Goal: Information Seeking & Learning: Learn about a topic

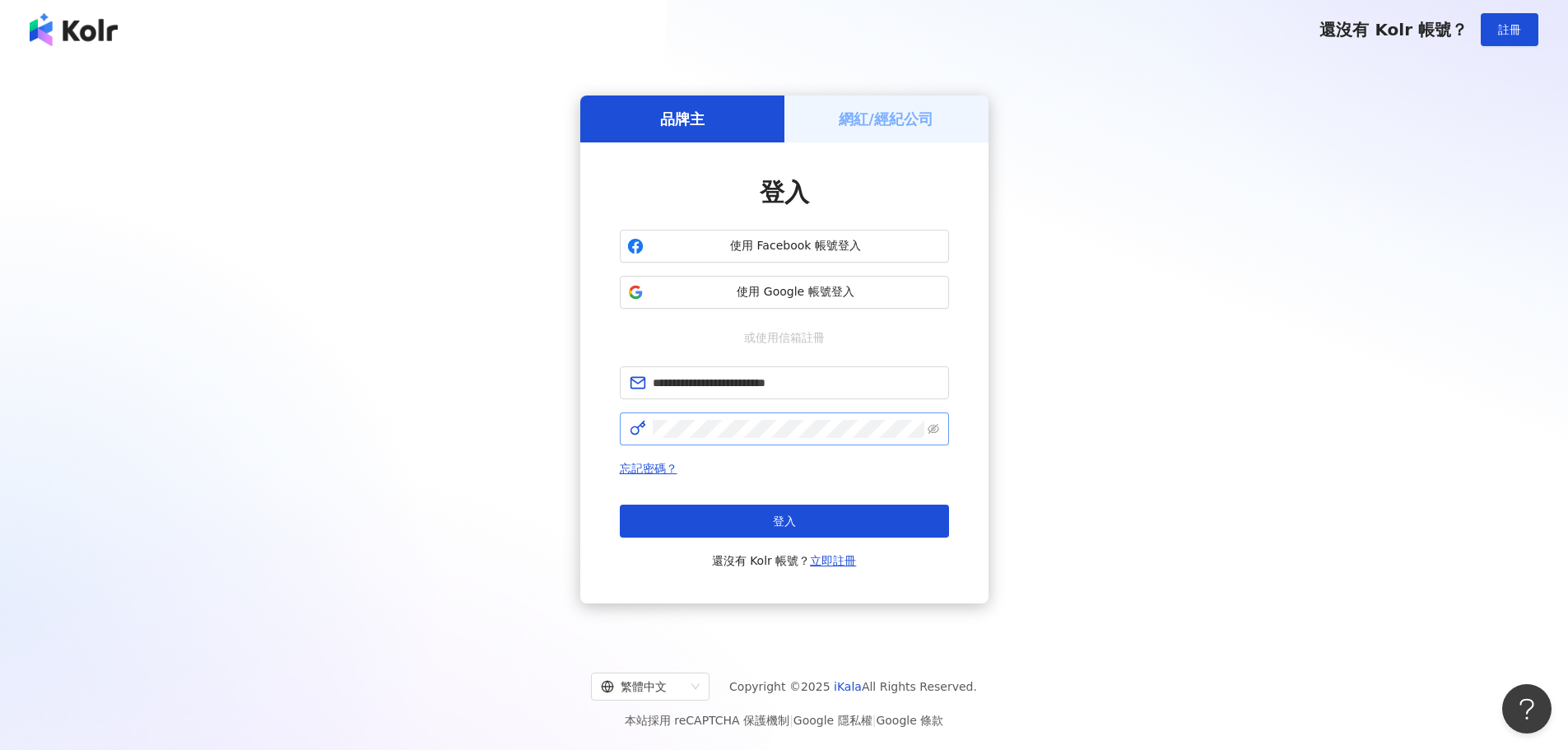
type input "**********"
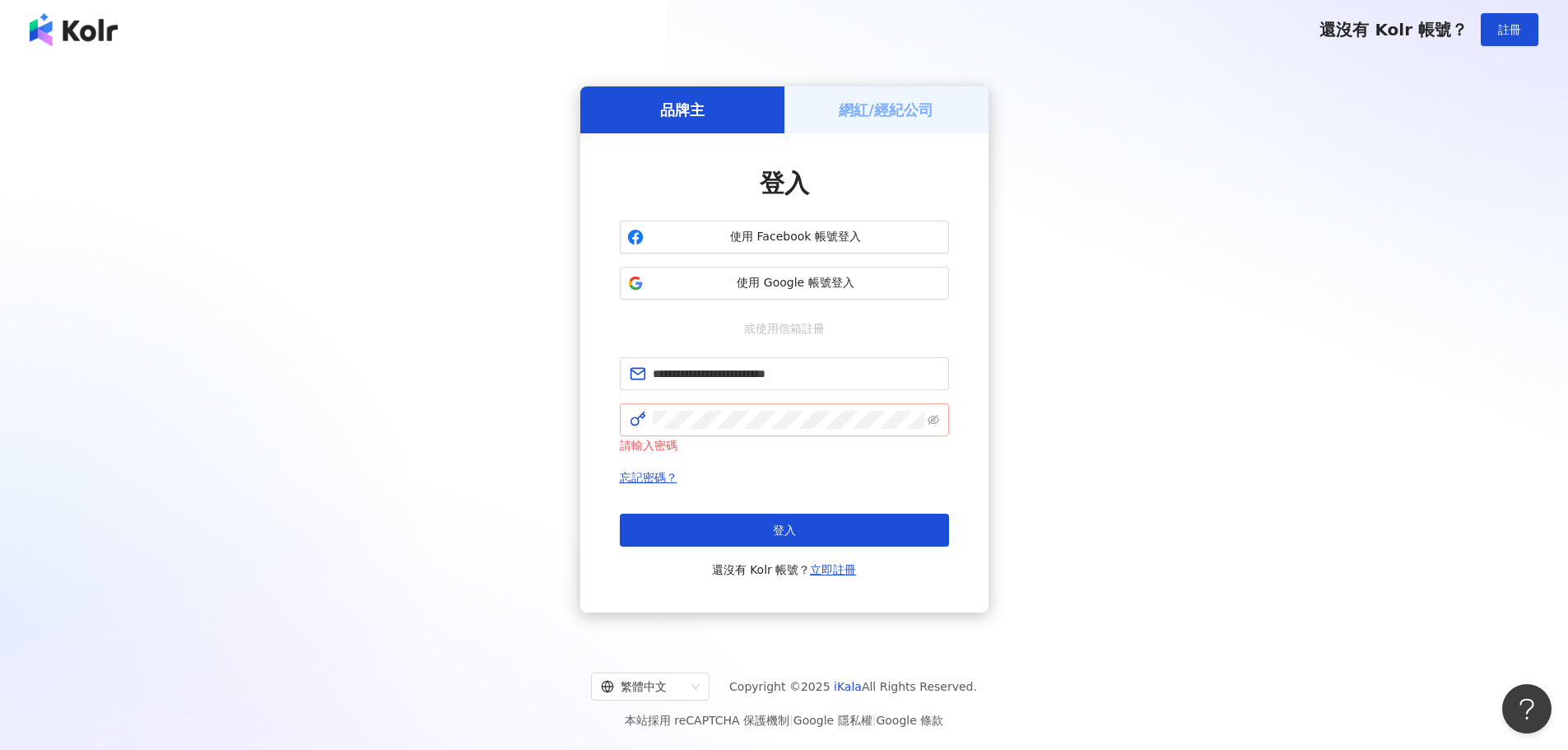
click at [679, 431] on span at bounding box center [784, 419] width 329 height 33
click at [775, 532] on span "登入" at bounding box center [784, 530] width 23 height 13
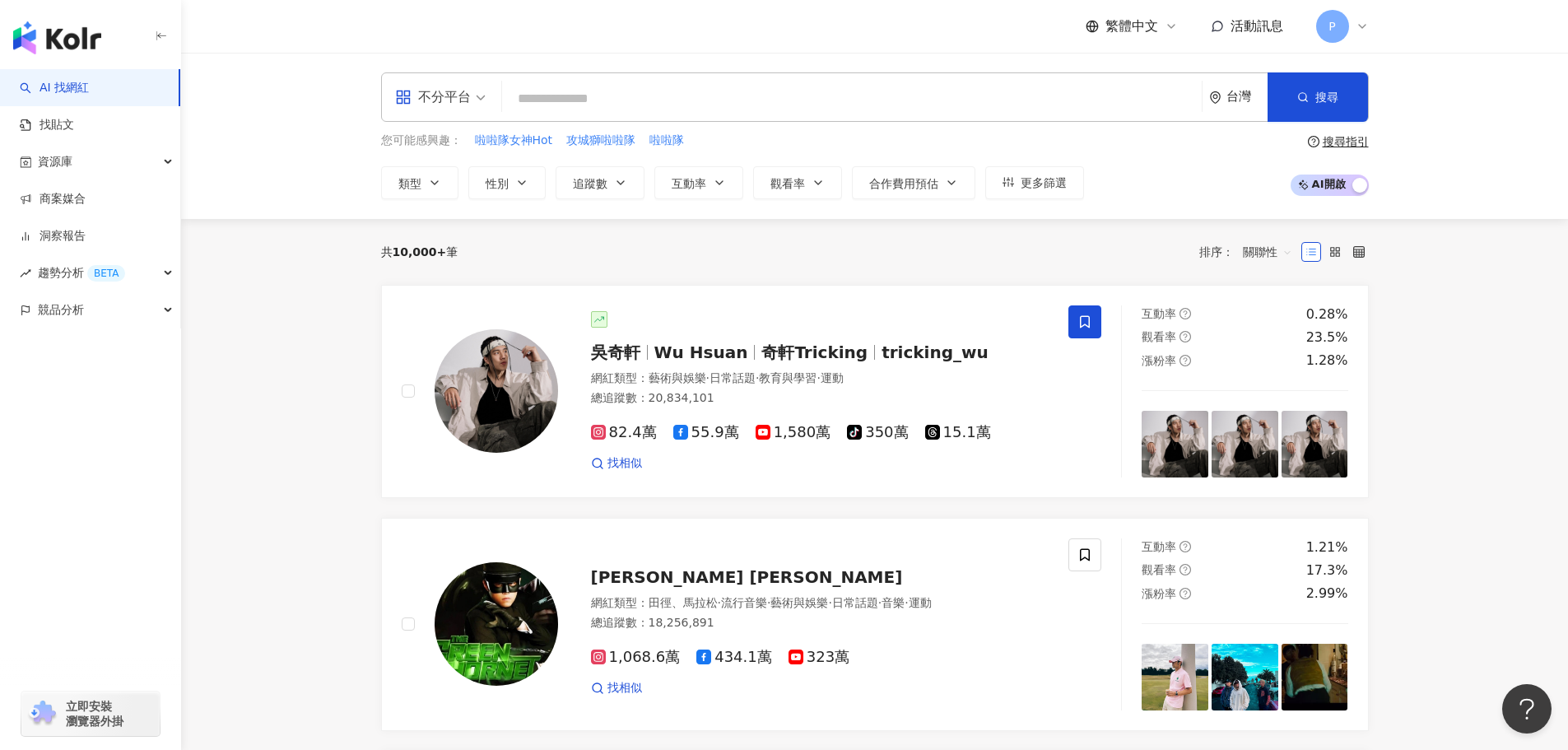
click at [602, 100] on input "search" at bounding box center [852, 98] width 686 height 31
click at [545, 94] on input "search" at bounding box center [852, 98] width 686 height 31
paste input "**********"
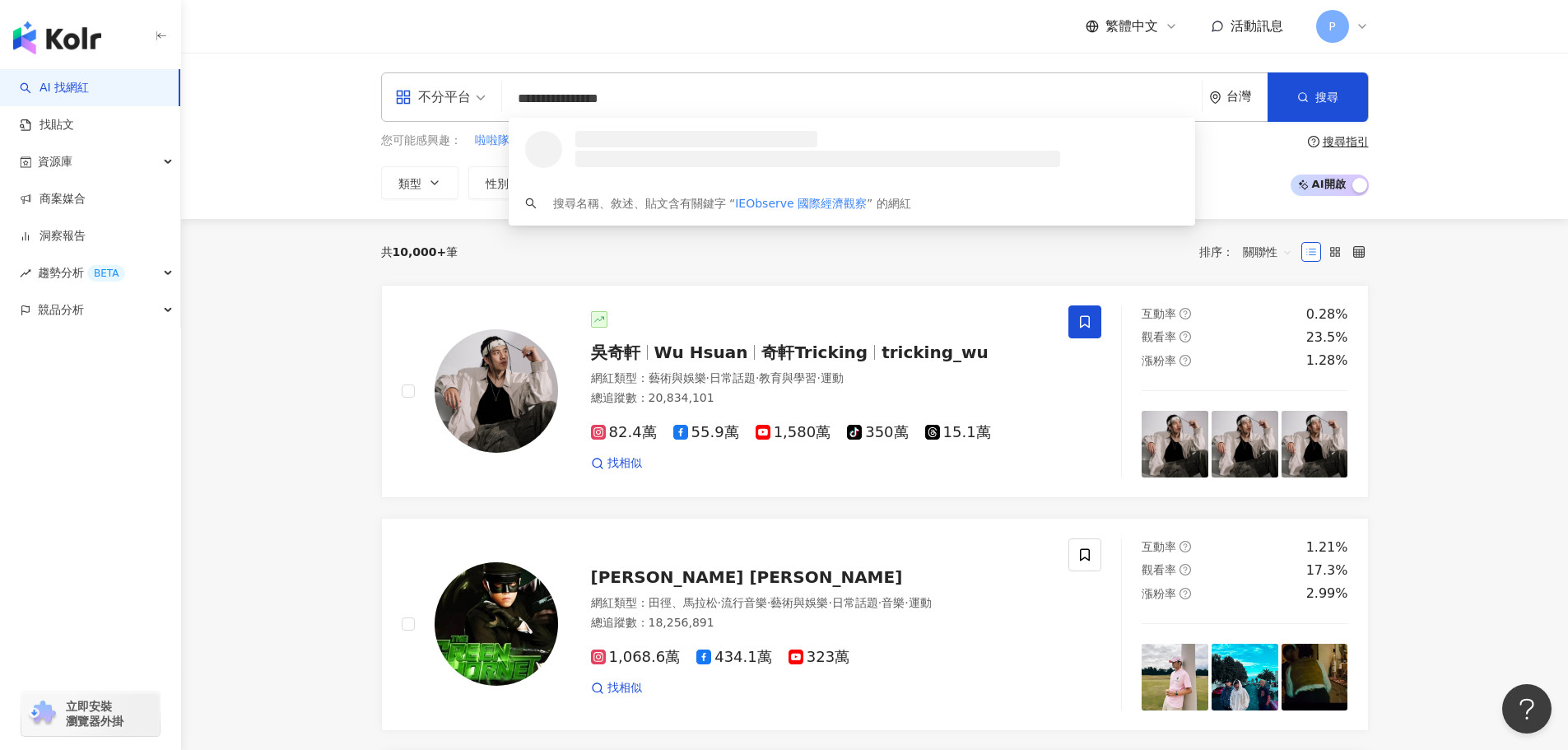
click at [477, 91] on span "不分平台" at bounding box center [440, 97] width 91 height 26
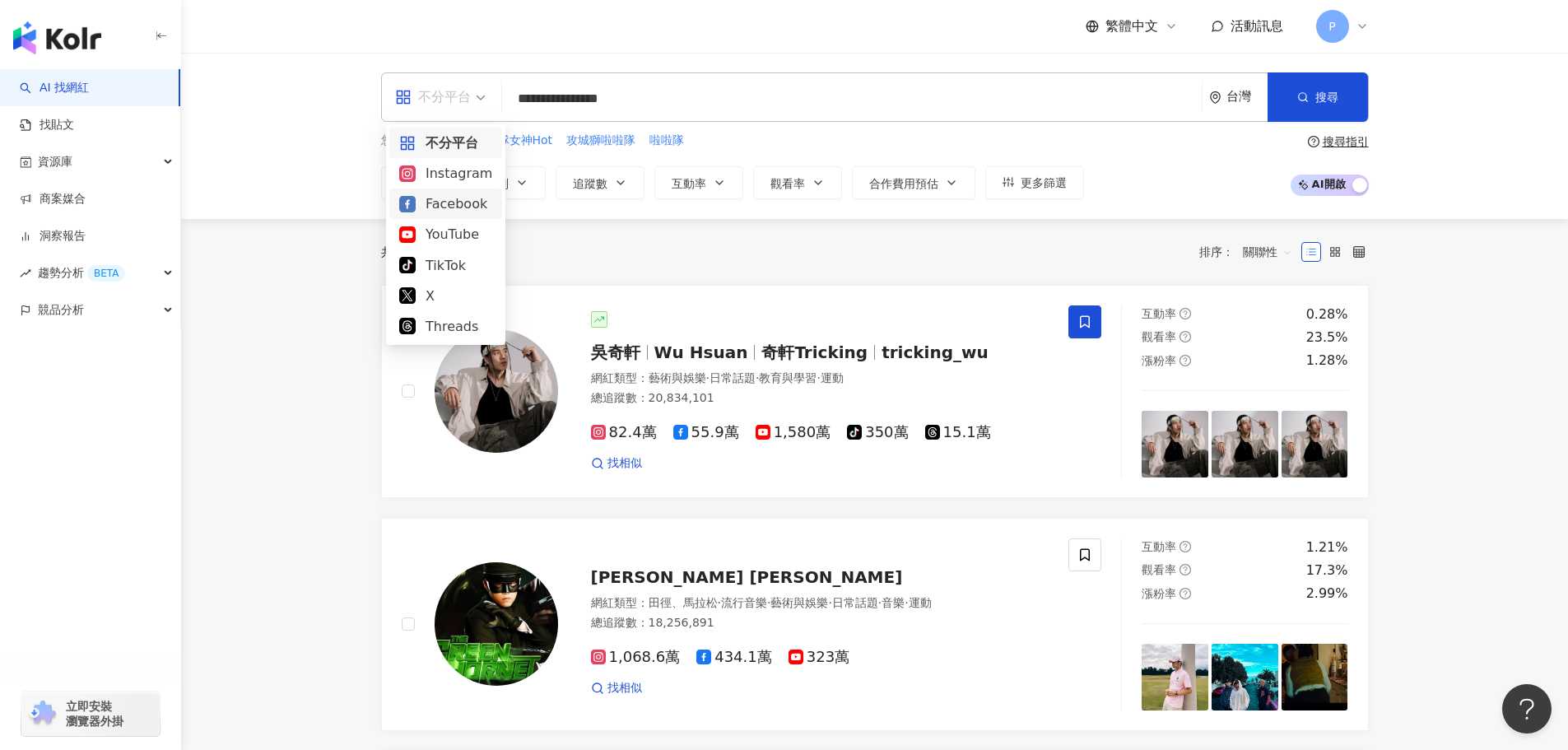
click at [457, 193] on div "Facebook" at bounding box center [445, 203] width 93 height 21
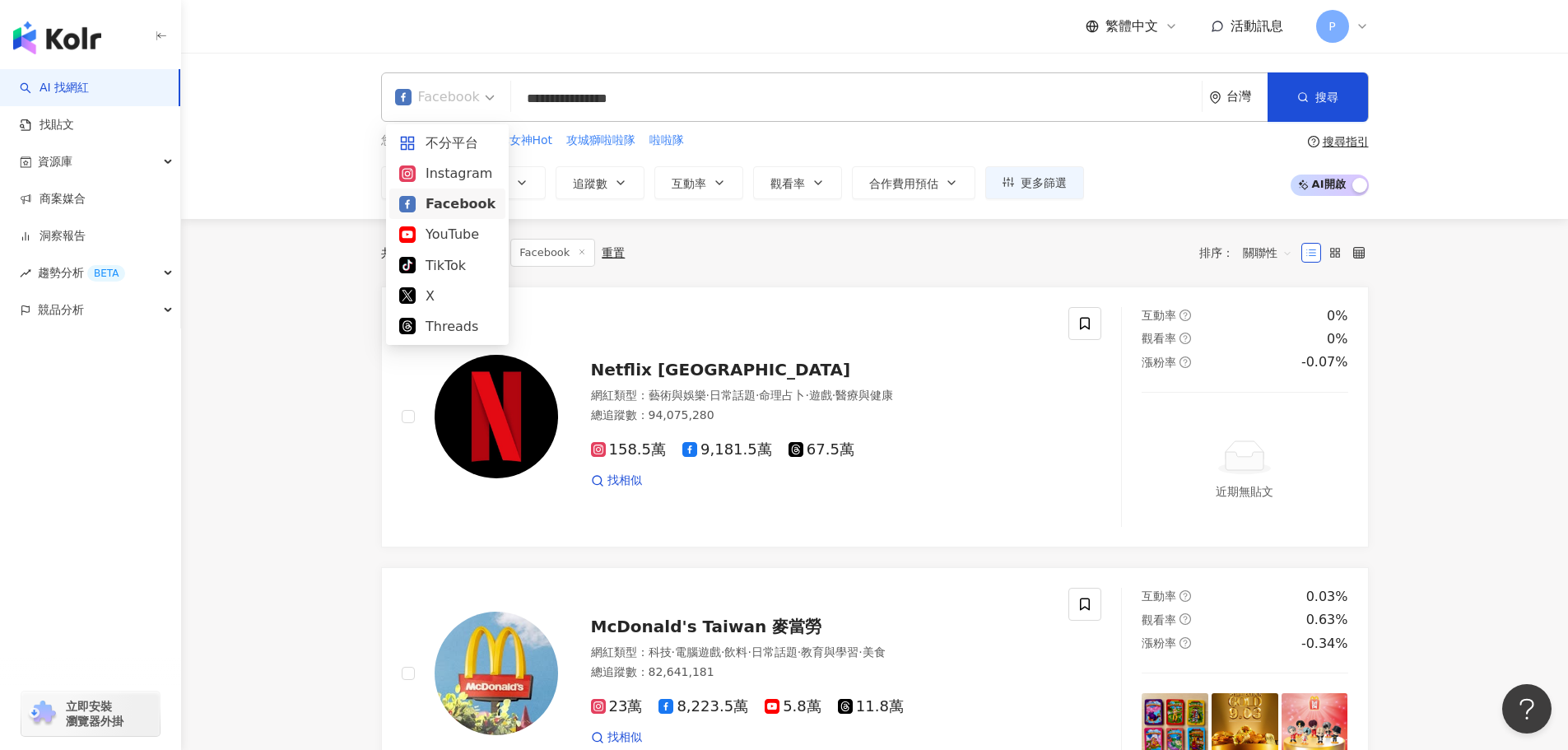
click at [476, 97] on div "Facebook" at bounding box center [437, 97] width 85 height 26
click at [454, 134] on div "不分平台" at bounding box center [447, 143] width 97 height 21
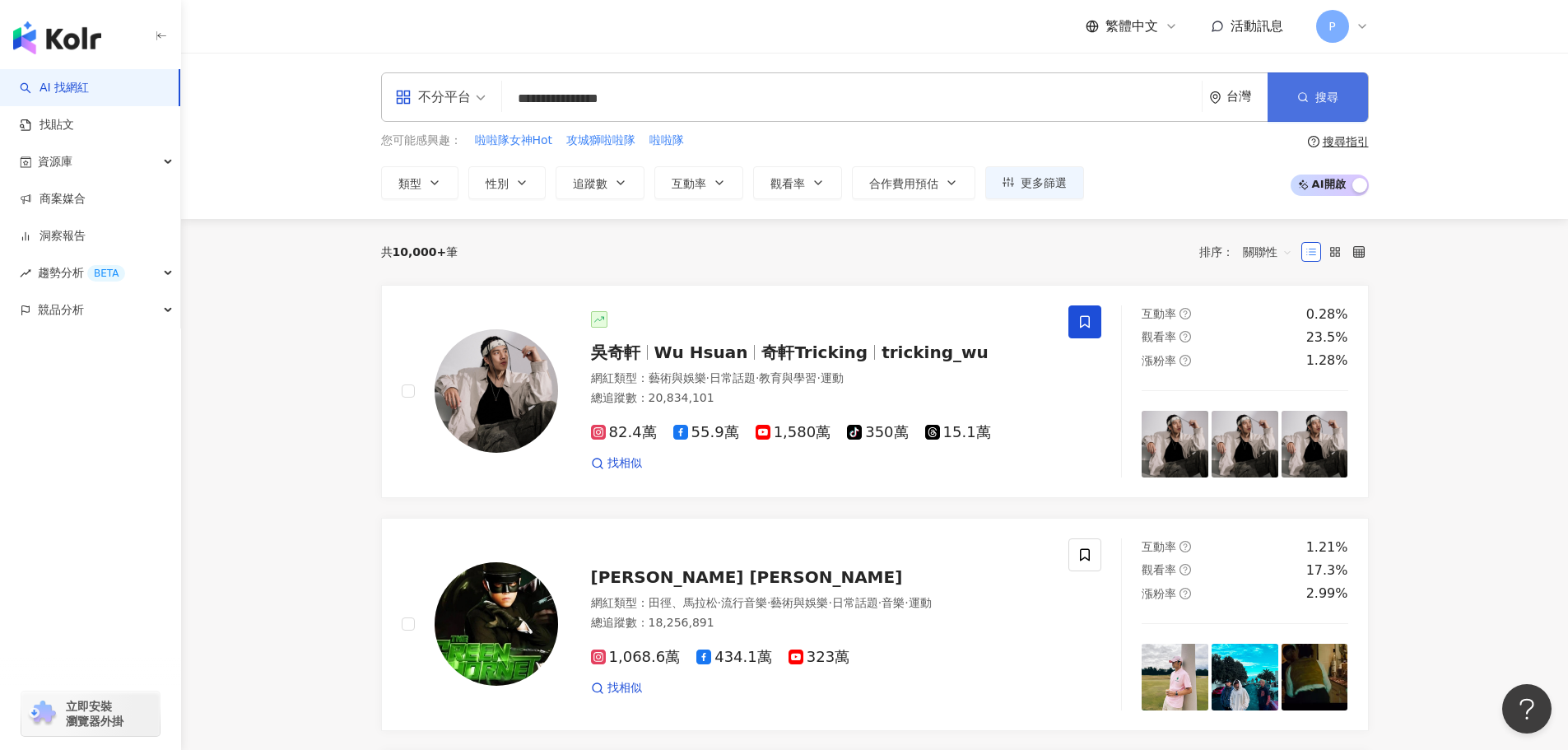
click at [1350, 90] on button "搜尋" at bounding box center [1318, 97] width 101 height 50
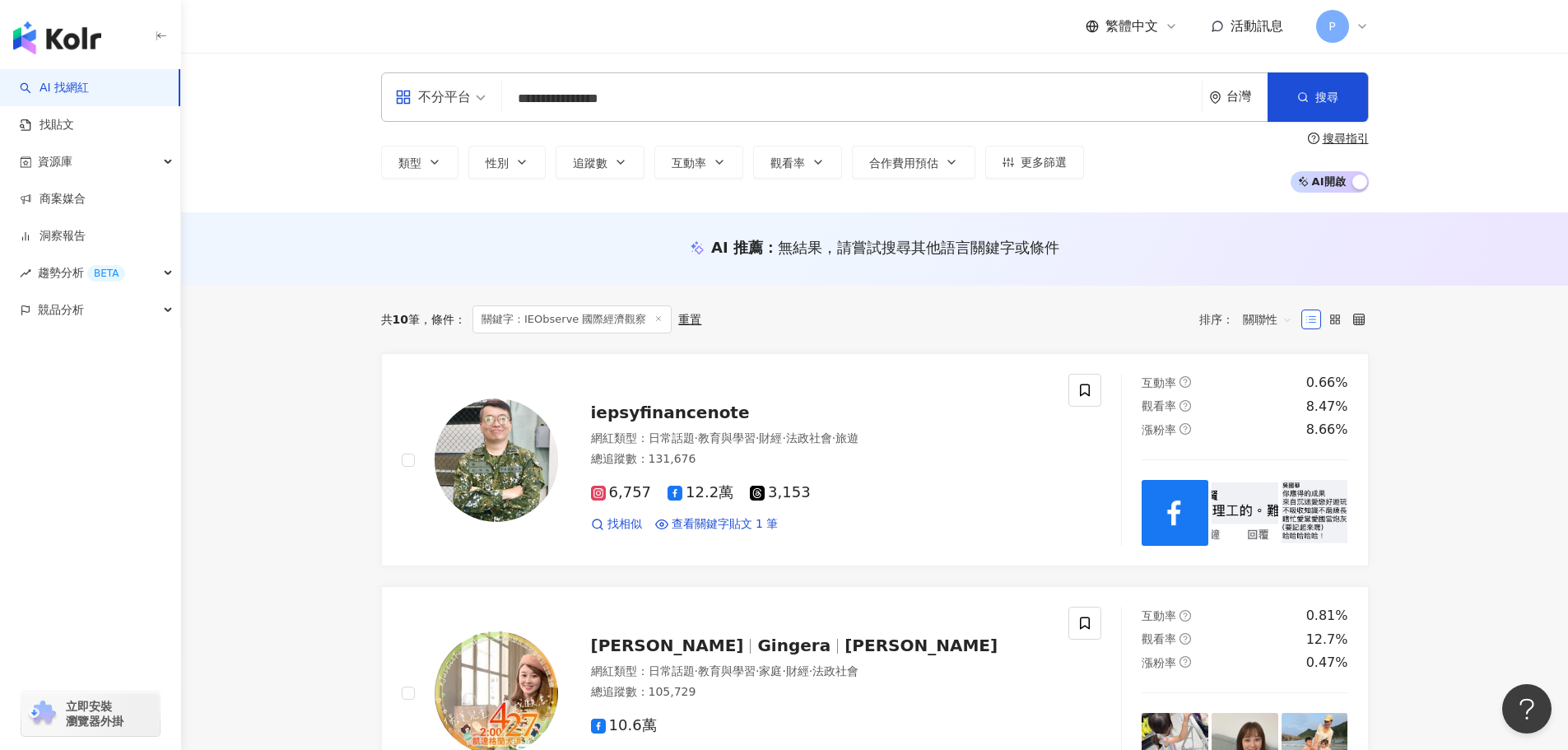
drag, startPoint x: 507, startPoint y: 86, endPoint x: 391, endPoint y: 86, distance: 116.0
click at [391, 86] on div "**********" at bounding box center [875, 97] width 988 height 50
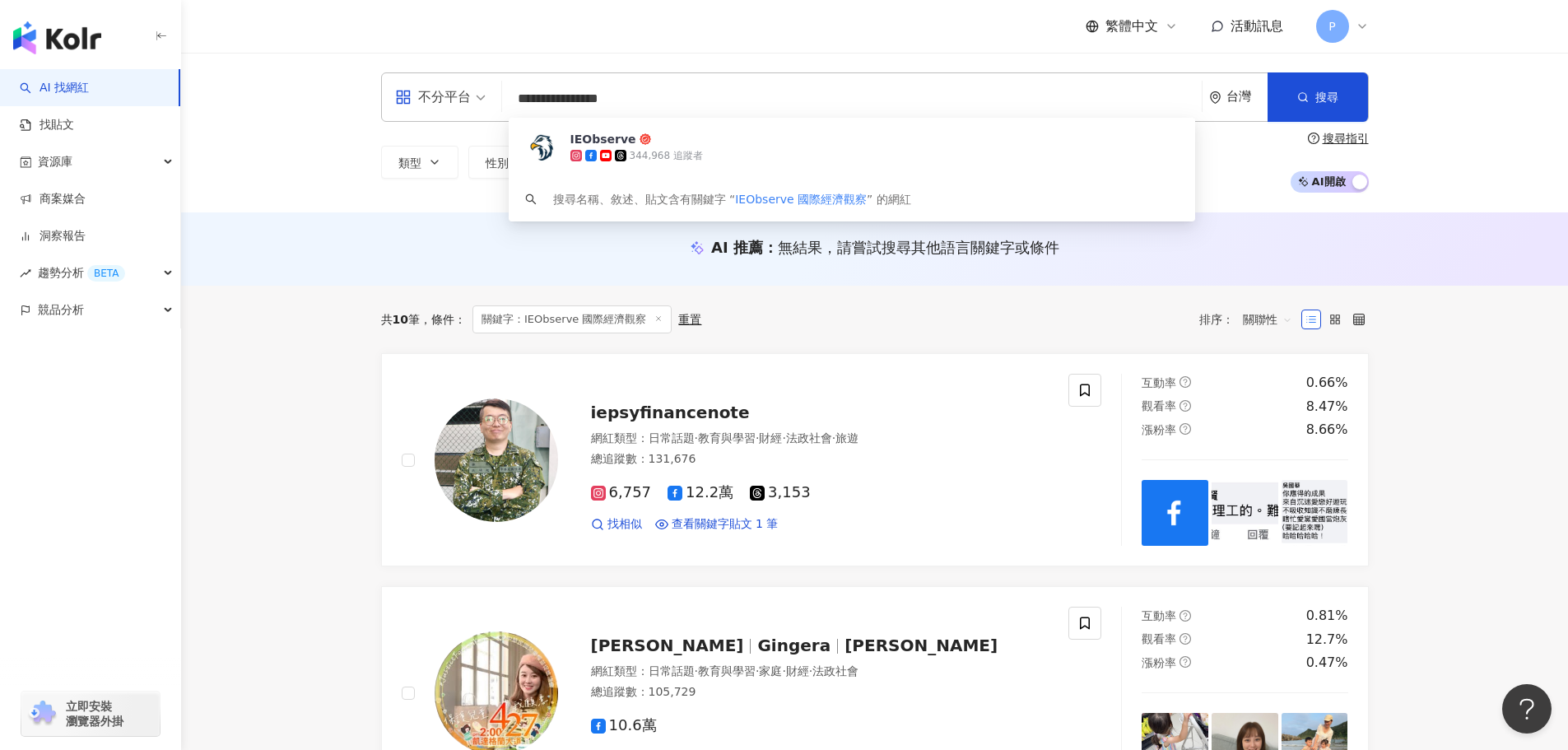
paste input "search"
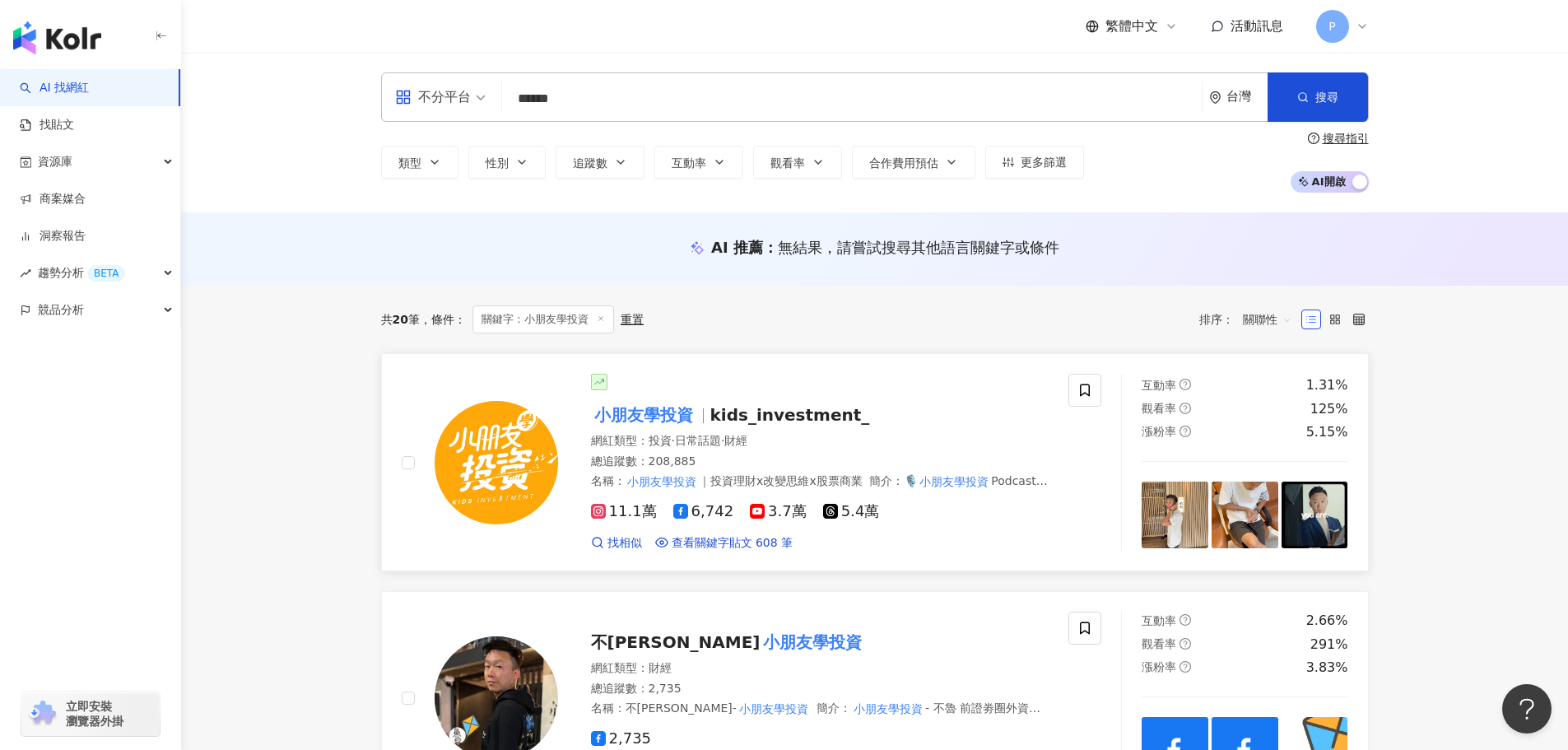
type input "******"
click at [778, 413] on span "kids_investment_" at bounding box center [790, 415] width 160 height 20
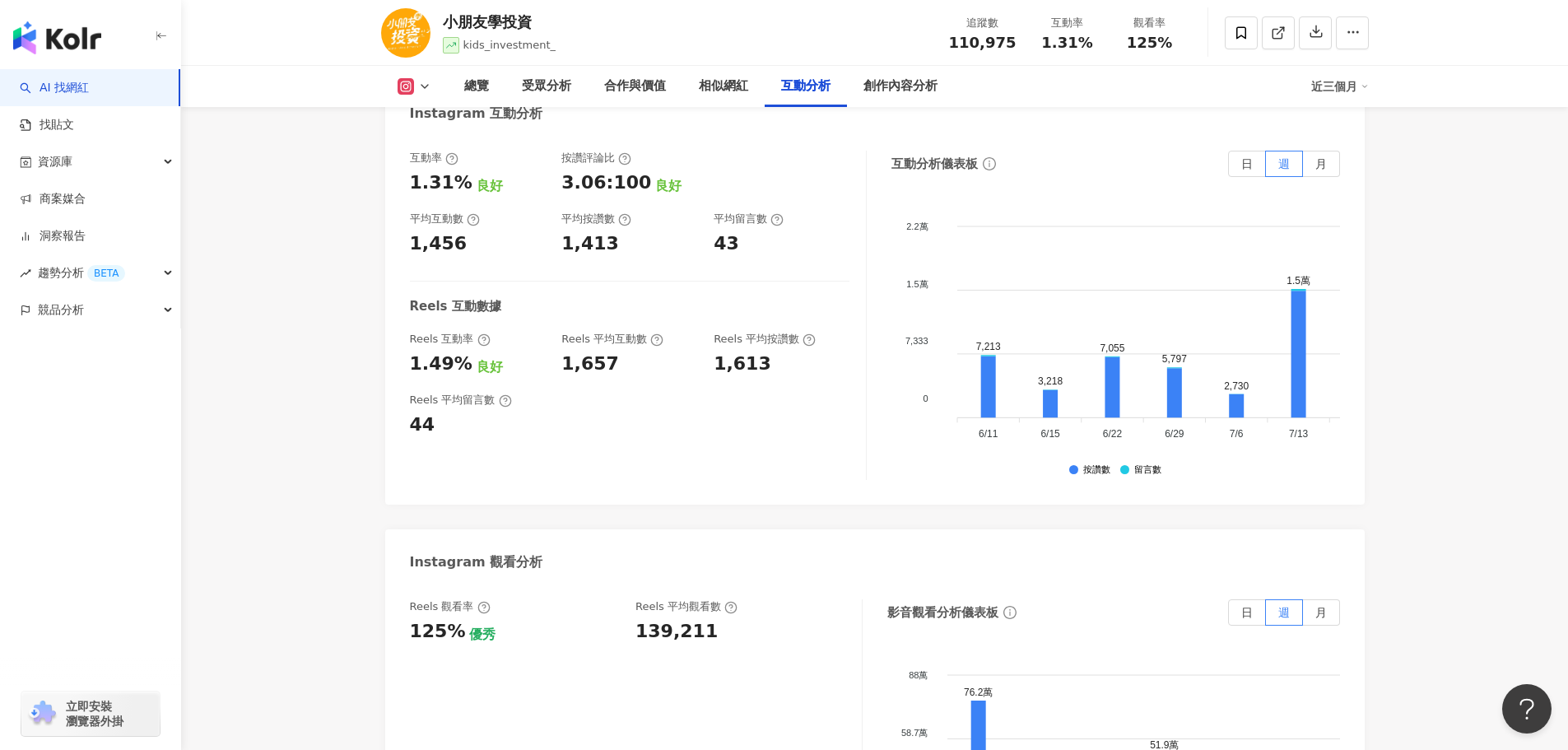
scroll to position [3292, 0]
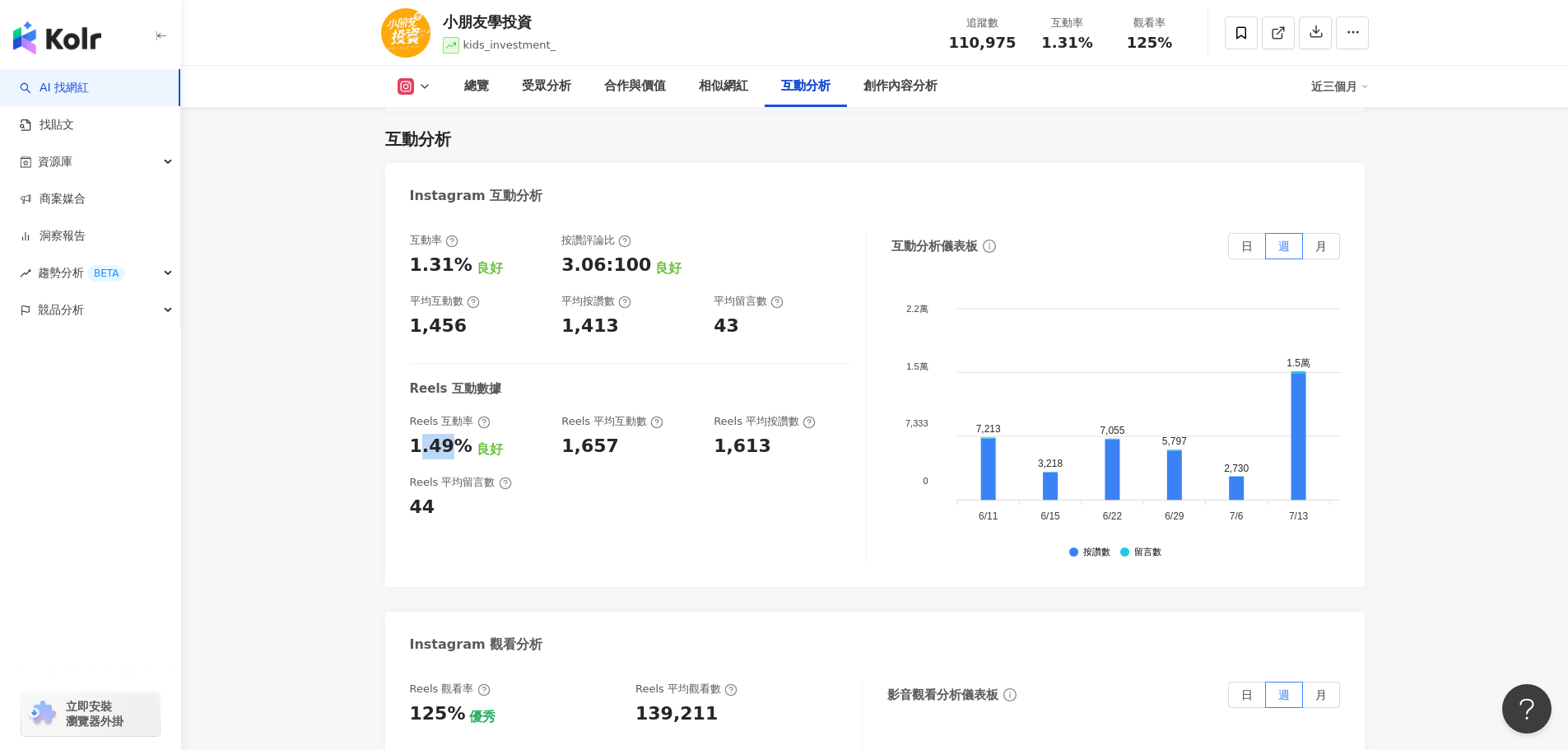
drag, startPoint x: 420, startPoint y: 428, endPoint x: 459, endPoint y: 430, distance: 39.1
click at [457, 434] on div "1.49%" at bounding box center [441, 447] width 62 height 25
click at [464, 434] on div "1.49%" at bounding box center [441, 447] width 62 height 25
drag, startPoint x: 427, startPoint y: 307, endPoint x: 473, endPoint y: 312, distance: 46.3
click at [462, 313] on div "1,456" at bounding box center [478, 326] width 136 height 25
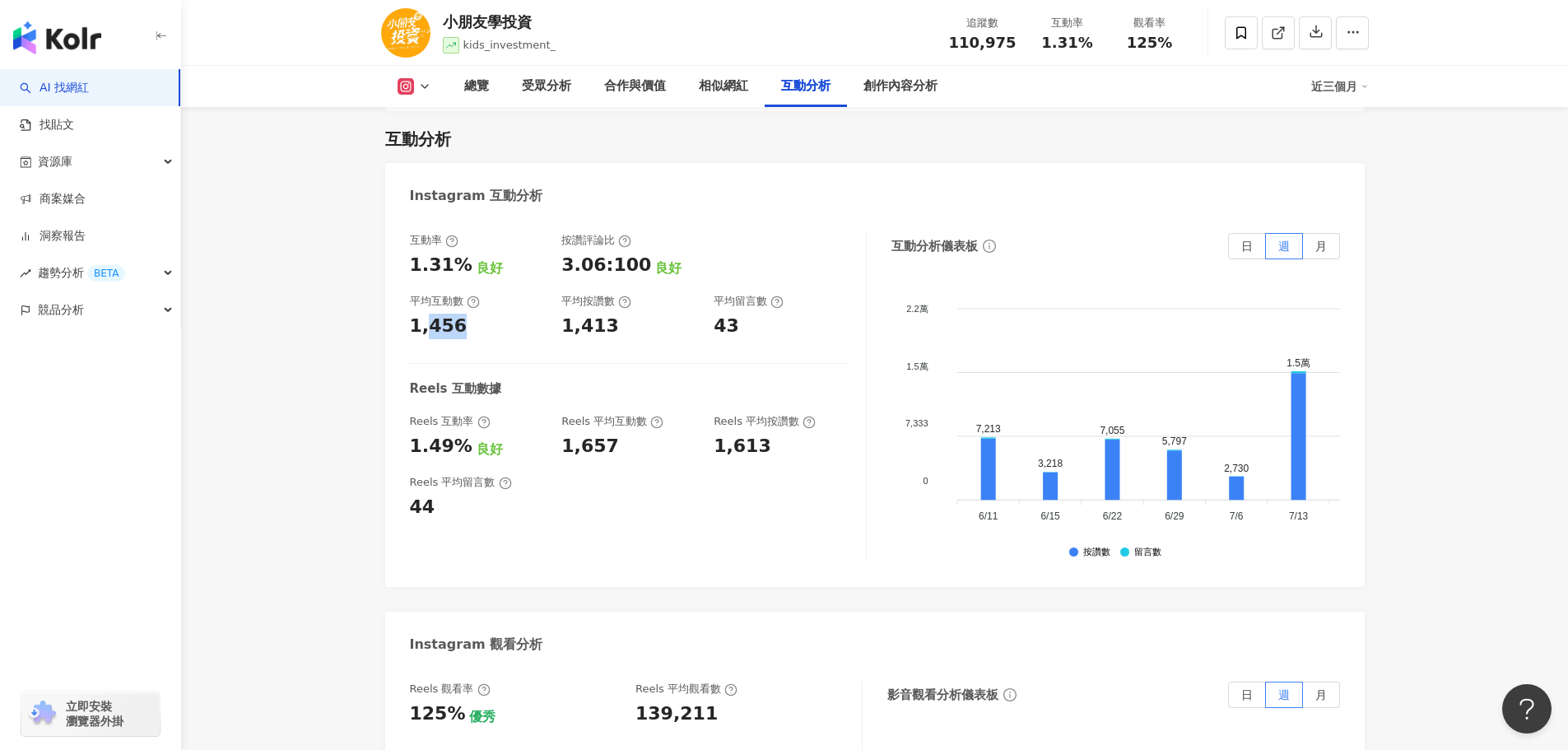
click at [524, 313] on div "1,456" at bounding box center [478, 326] width 136 height 25
click at [485, 313] on div "1,456" at bounding box center [478, 326] width 136 height 25
drag, startPoint x: 417, startPoint y: 250, endPoint x: 493, endPoint y: 250, distance: 76.0
click at [493, 253] on div "1.31% 良好" at bounding box center [478, 265] width 136 height 25
click at [607, 313] on div "1,413" at bounding box center [590, 326] width 58 height 25
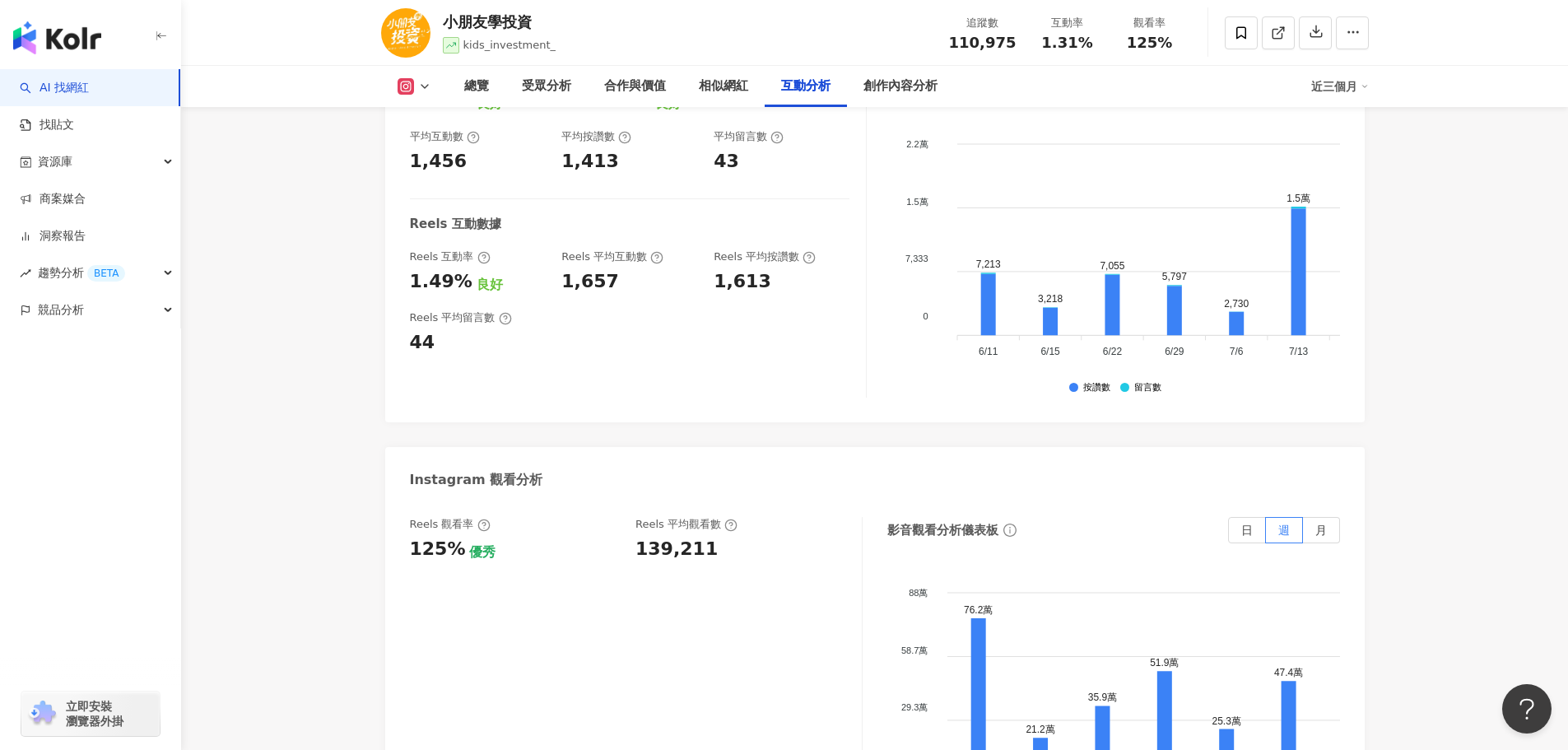
scroll to position [3704, 0]
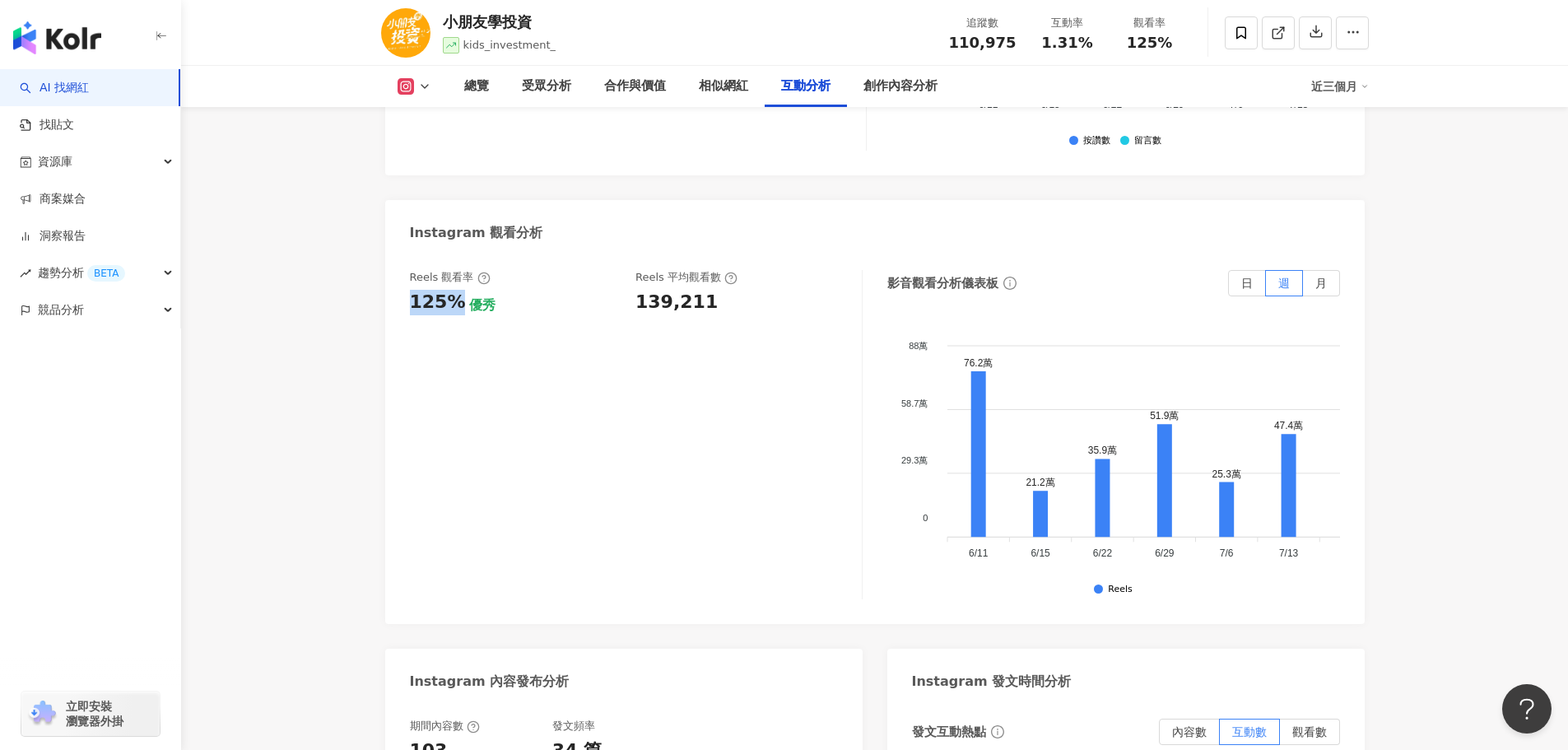
drag, startPoint x: 409, startPoint y: 280, endPoint x: 453, endPoint y: 290, distance: 45.1
click at [453, 290] on div "125%" at bounding box center [438, 302] width 56 height 25
click at [566, 325] on div "Reels 觀看率 125% 優秀 Reels 平均觀看數 139,211" at bounding box center [636, 434] width 453 height 329
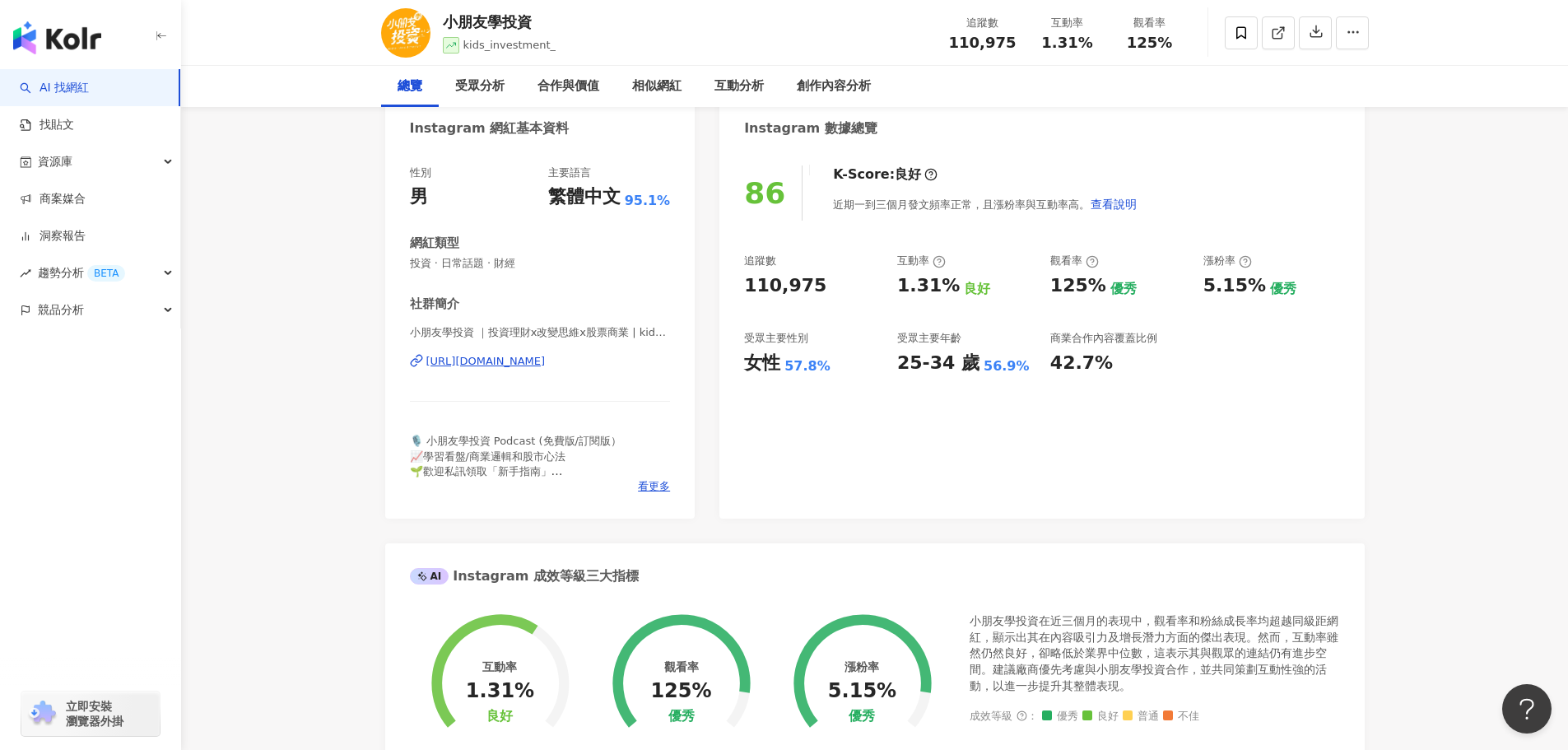
scroll to position [0, 0]
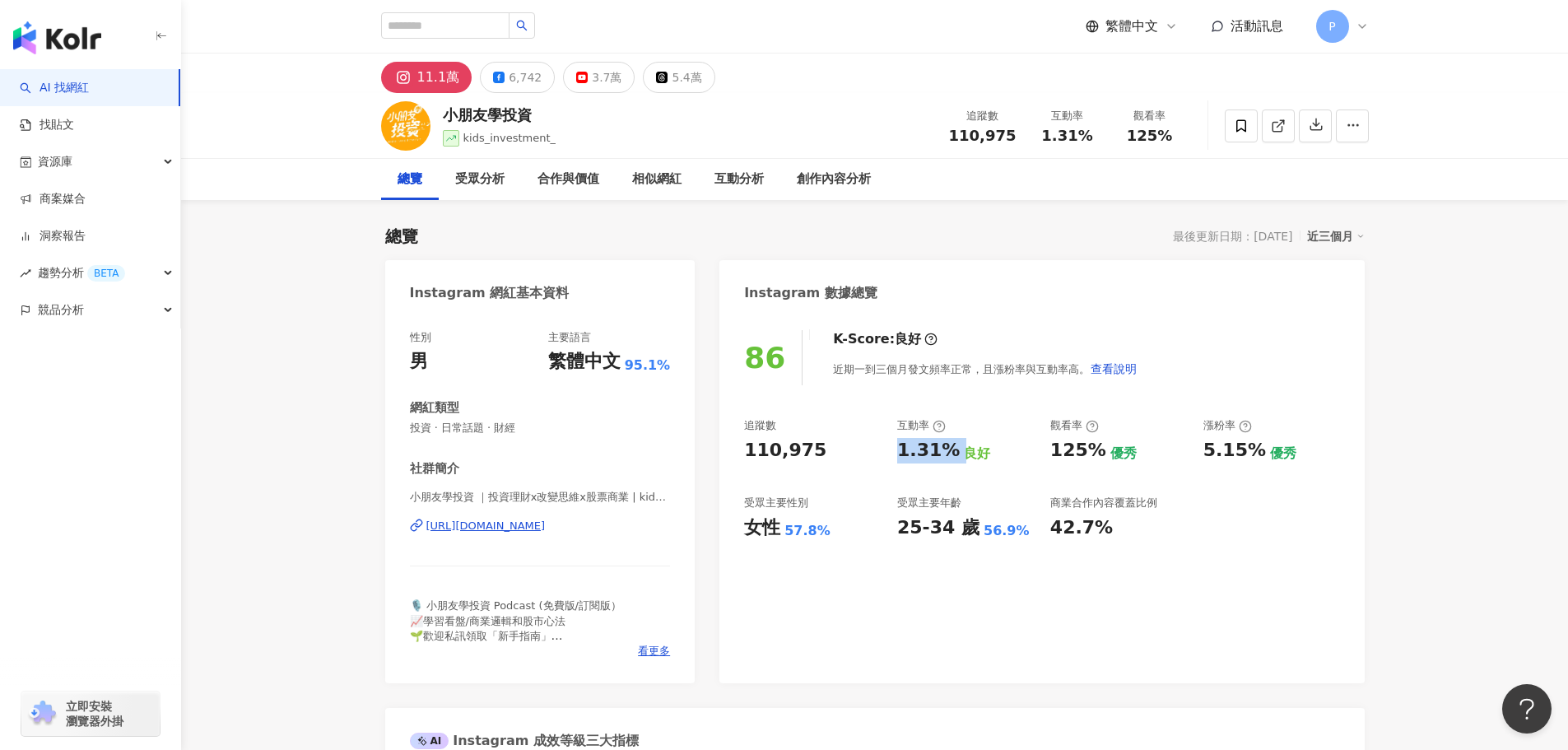
drag, startPoint x: 910, startPoint y: 449, endPoint x: 955, endPoint y: 455, distance: 45.4
click at [955, 455] on div "追蹤數 110,975 互動率 1.31% 良好 觀看率 125% 優秀 漲粉率 5.15% 優秀 受眾主要性別 女性 57.8% 受眾主要年齡 25-34 …" at bounding box center [1041, 479] width 595 height 122
click at [903, 476] on div "追蹤數 110,975 互動率 1.31% 良好 觀看率 125% 優秀 漲粉率 5.15% 優秀 受眾主要性別 女性 57.8% 受眾主要年齡 25-34 …" at bounding box center [1041, 479] width 595 height 122
click at [483, 32] on input "search" at bounding box center [445, 25] width 128 height 26
paste input "******"
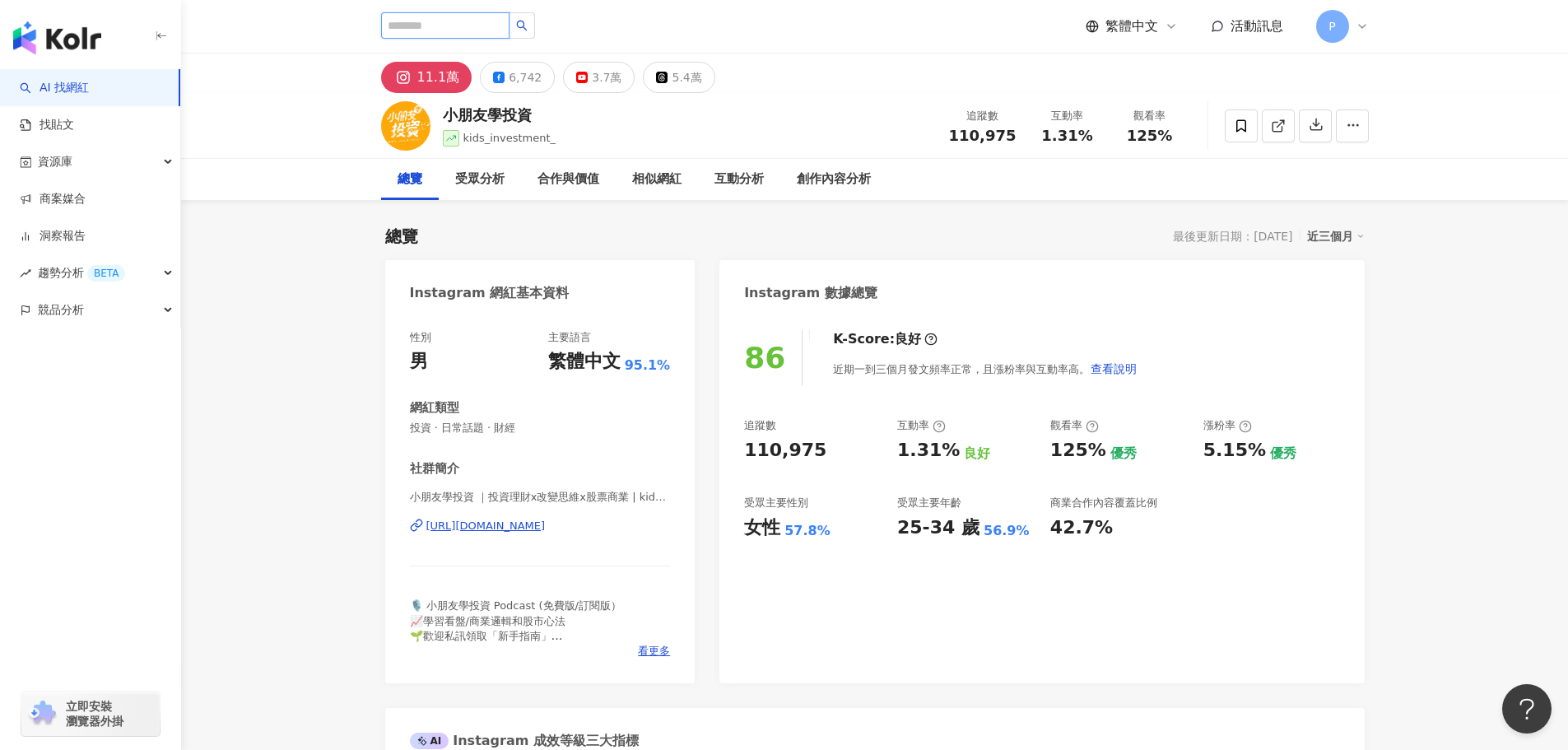
type input "******"
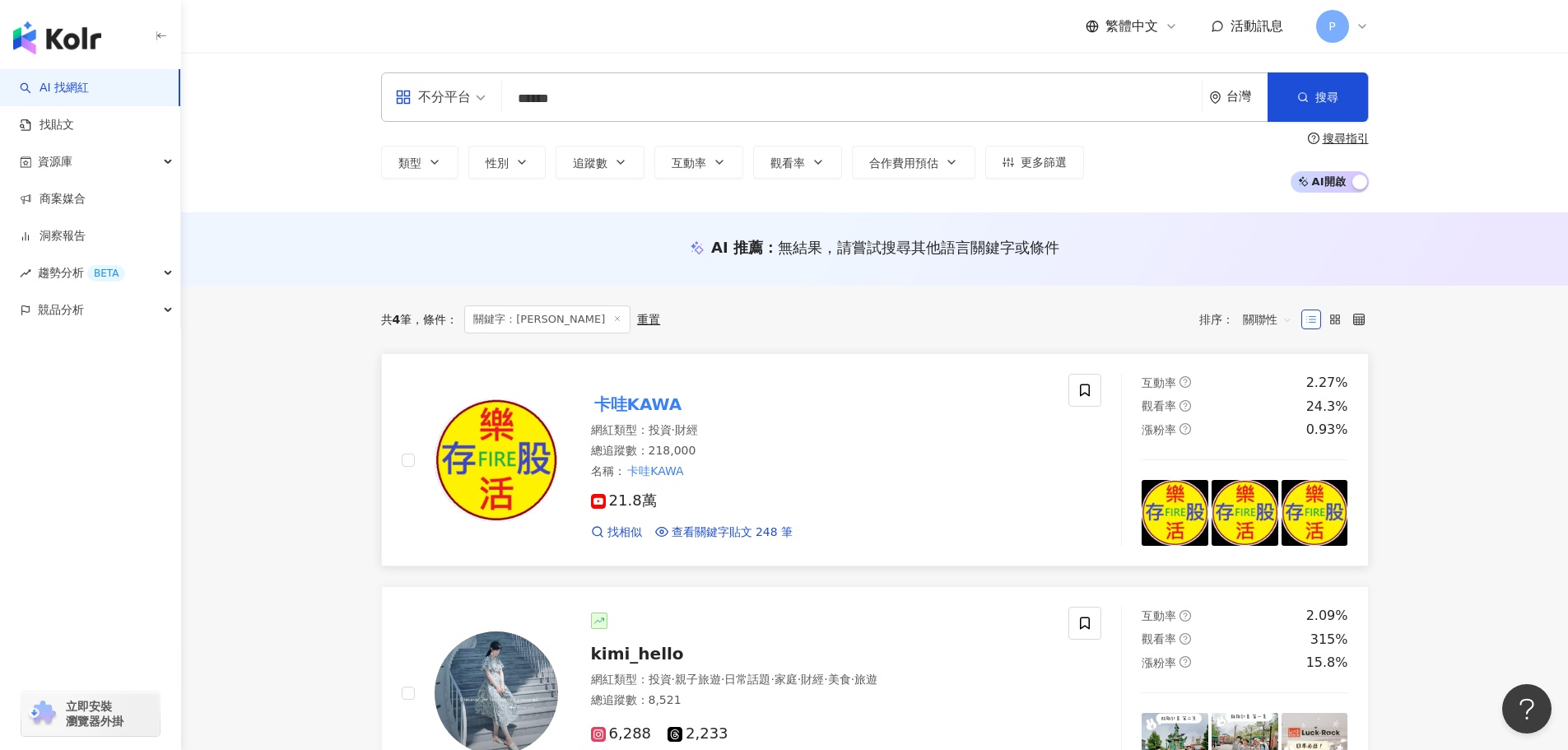
click at [544, 443] on img at bounding box center [496, 459] width 123 height 123
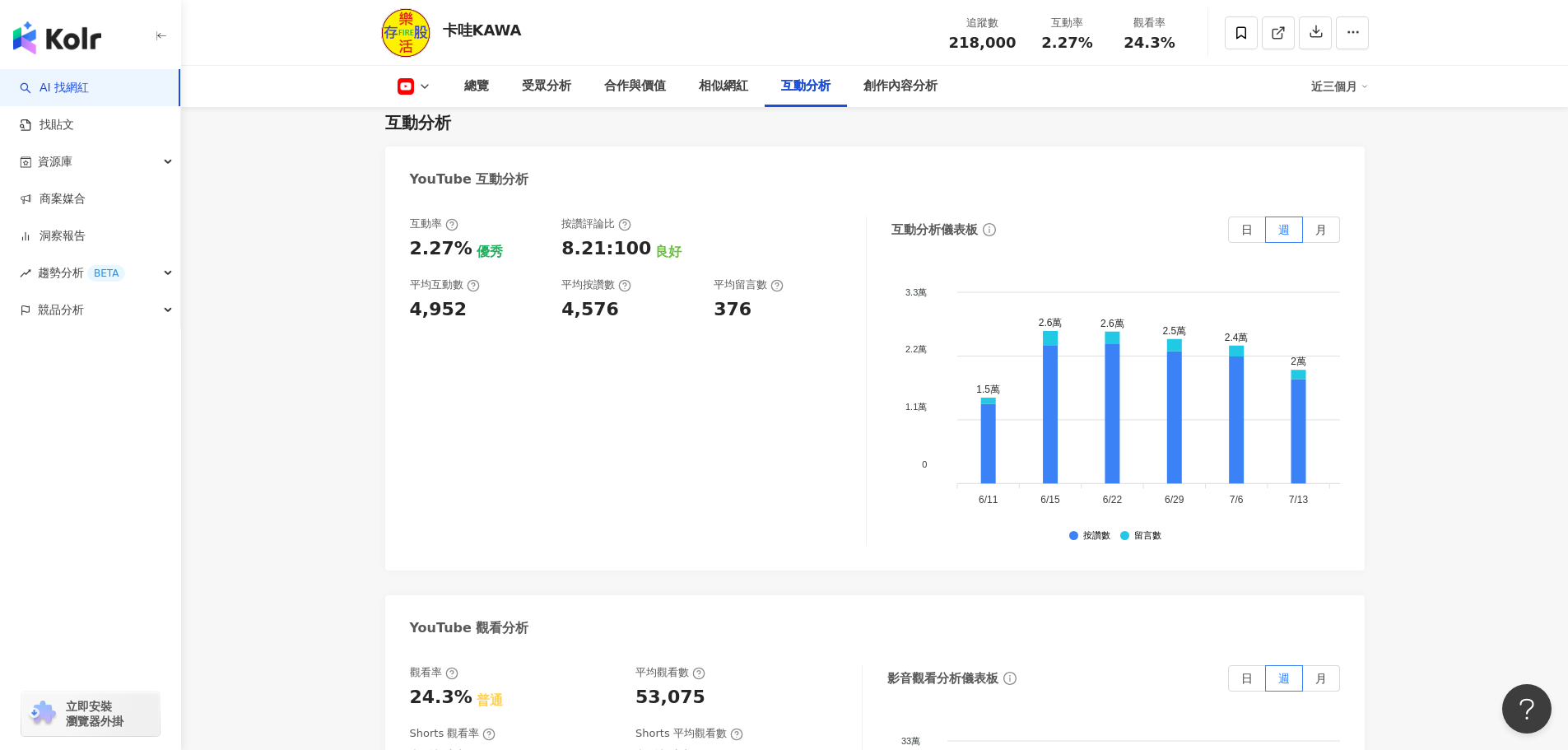
scroll to position [2963, 0]
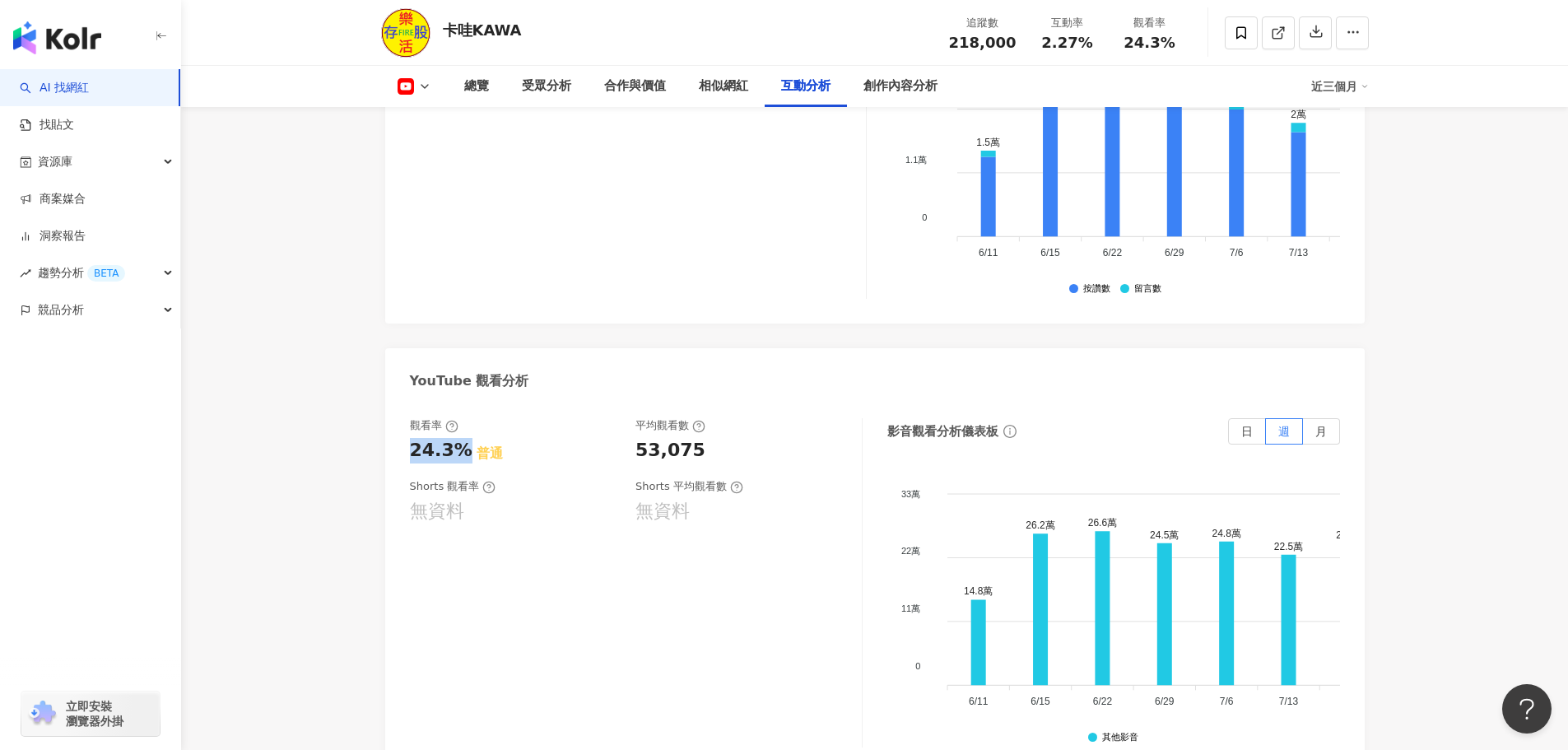
drag, startPoint x: 409, startPoint y: 429, endPoint x: 476, endPoint y: 432, distance: 67.1
click at [468, 438] on div "24.3% 普通" at bounding box center [515, 450] width 210 height 25
click at [591, 401] on div "觀看率 24.3% 普通 平均觀看數 53,075 Shorts 觀看率 無資料 Shorts 平均觀看數 無資料 影音觀看分析儀表板 日 週 月 33萬 3…" at bounding box center [875, 586] width 979 height 370
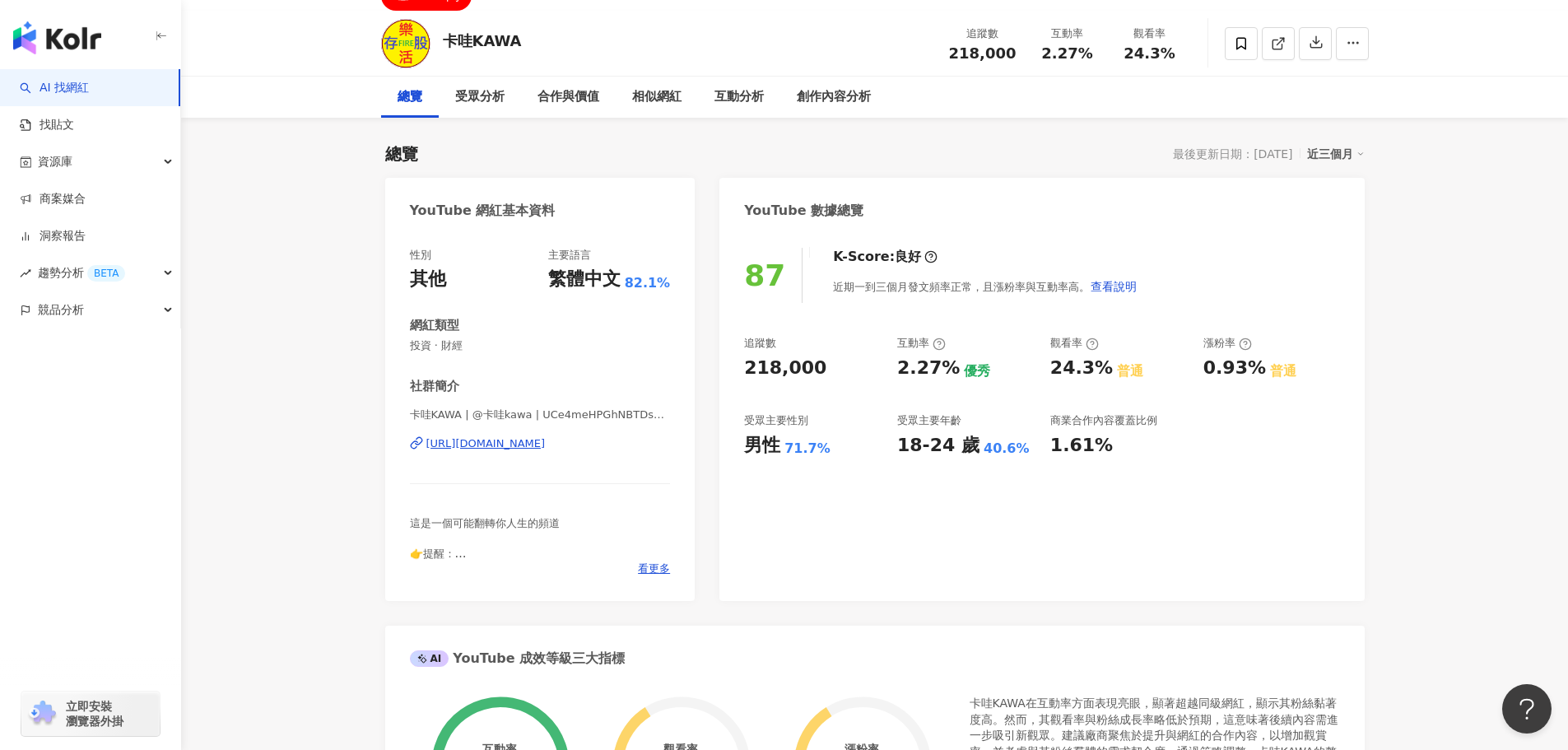
scroll to position [0, 0]
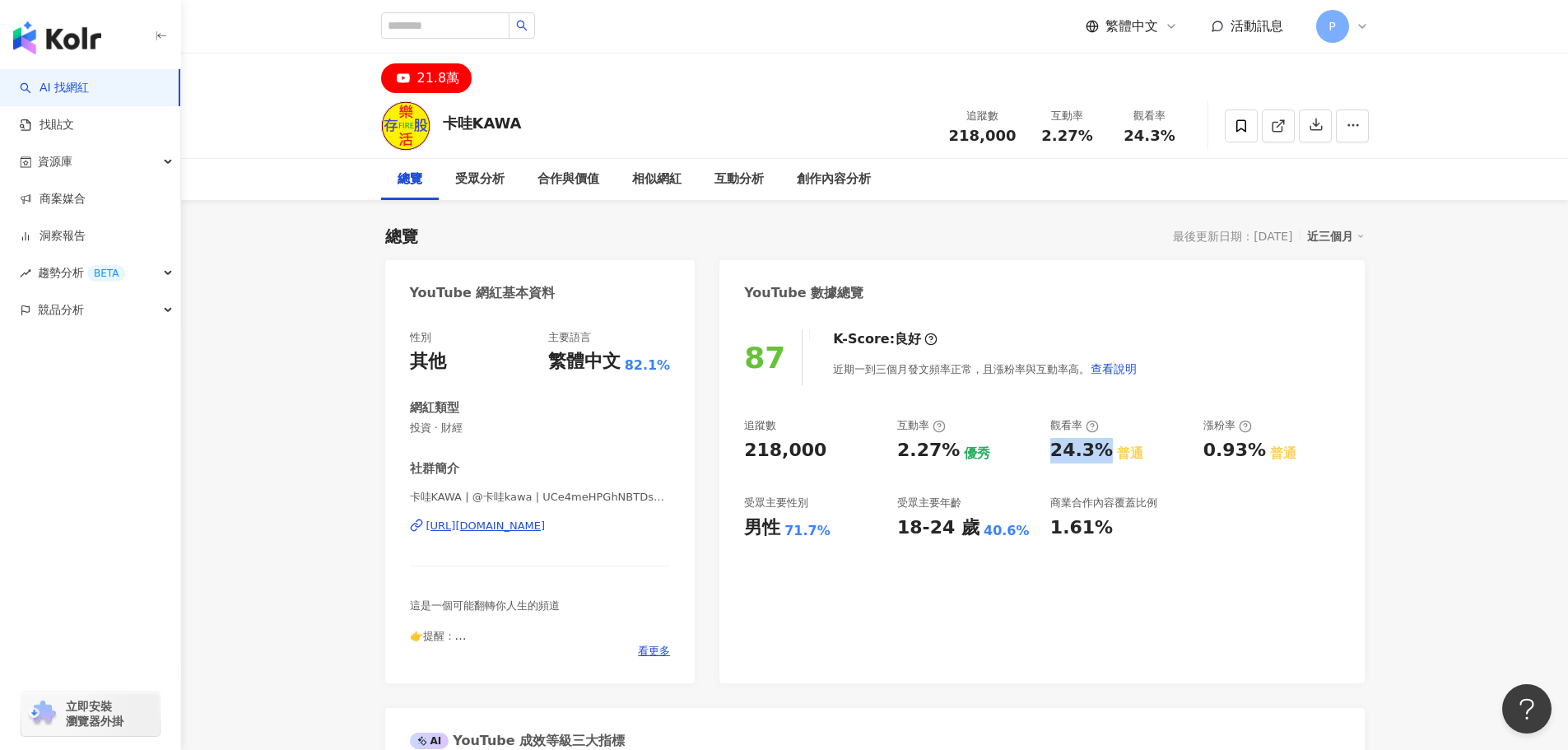
drag, startPoint x: 1046, startPoint y: 450, endPoint x: 1106, endPoint y: 454, distance: 60.1
click at [1106, 454] on div "追蹤數 218,000 互動率 2.27% 優秀 觀看率 24.3% 普通 漲粉率 0.93% 普通 受眾主要性別 男性 71.7% 受眾主要年齡 18-24…" at bounding box center [1041, 479] width 595 height 122
copy div "24.3%"
click at [476, 20] on input "search" at bounding box center [445, 25] width 128 height 26
paste input "****"
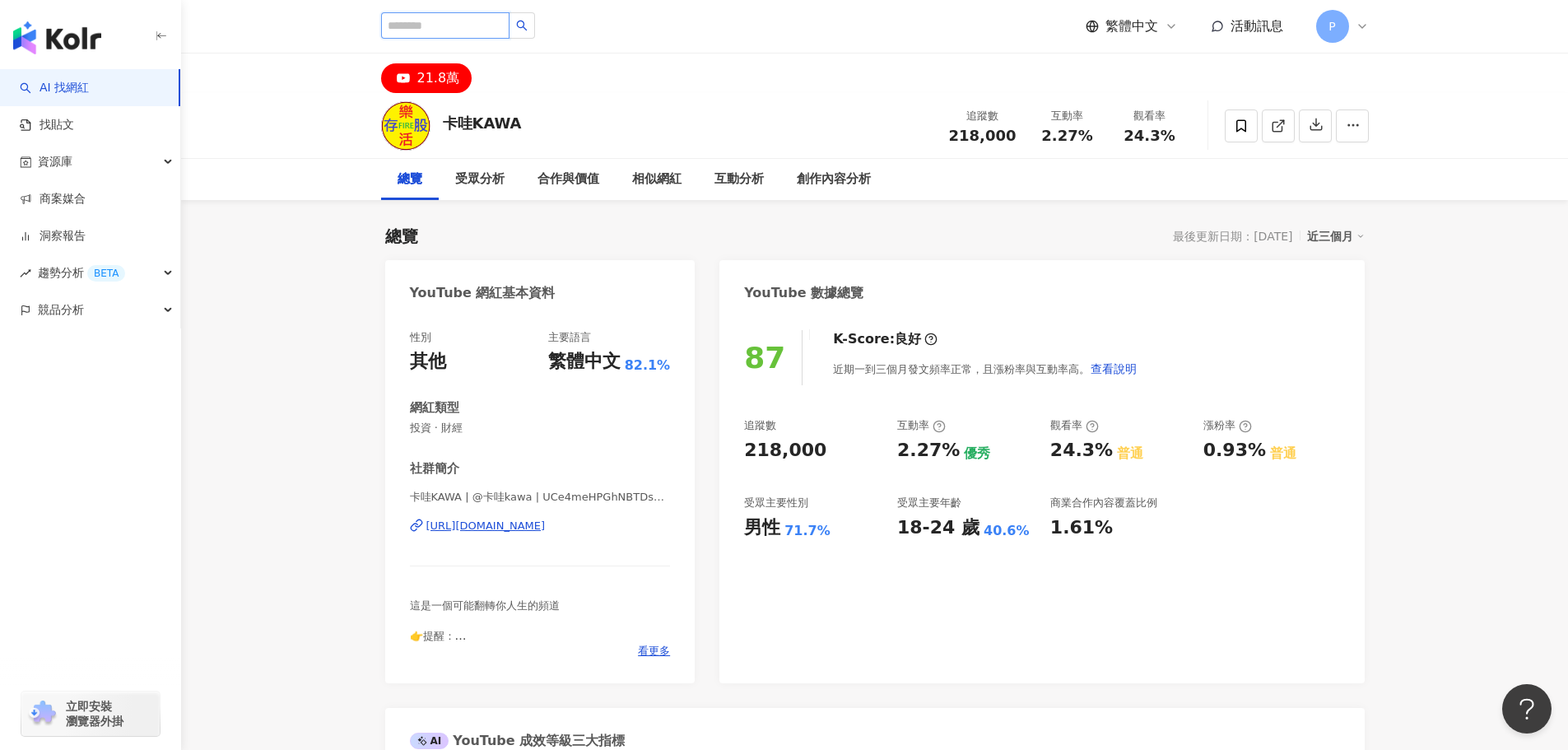
type input "****"
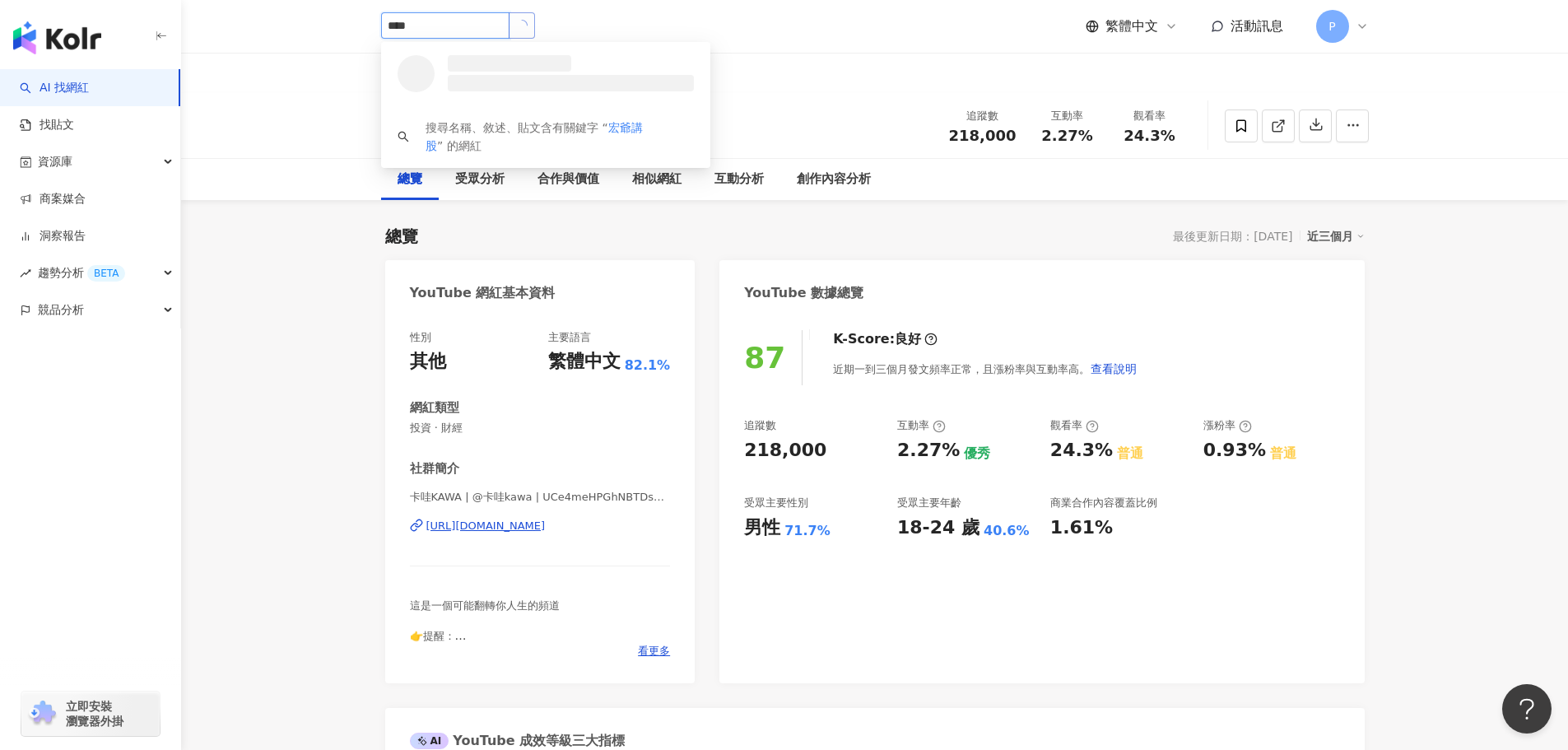
drag, startPoint x: 563, startPoint y: 26, endPoint x: 553, endPoint y: 34, distance: 12.8
click at [535, 34] on button "button" at bounding box center [522, 25] width 26 height 26
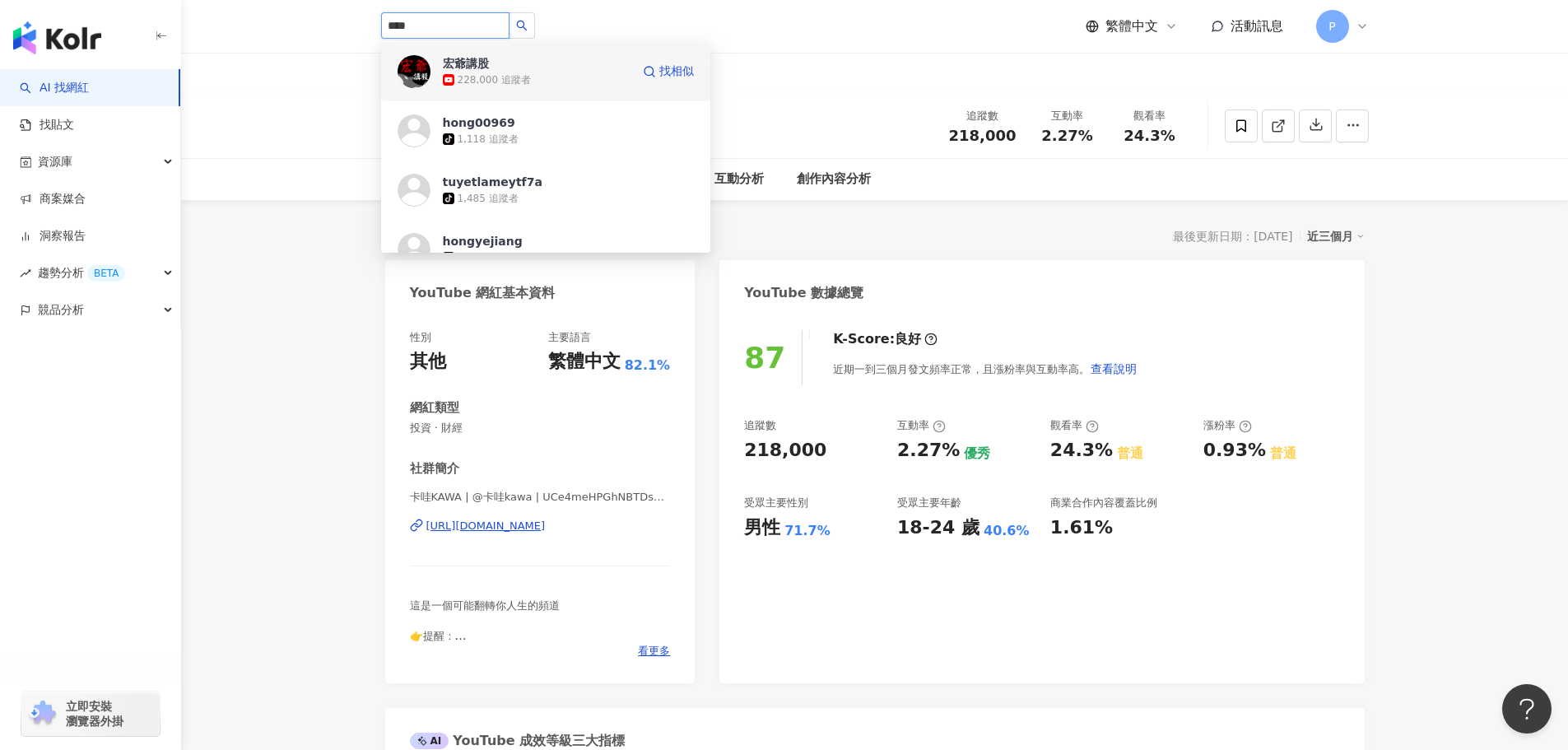
click at [501, 62] on span "宏爺講股" at bounding box center [496, 64] width 107 height 17
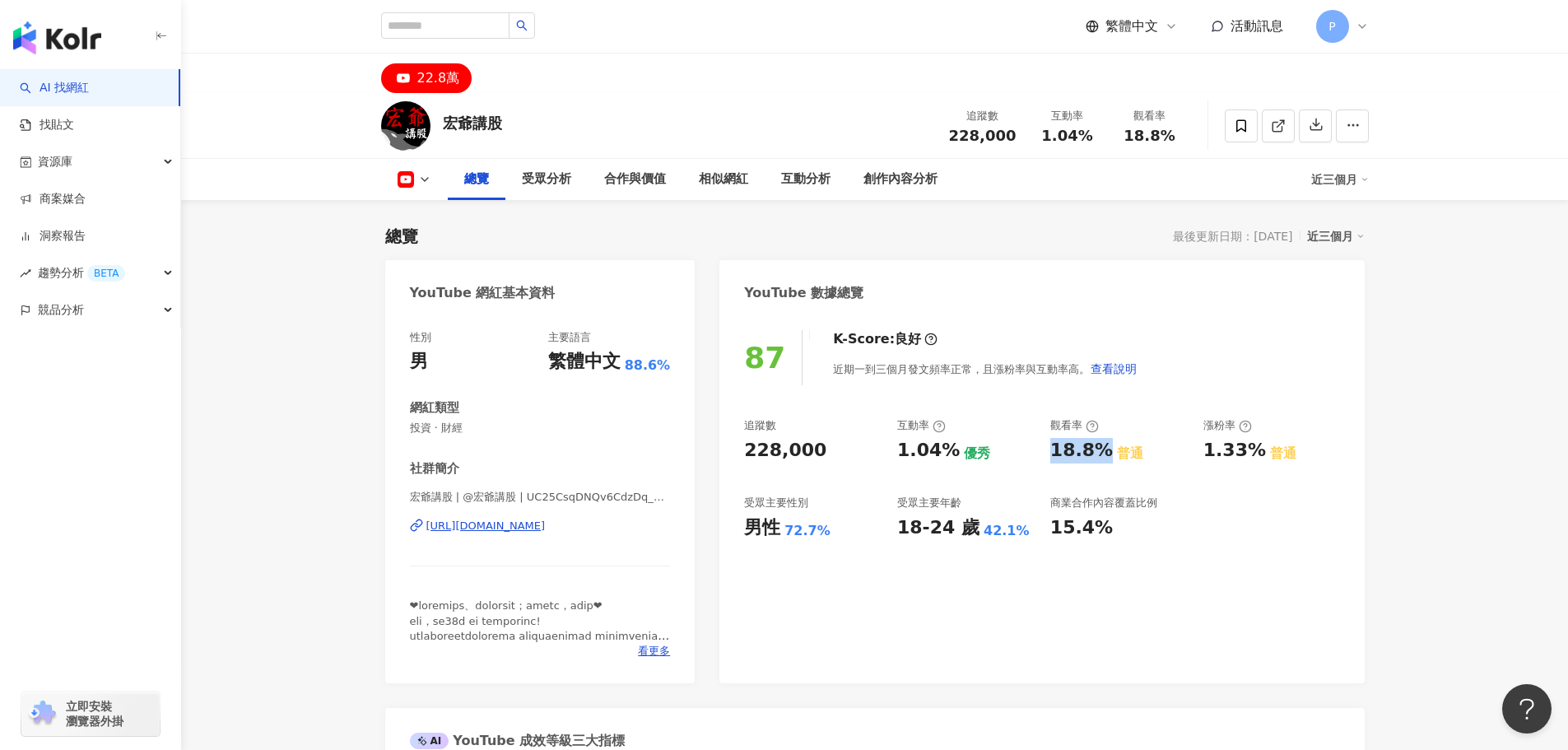
drag, startPoint x: 1052, startPoint y: 449, endPoint x: 1104, endPoint y: 456, distance: 52.5
click at [1104, 456] on div "18.8%" at bounding box center [1082, 450] width 62 height 25
click at [503, 28] on input "search" at bounding box center [445, 25] width 128 height 26
paste input "******"
type input "******"
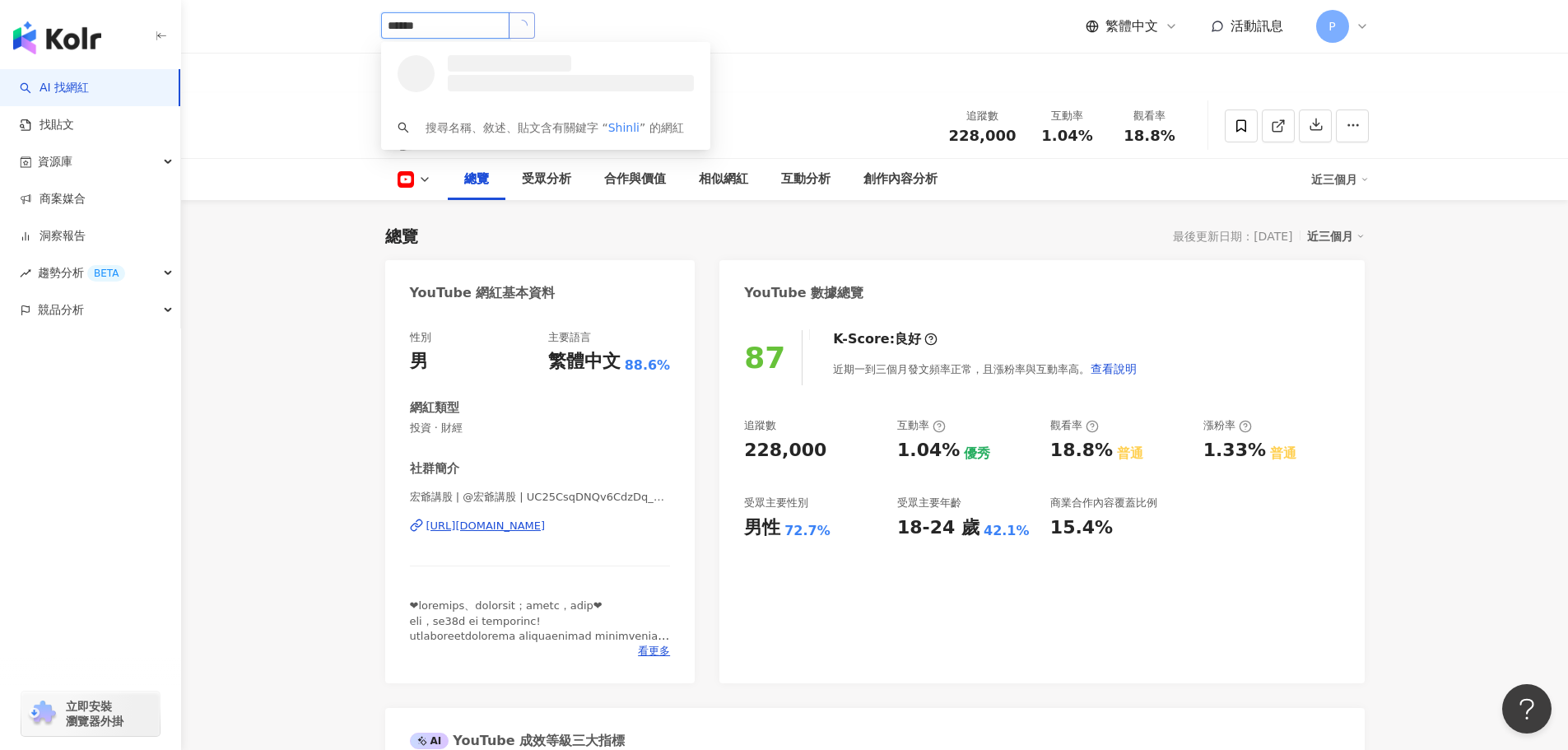
click at [535, 34] on button "button" at bounding box center [522, 25] width 26 height 26
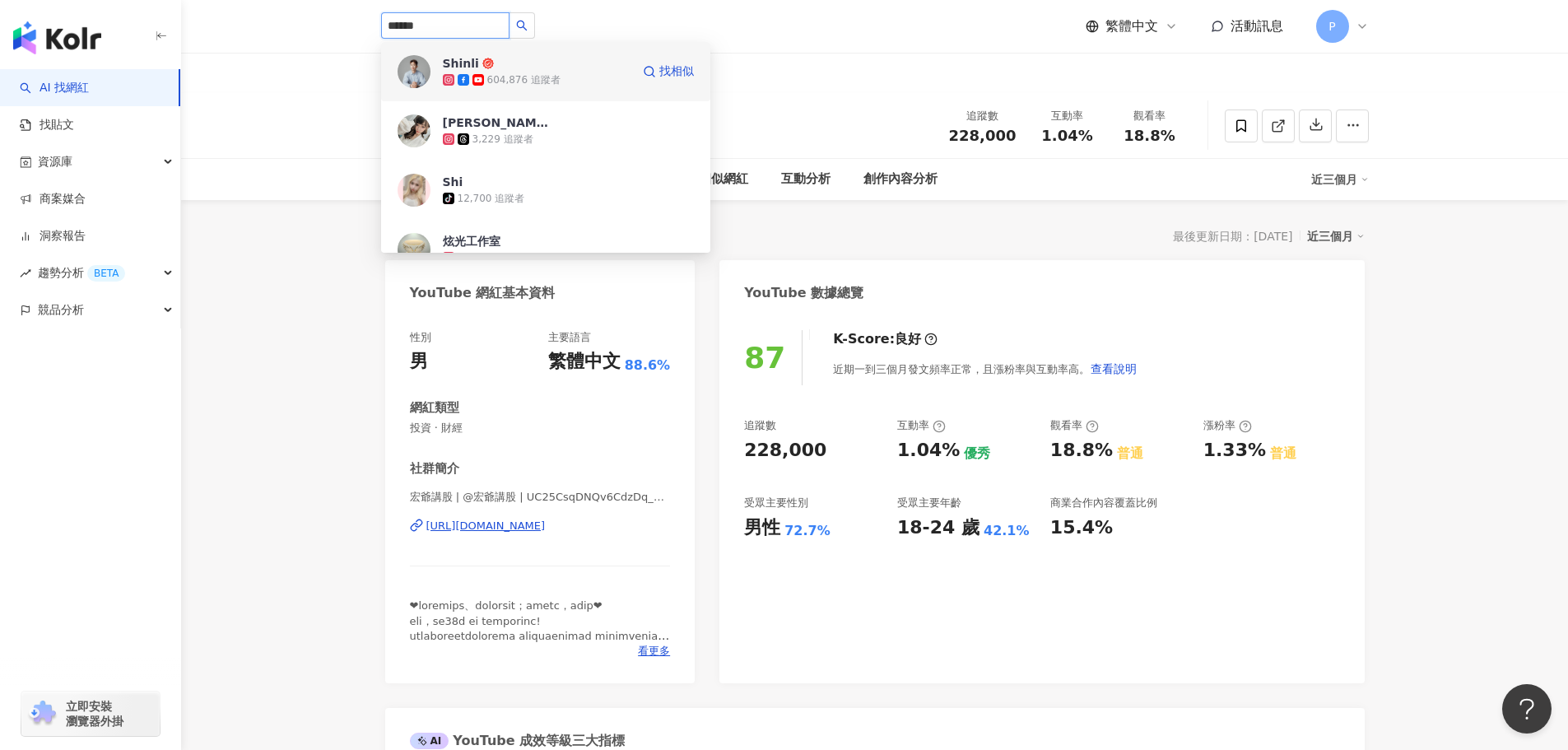
click at [529, 73] on div "604,876 追蹤者" at bounding box center [523, 80] width 73 height 14
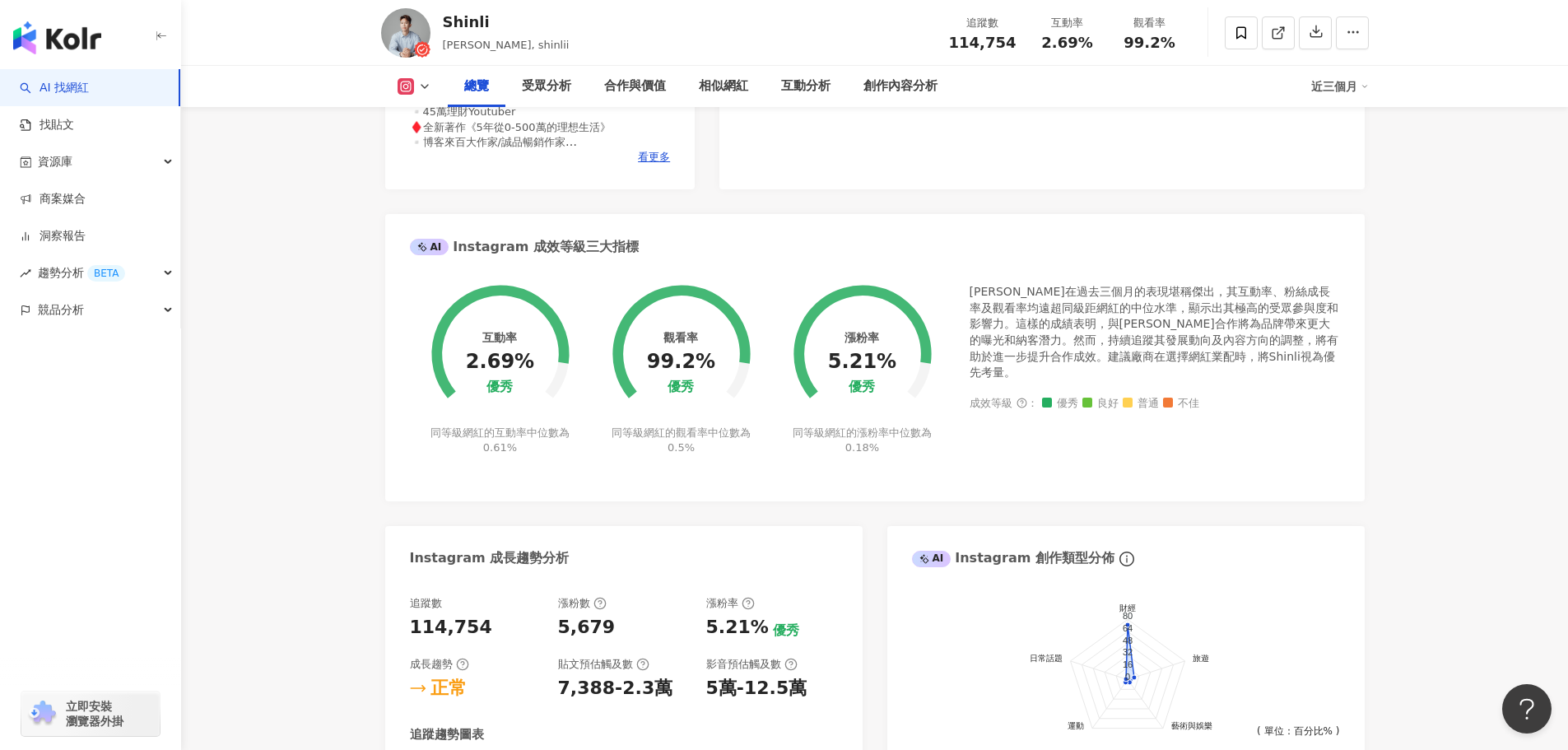
scroll to position [658, 0]
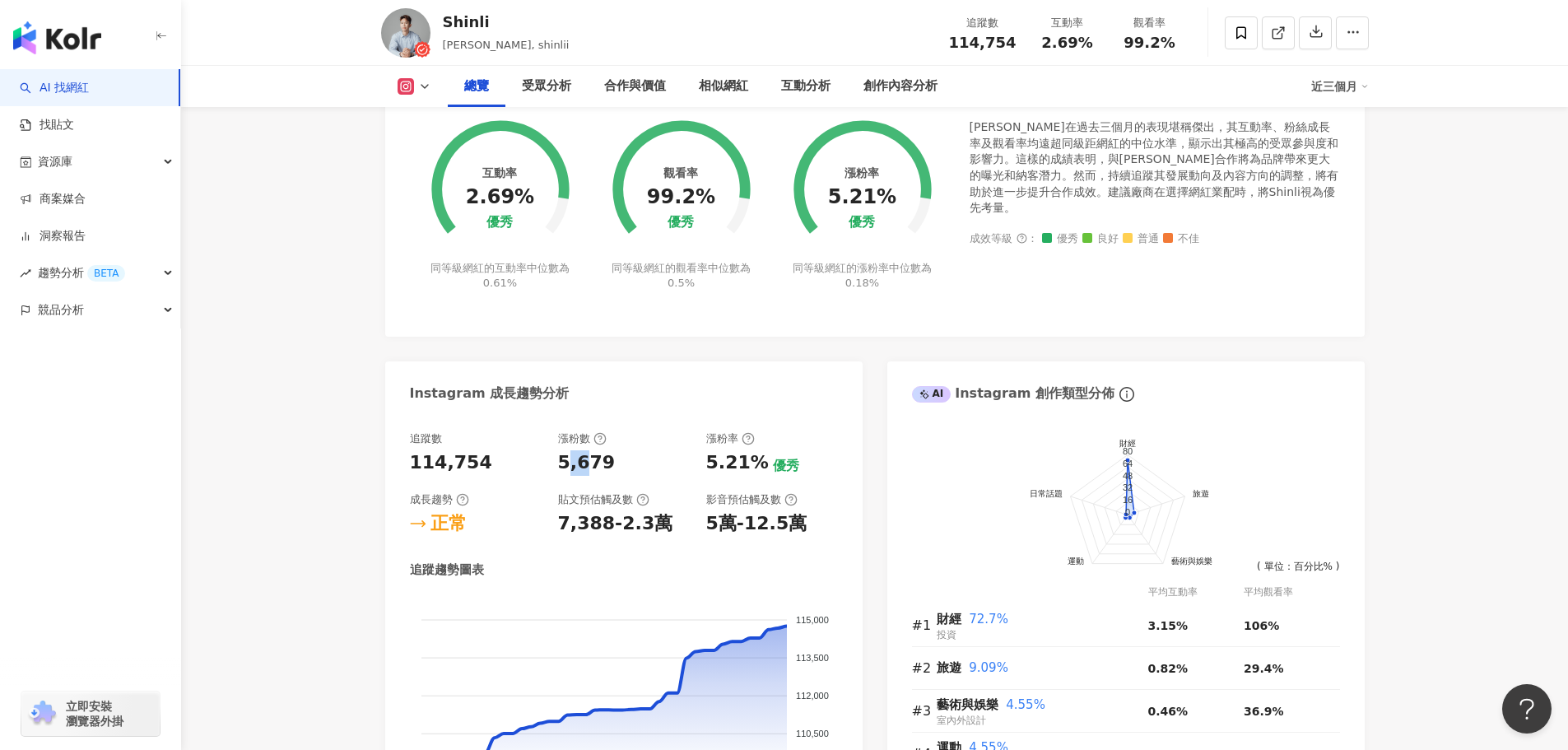
drag, startPoint x: 569, startPoint y: 466, endPoint x: 587, endPoint y: 470, distance: 18.4
click at [587, 470] on div "5,679" at bounding box center [587, 463] width 58 height 25
click at [603, 524] on div "7,388-2.3萬" at bounding box center [616, 524] width 115 height 25
click at [732, 473] on div "5.21%" at bounding box center [737, 463] width 62 height 25
click at [734, 517] on div "5萬-12.5萬" at bounding box center [757, 524] width 102 height 25
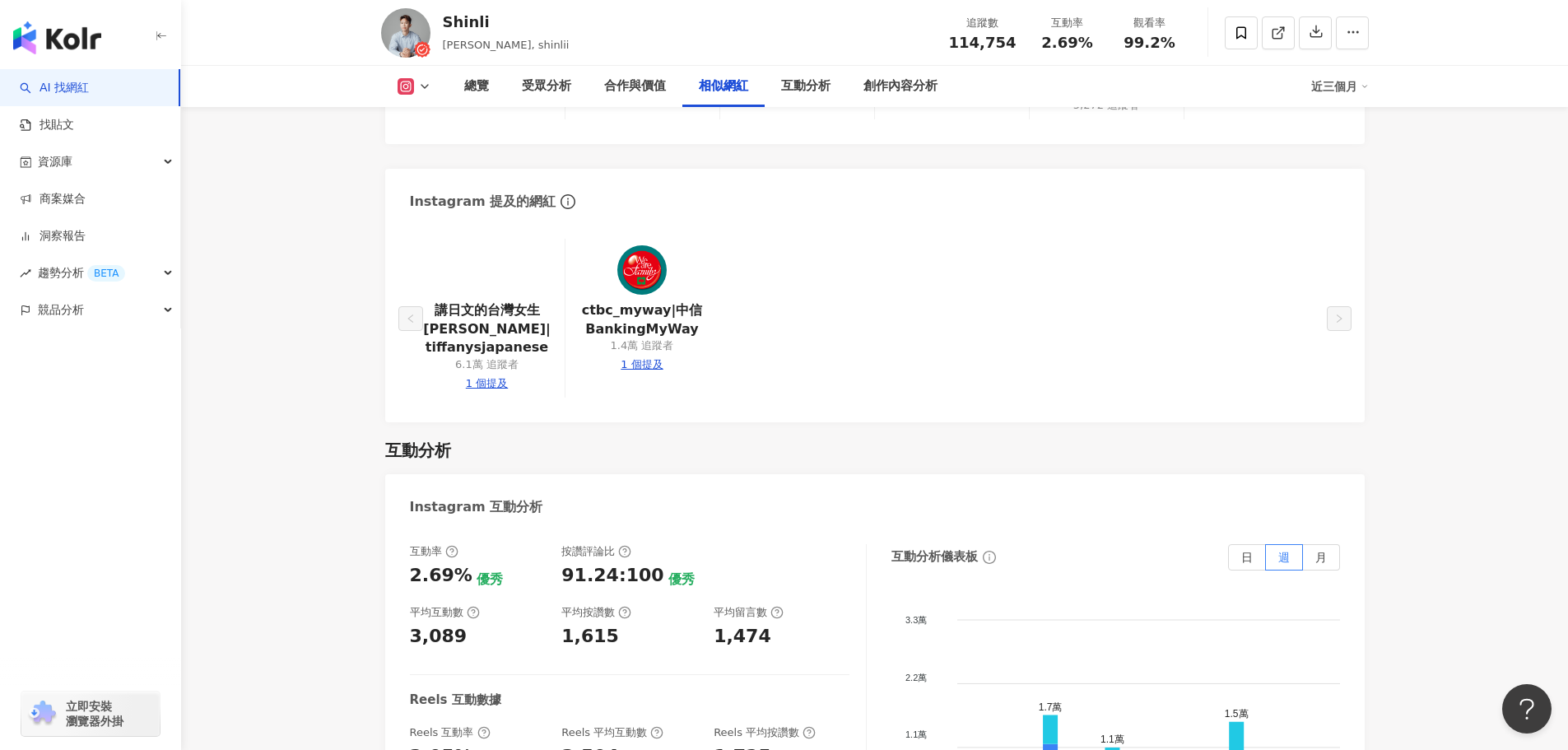
scroll to position [3128, 0]
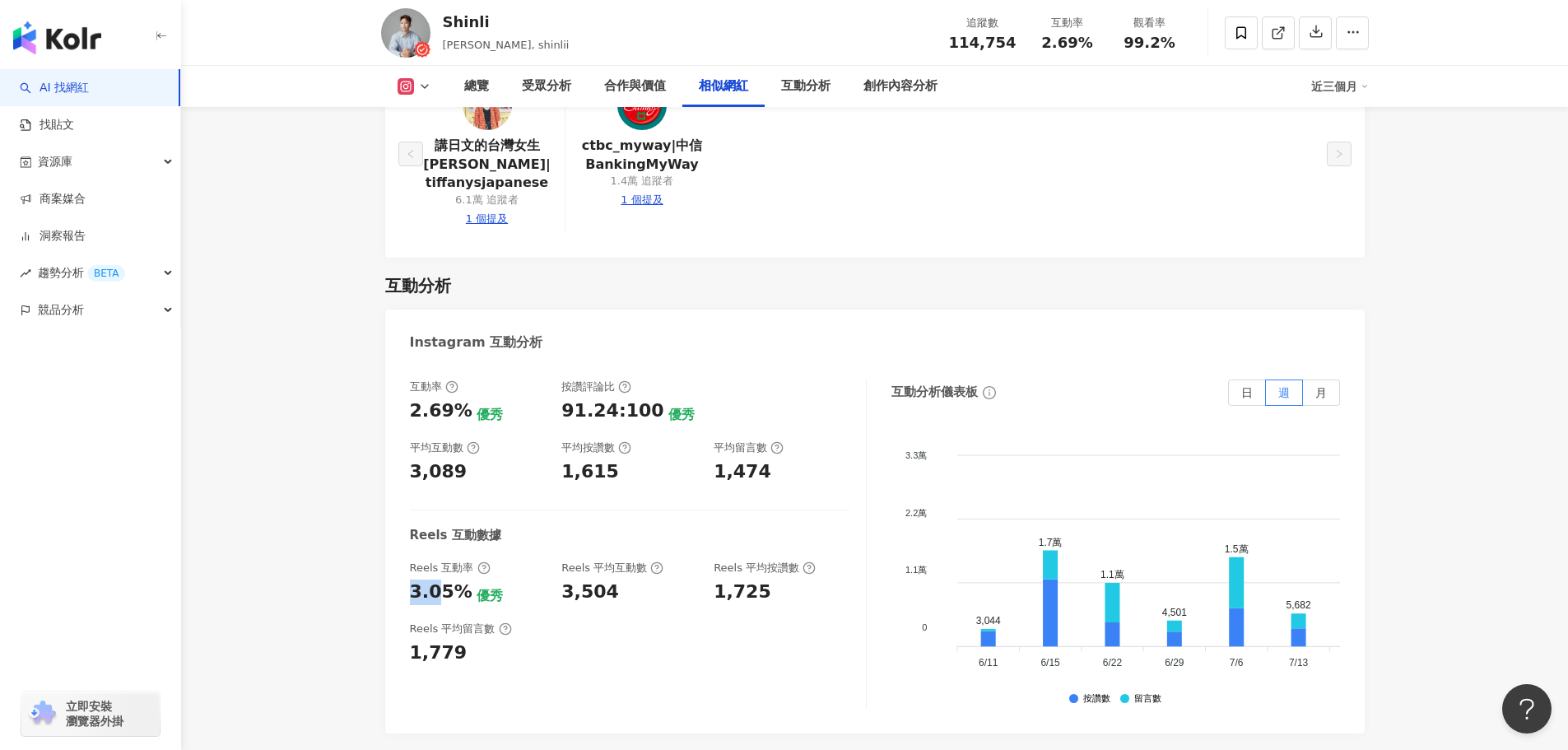
drag, startPoint x: 442, startPoint y: 571, endPoint x: 400, endPoint y: 574, distance: 42.1
click at [400, 574] on div "互動率 2.69% 優秀 按讚評論比 91.24:100 優秀 平均互動數 3,089 平均按讚數 1,615 平均留言數 1,474 Reels 互動數據 …" at bounding box center [875, 548] width 979 height 370
click at [428, 580] on div "3.05%" at bounding box center [441, 592] width 62 height 25
click at [454, 580] on div "3.05%" at bounding box center [441, 592] width 62 height 25
drag, startPoint x: 454, startPoint y: 580, endPoint x: 403, endPoint y: 584, distance: 51.2
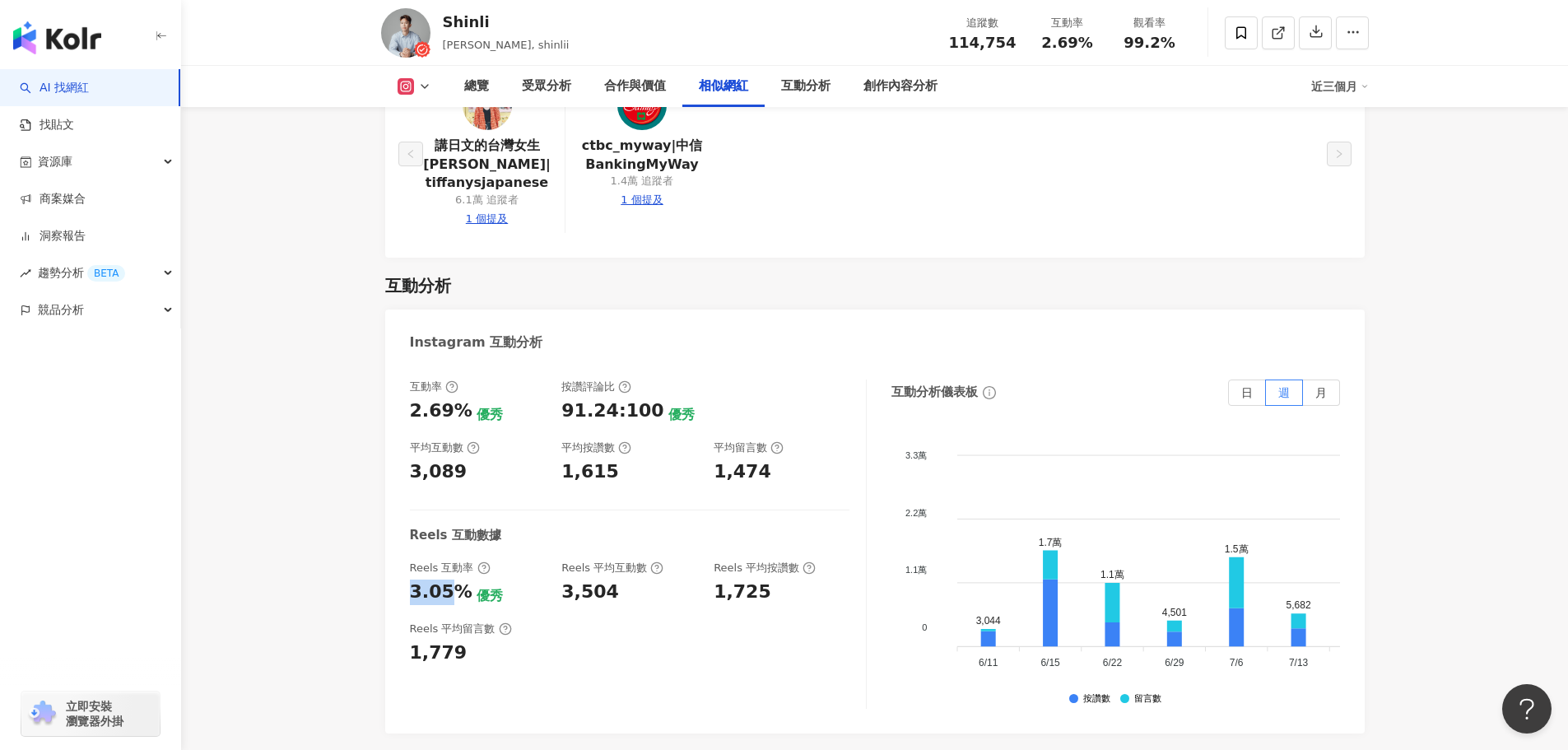
click at [403, 584] on div "互動率 2.69% 優秀 按讚評論比 91.24:100 優秀 平均互動數 3,089 平均按讚數 1,615 平均留言數 1,474 Reels 互動數據 …" at bounding box center [875, 548] width 979 height 370
click at [443, 584] on div "3.05%" at bounding box center [441, 592] width 62 height 25
drag, startPoint x: 444, startPoint y: 581, endPoint x: 428, endPoint y: 574, distance: 17.5
click at [406, 575] on div "互動率 2.69% 優秀 按讚評論比 91.24:100 優秀 平均互動數 3,089 平均按讚數 1,615 平均留言數 1,474 Reels 互動數據 …" at bounding box center [875, 548] width 979 height 370
click at [572, 580] on div "3,504" at bounding box center [590, 592] width 58 height 25
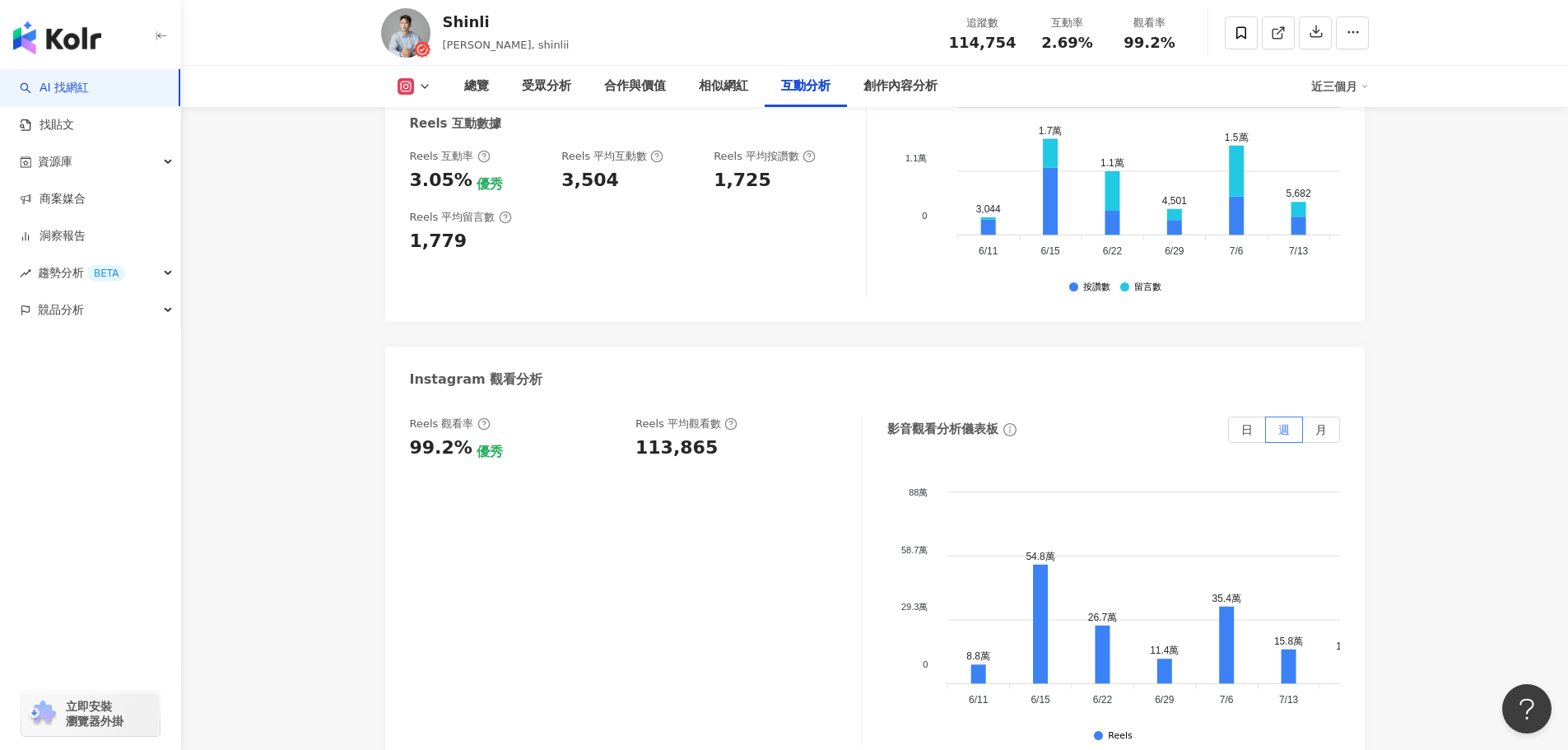
scroll to position [3292, 0]
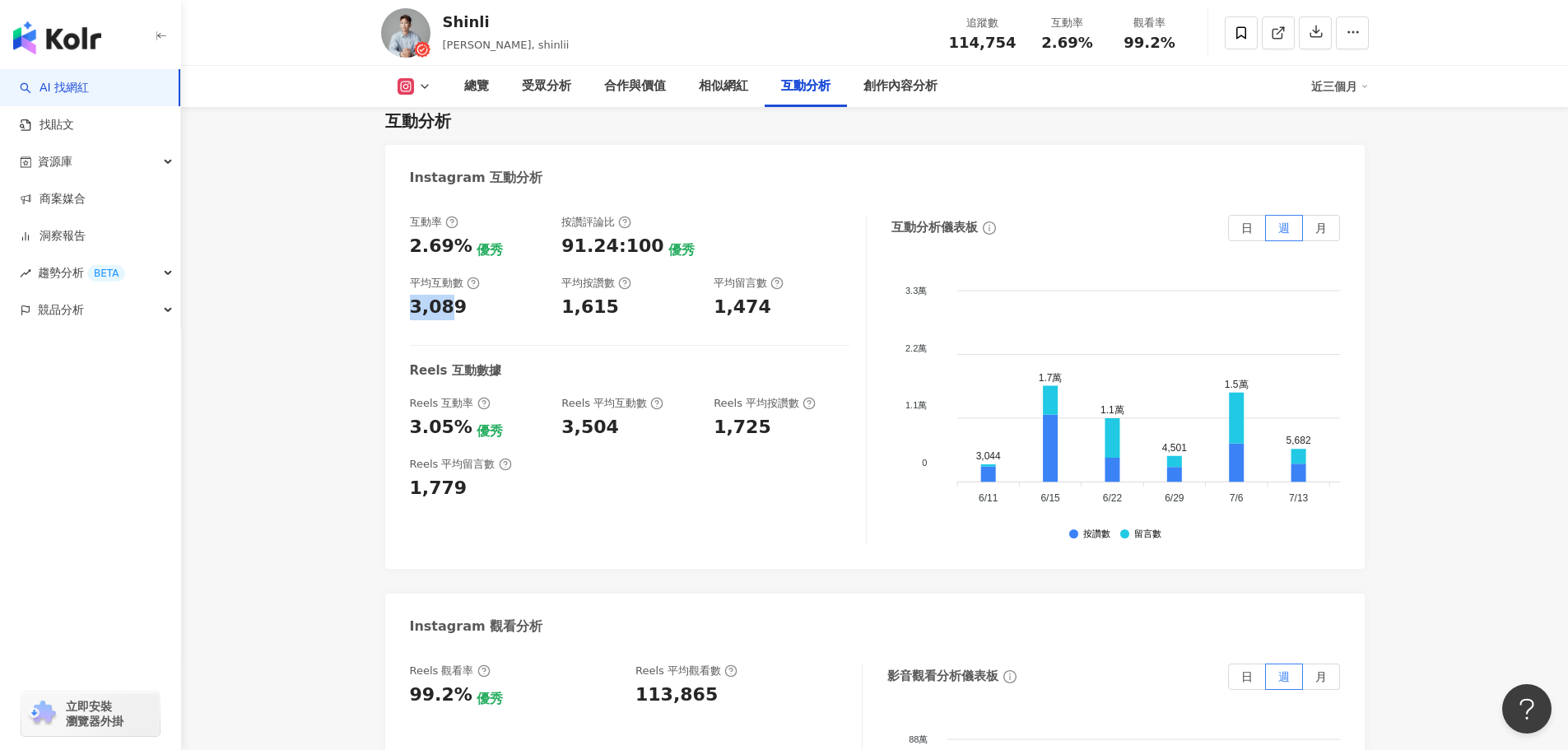
drag, startPoint x: 448, startPoint y: 292, endPoint x: 409, endPoint y: 291, distance: 39.0
click at [410, 295] on div "3,089" at bounding box center [438, 307] width 58 height 25
click at [431, 295] on div "3,089" at bounding box center [438, 307] width 58 height 25
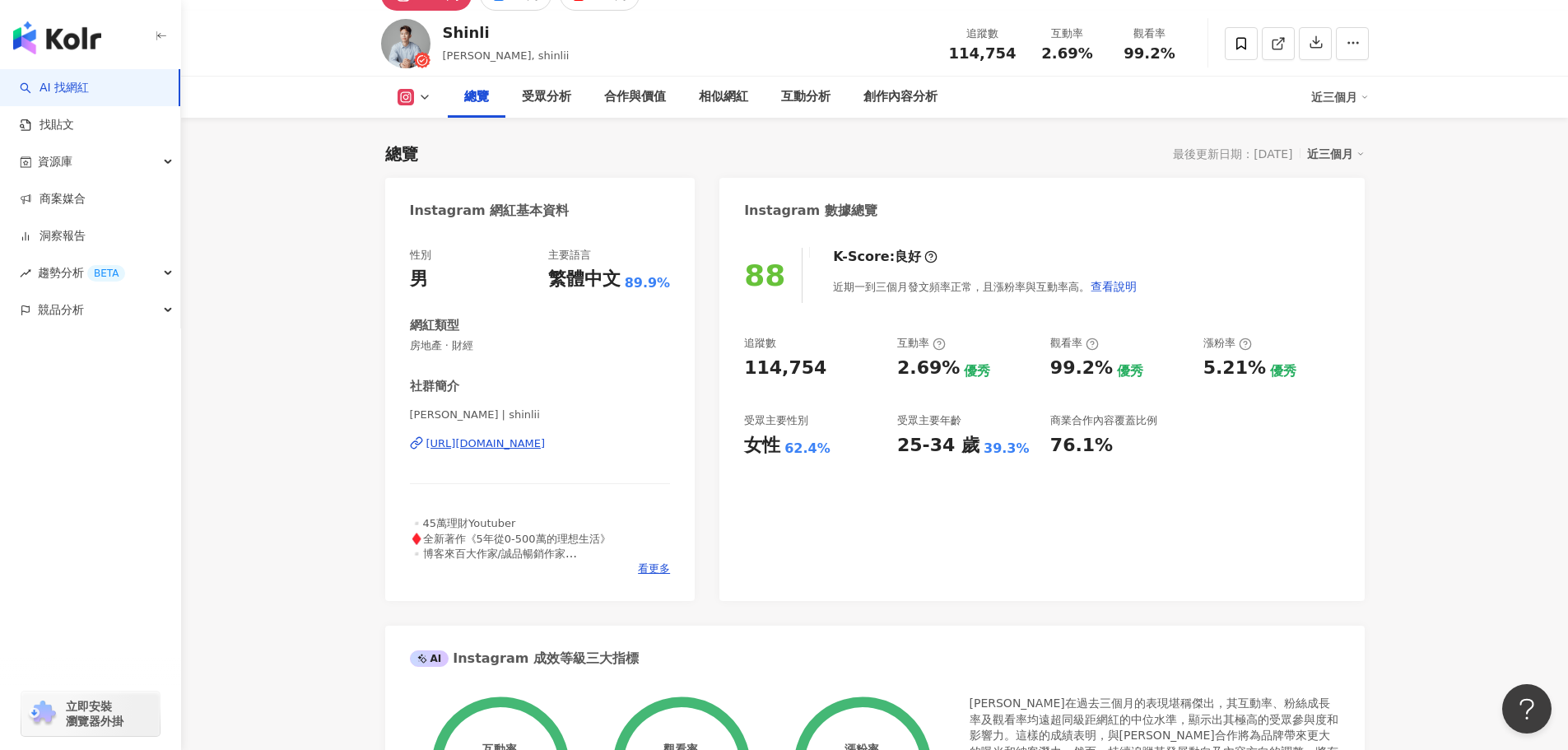
scroll to position [0, 0]
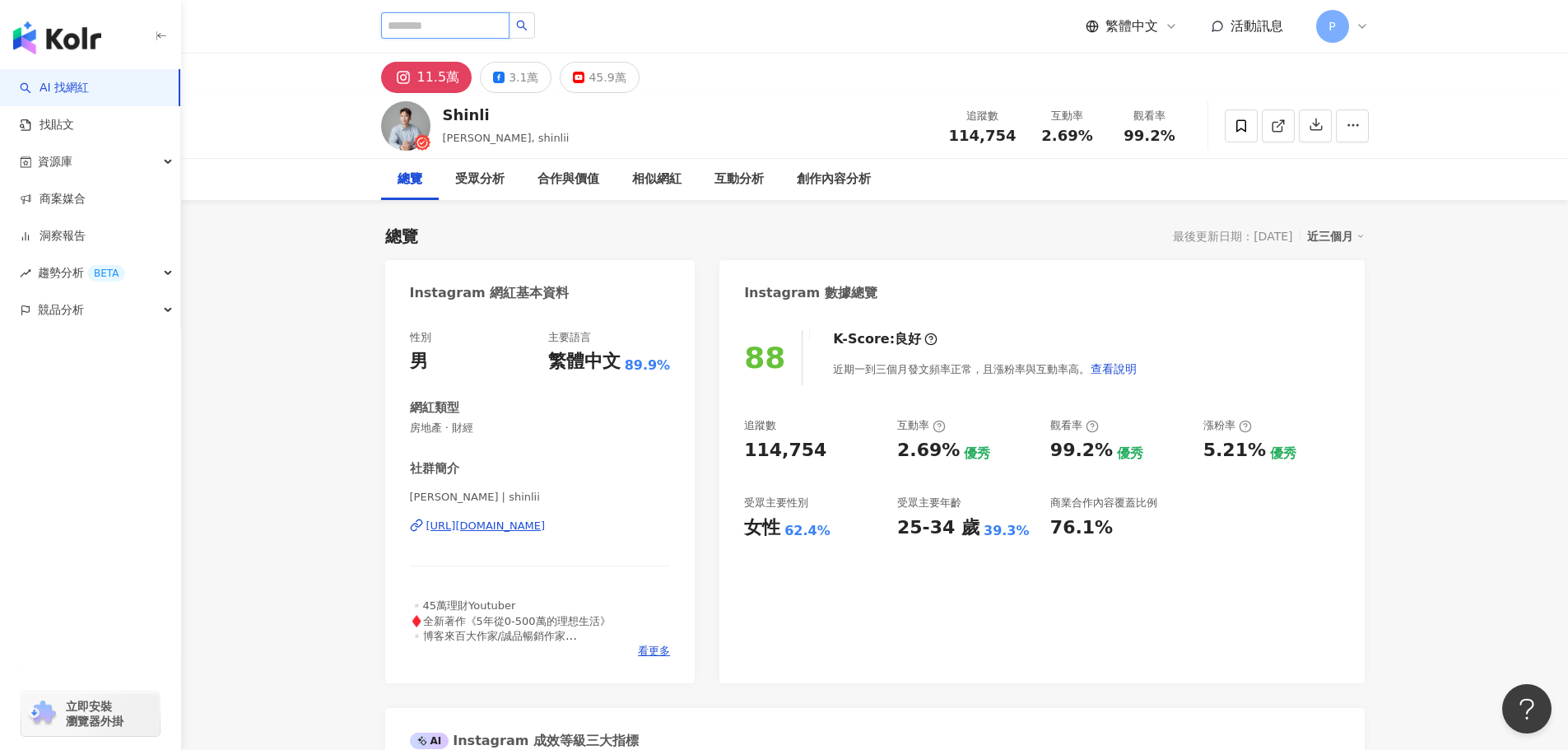
click at [488, 32] on input "search" at bounding box center [445, 25] width 128 height 26
paste input "********"
type input "********"
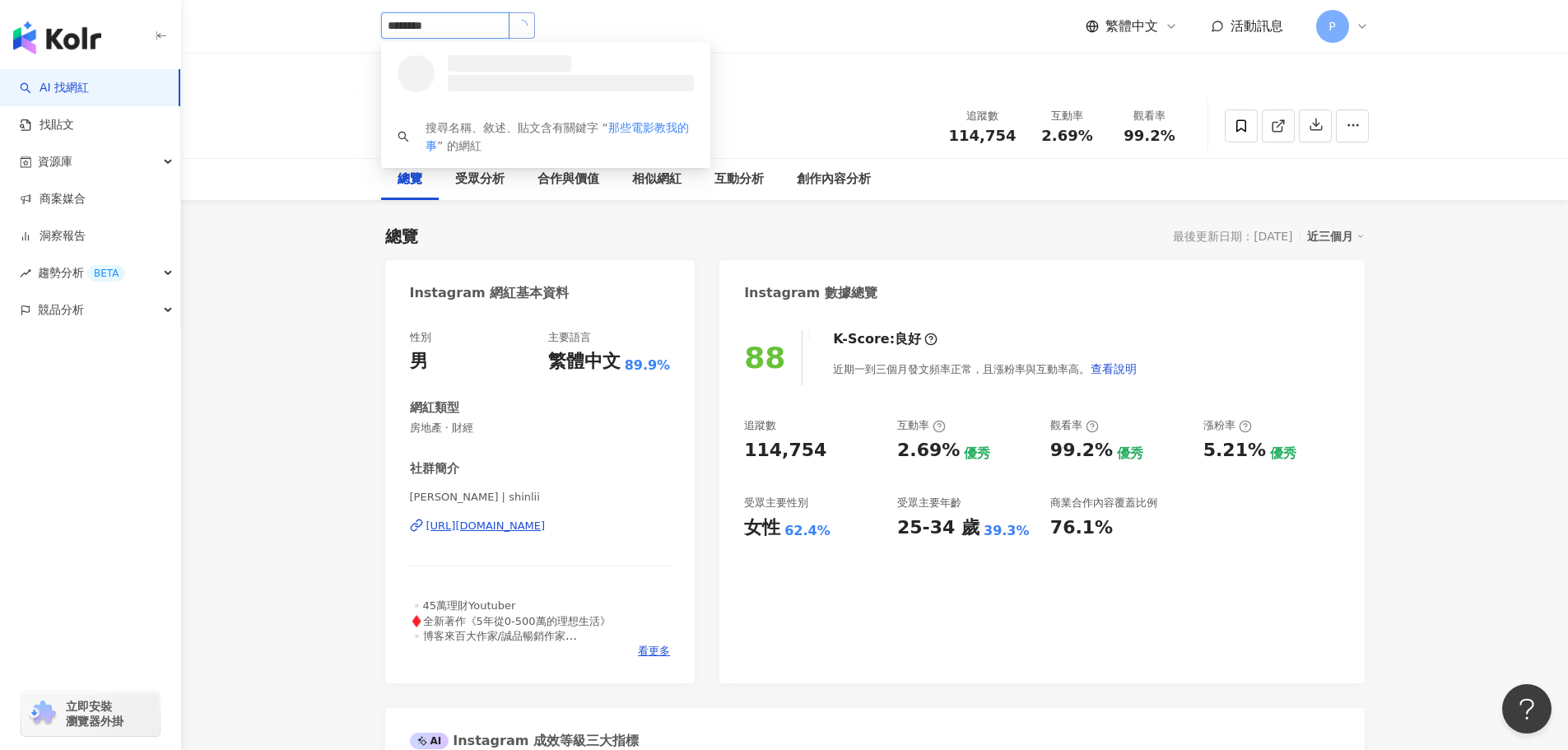
click at [535, 26] on button "button" at bounding box center [522, 25] width 26 height 26
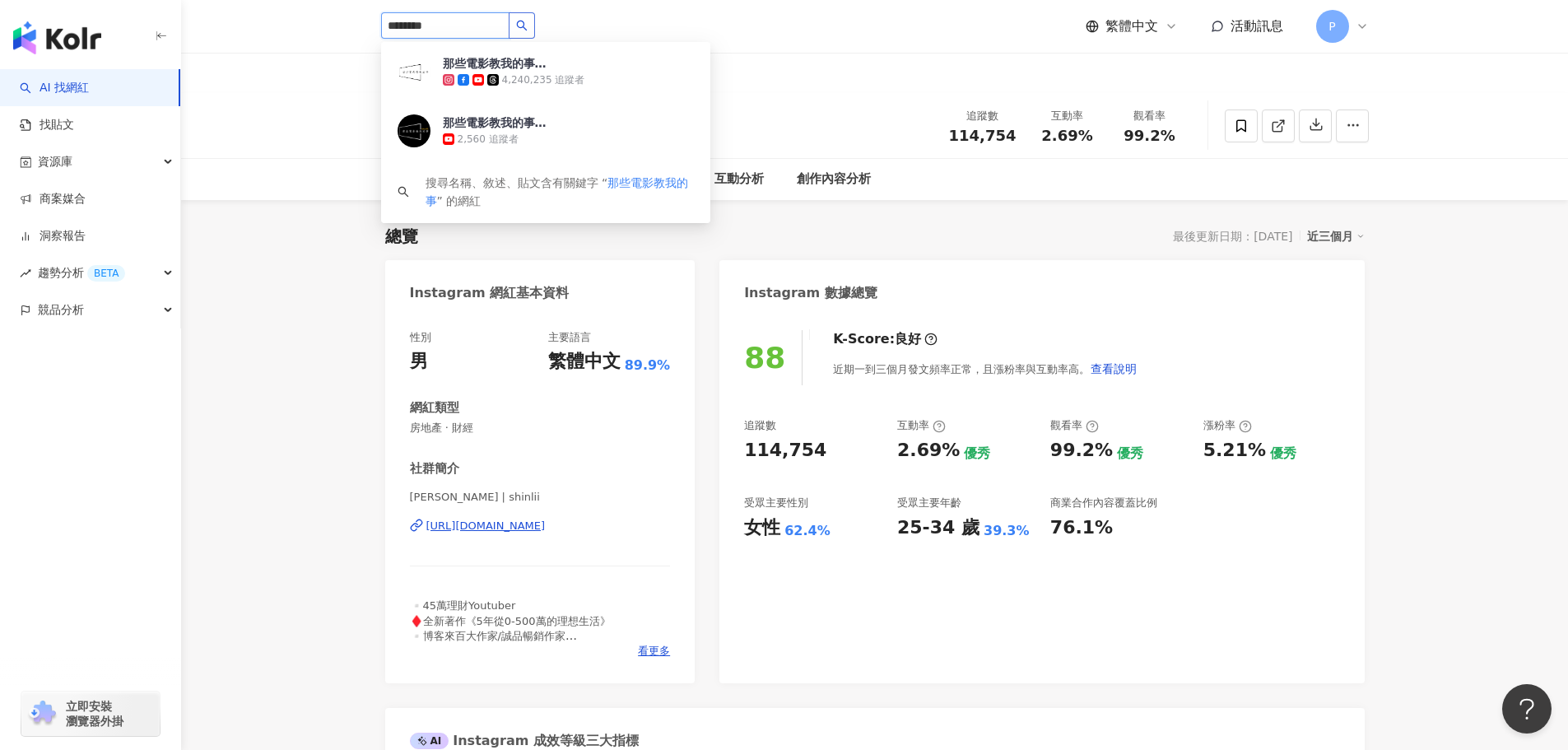
click at [535, 25] on button "button" at bounding box center [522, 25] width 26 height 26
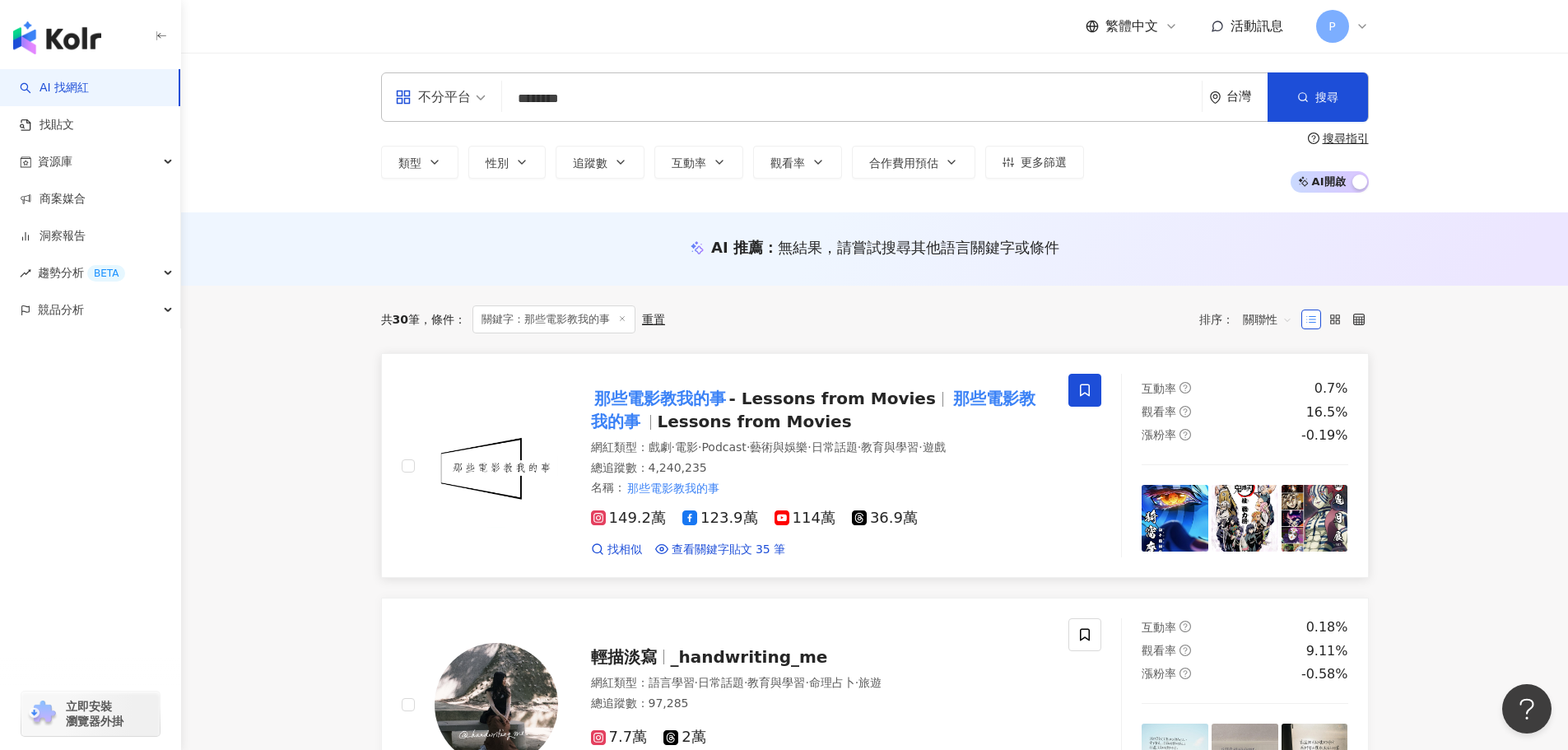
click at [639, 406] on mark "那些電影教我的事" at bounding box center [660, 398] width 139 height 26
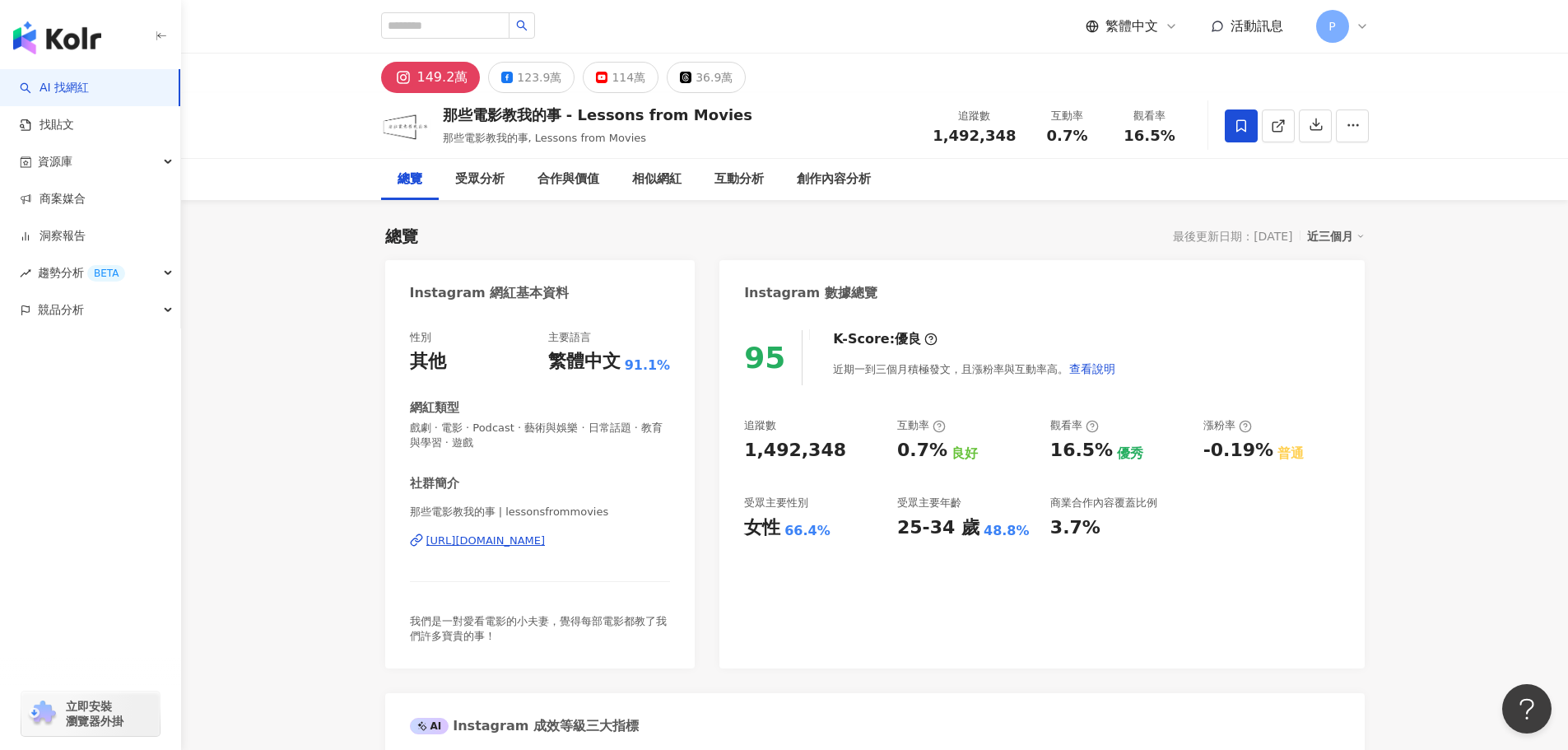
click at [1062, 134] on span "0.7%" at bounding box center [1067, 136] width 41 height 17
click at [1157, 144] on span "16.5%" at bounding box center [1149, 136] width 51 height 17
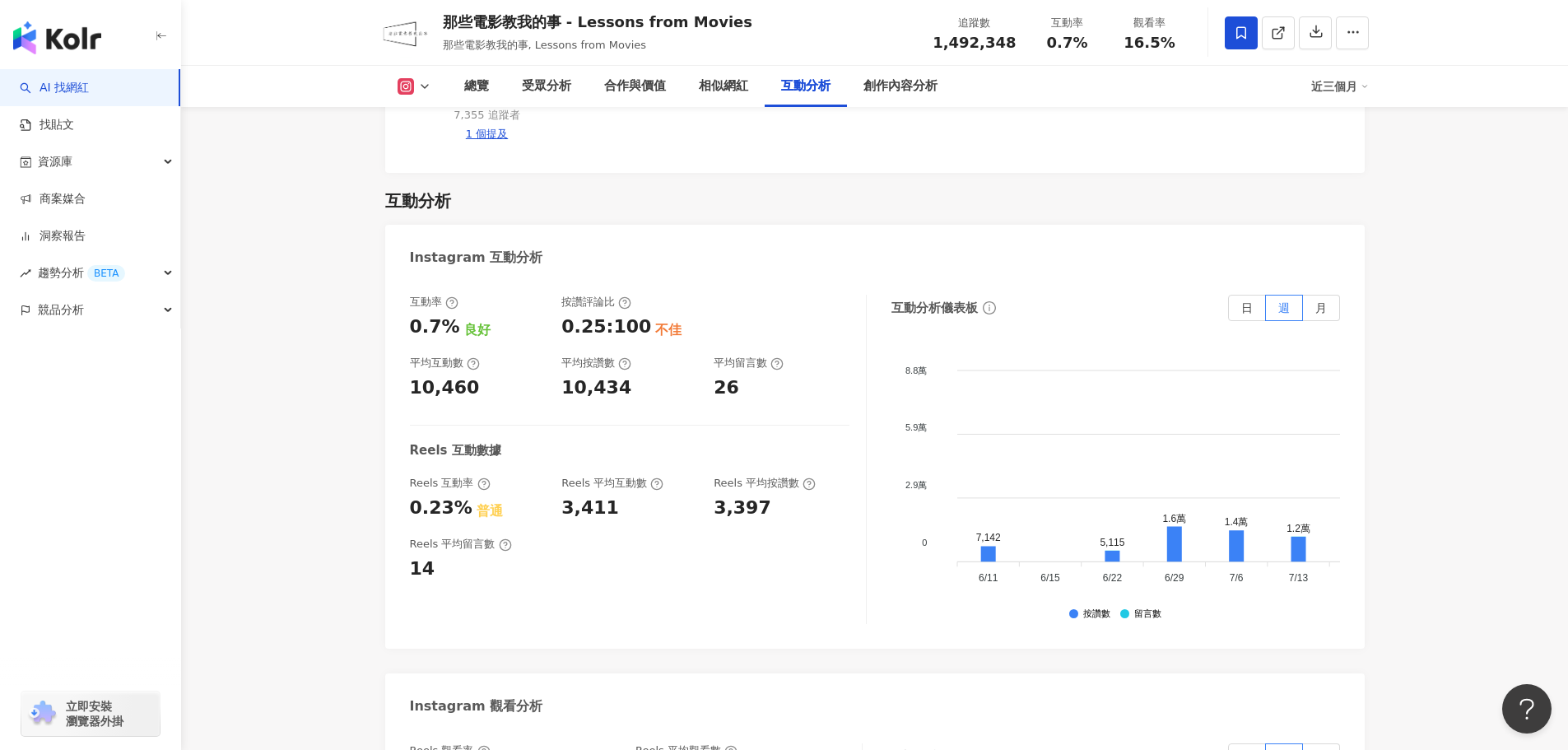
scroll to position [3210, 0]
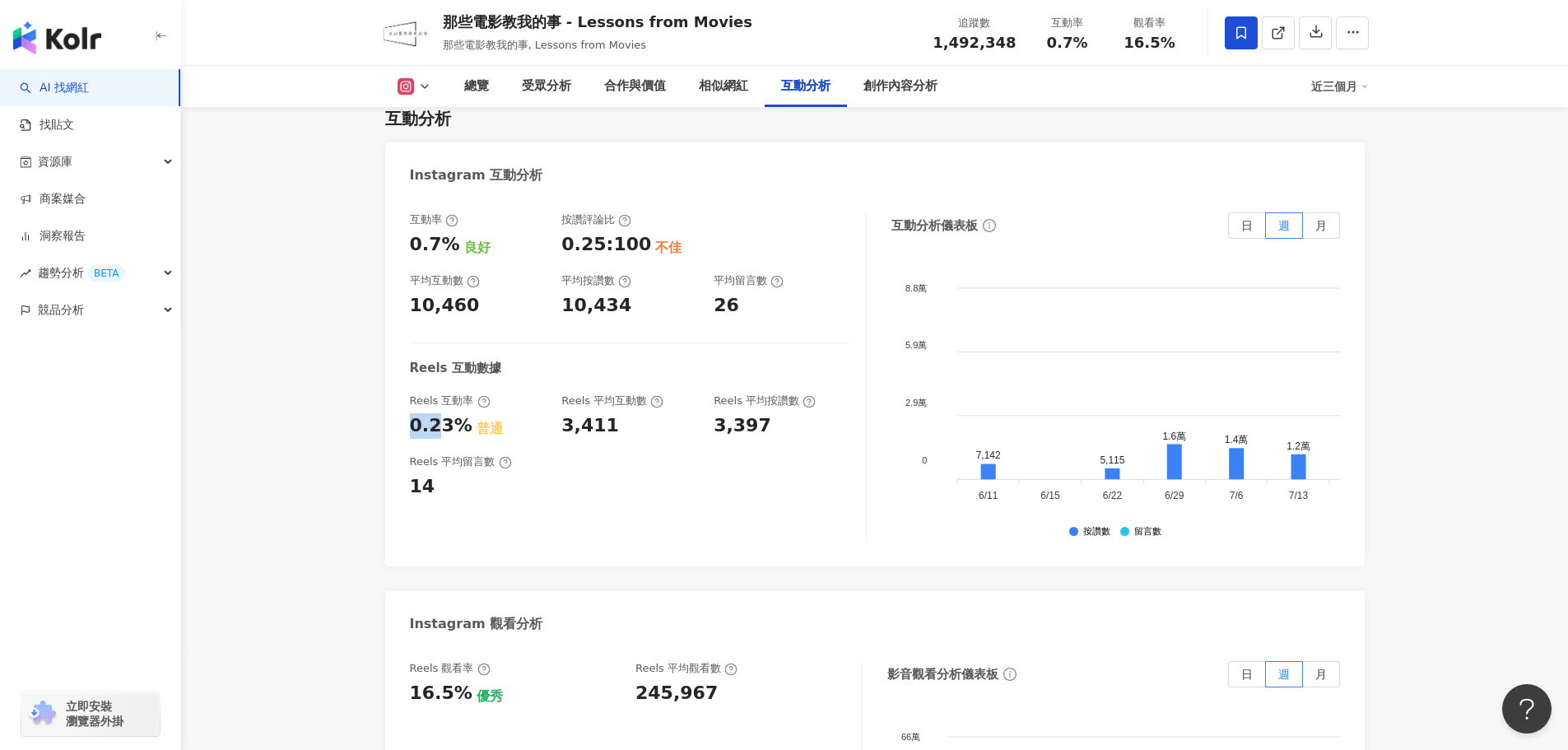
drag, startPoint x: 441, startPoint y: 347, endPoint x: 398, endPoint y: 342, distance: 43.3
click at [398, 342] on div "互動率 0.7% 良好 按讚評論比 0.25:100 不佳 平均互動數 10,460 平均按讚數 10,434 平均留言數 26 Reels 互動數據 Ree…" at bounding box center [875, 380] width 979 height 370
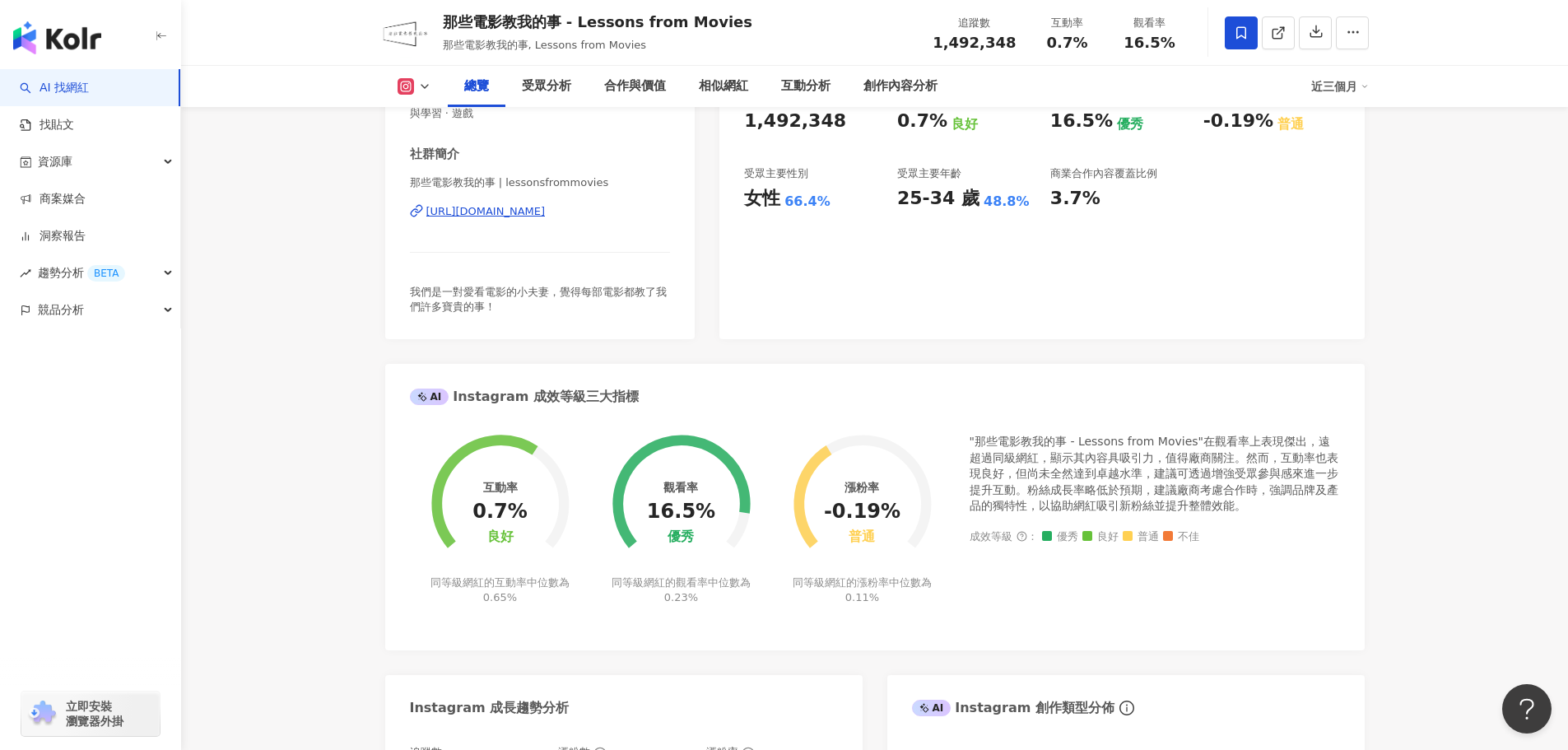
scroll to position [0, 0]
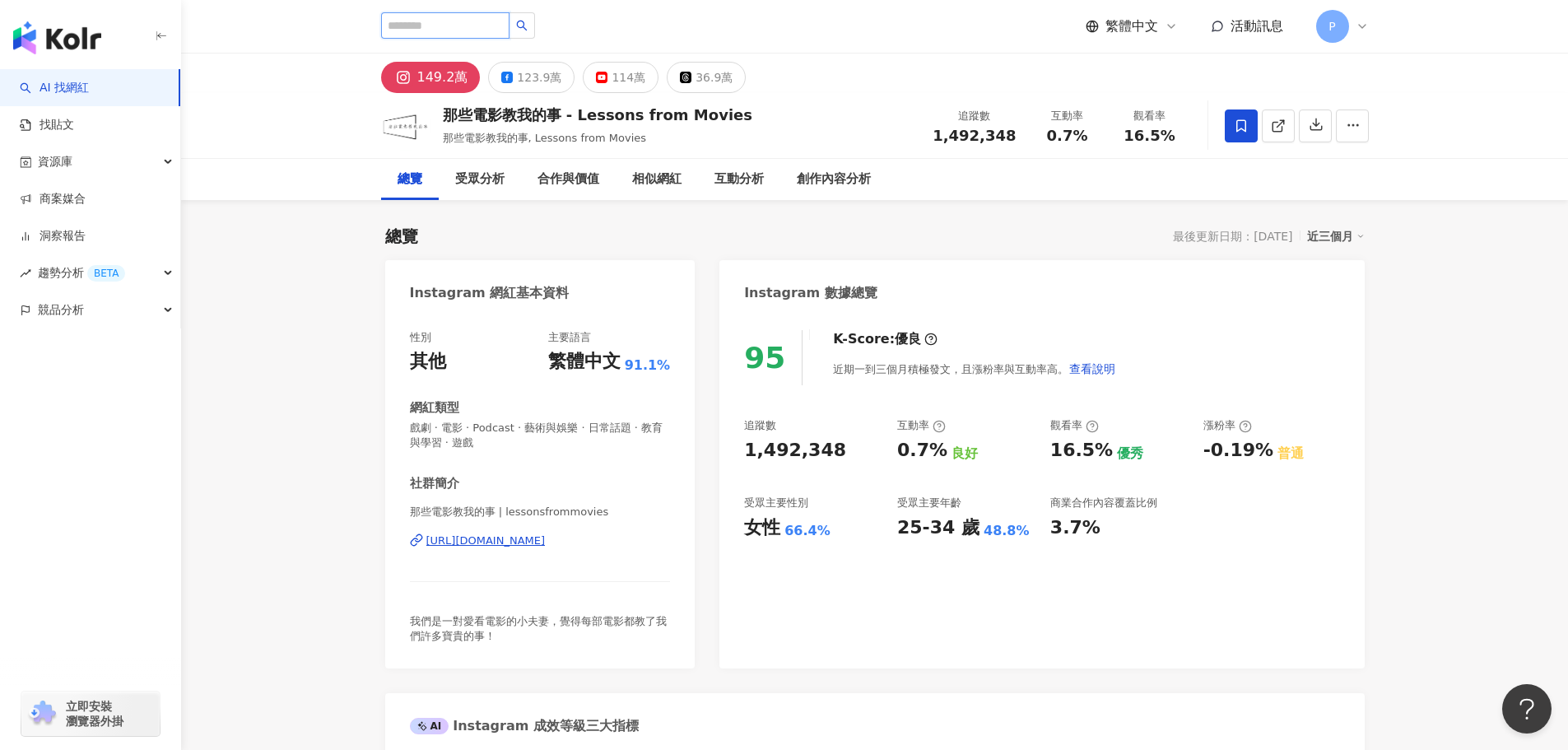
click at [484, 18] on input "search" at bounding box center [445, 25] width 128 height 26
paste input "*****"
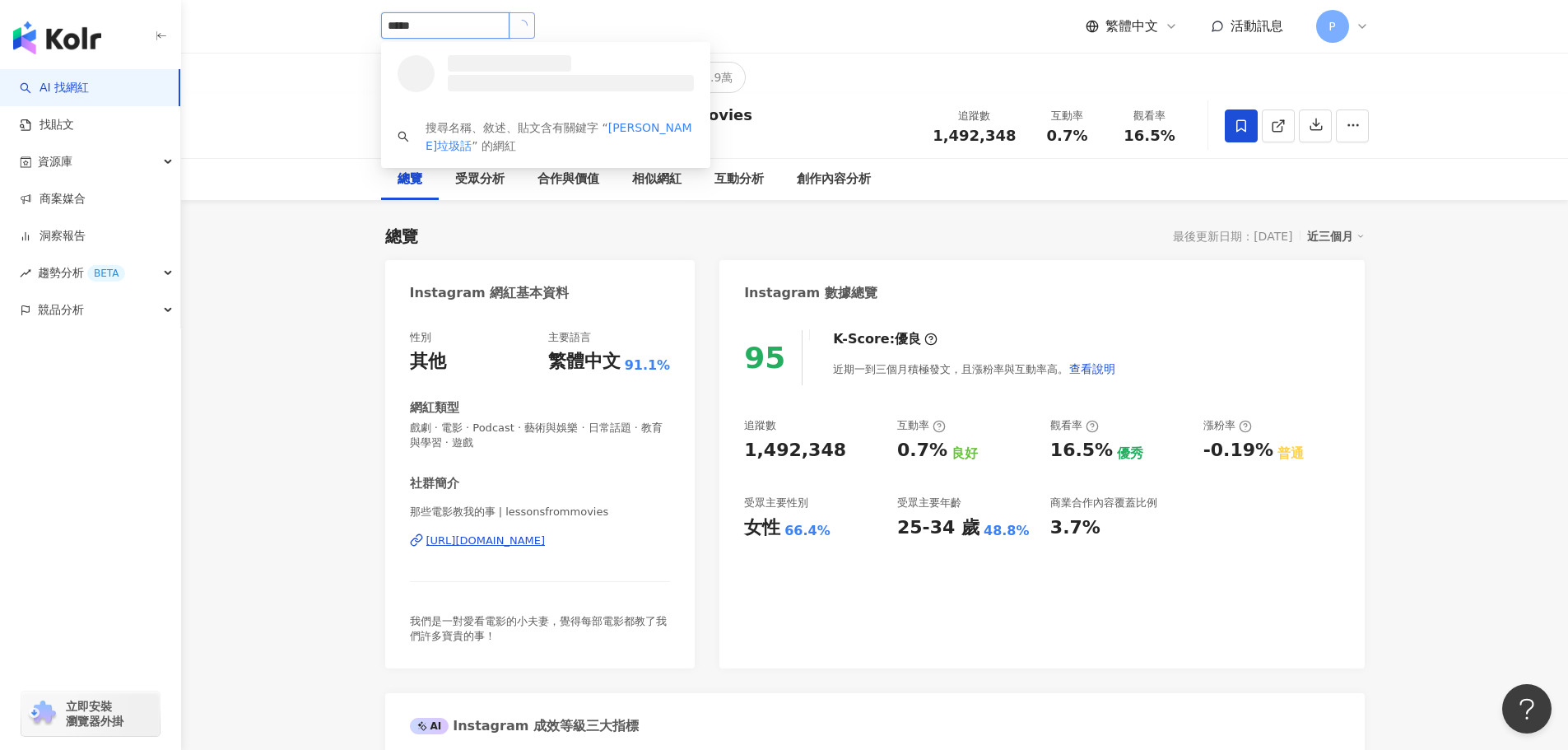
click at [530, 27] on icon "loading" at bounding box center [522, 26] width 17 height 17
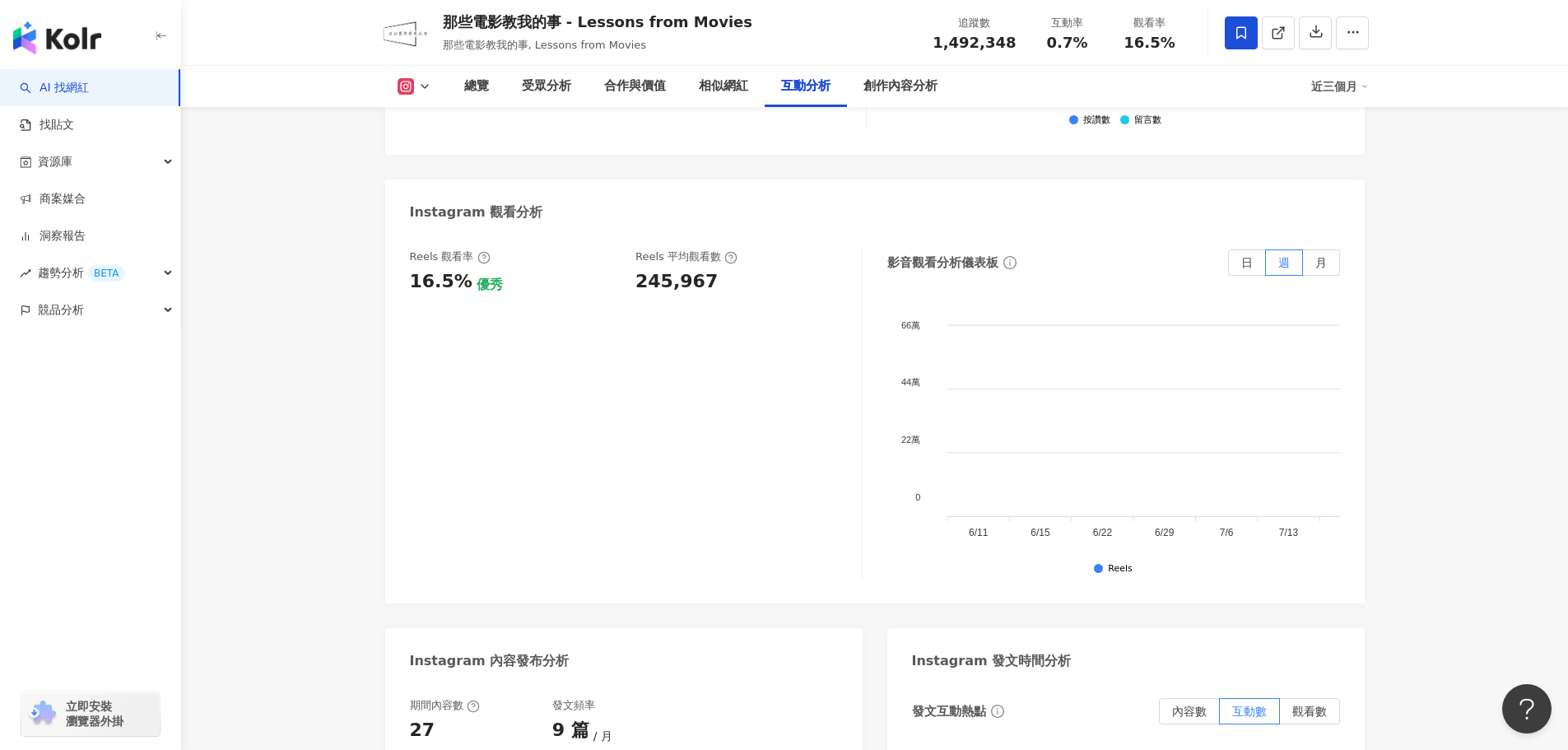
scroll to position [3375, 0]
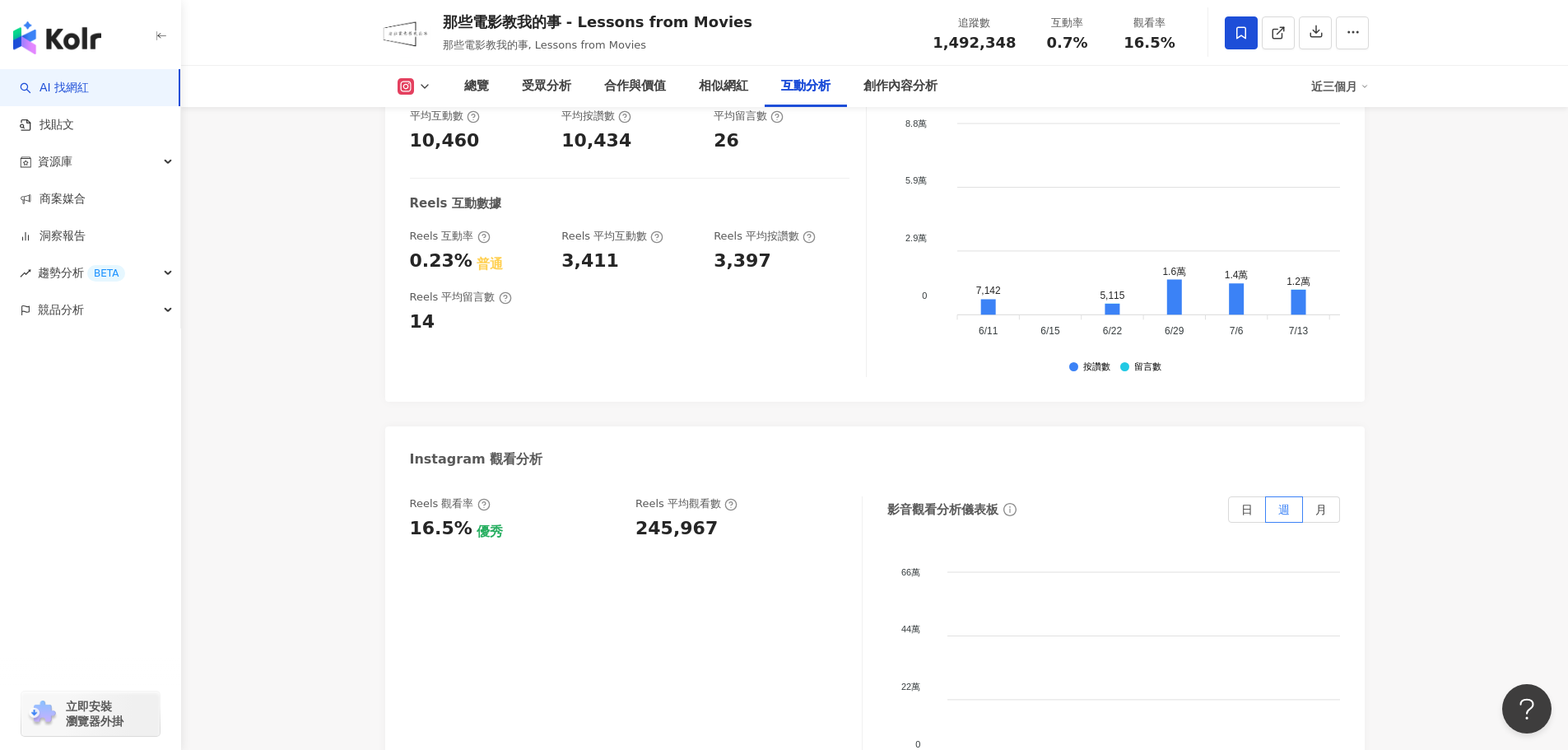
type input "*****"
drag, startPoint x: 446, startPoint y: 449, endPoint x: 663, endPoint y: 520, distance: 228.3
click at [691, 532] on div "Reels 觀看率 16.5% 優秀 Reels 平均觀看數 245,967" at bounding box center [636, 661] width 453 height 329
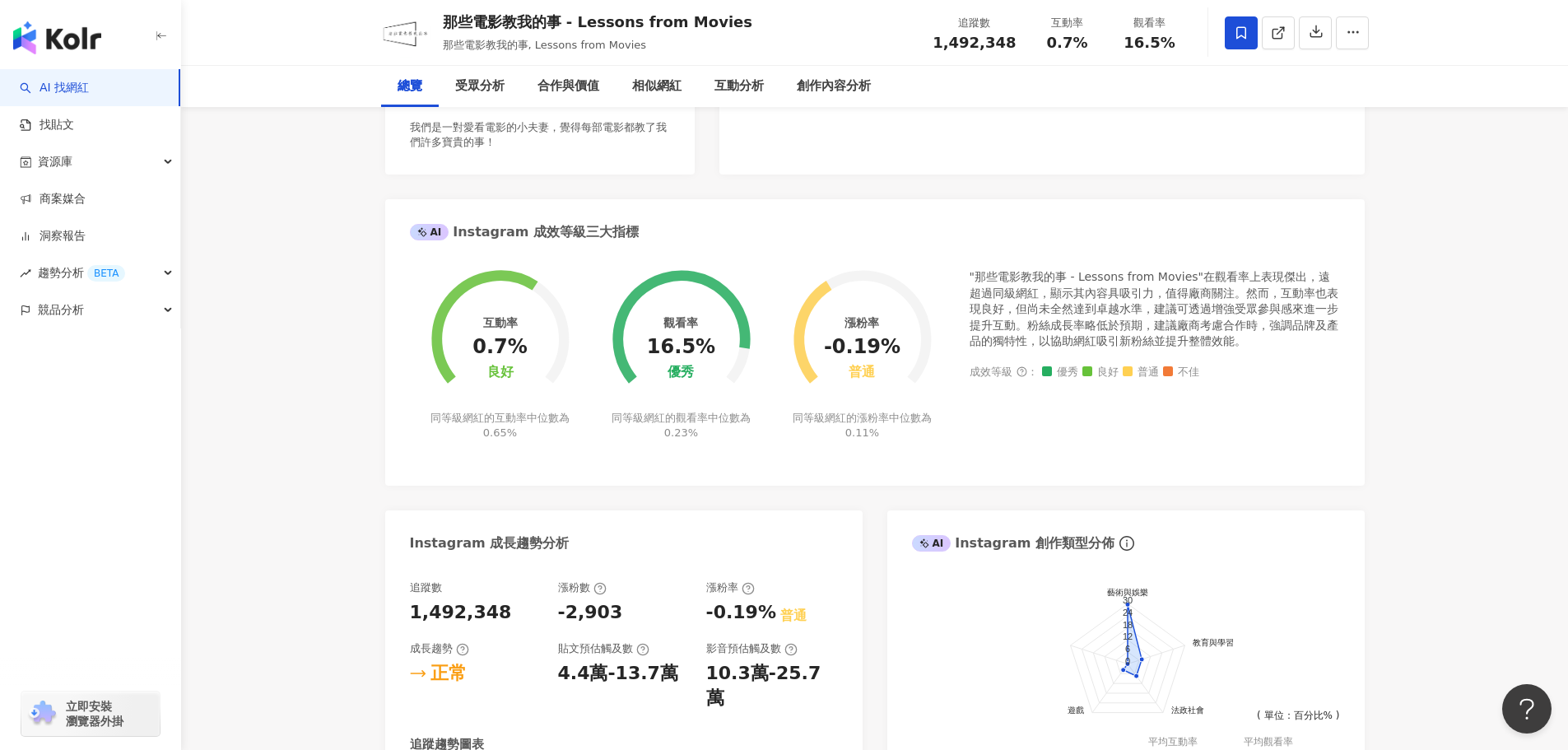
scroll to position [0, 0]
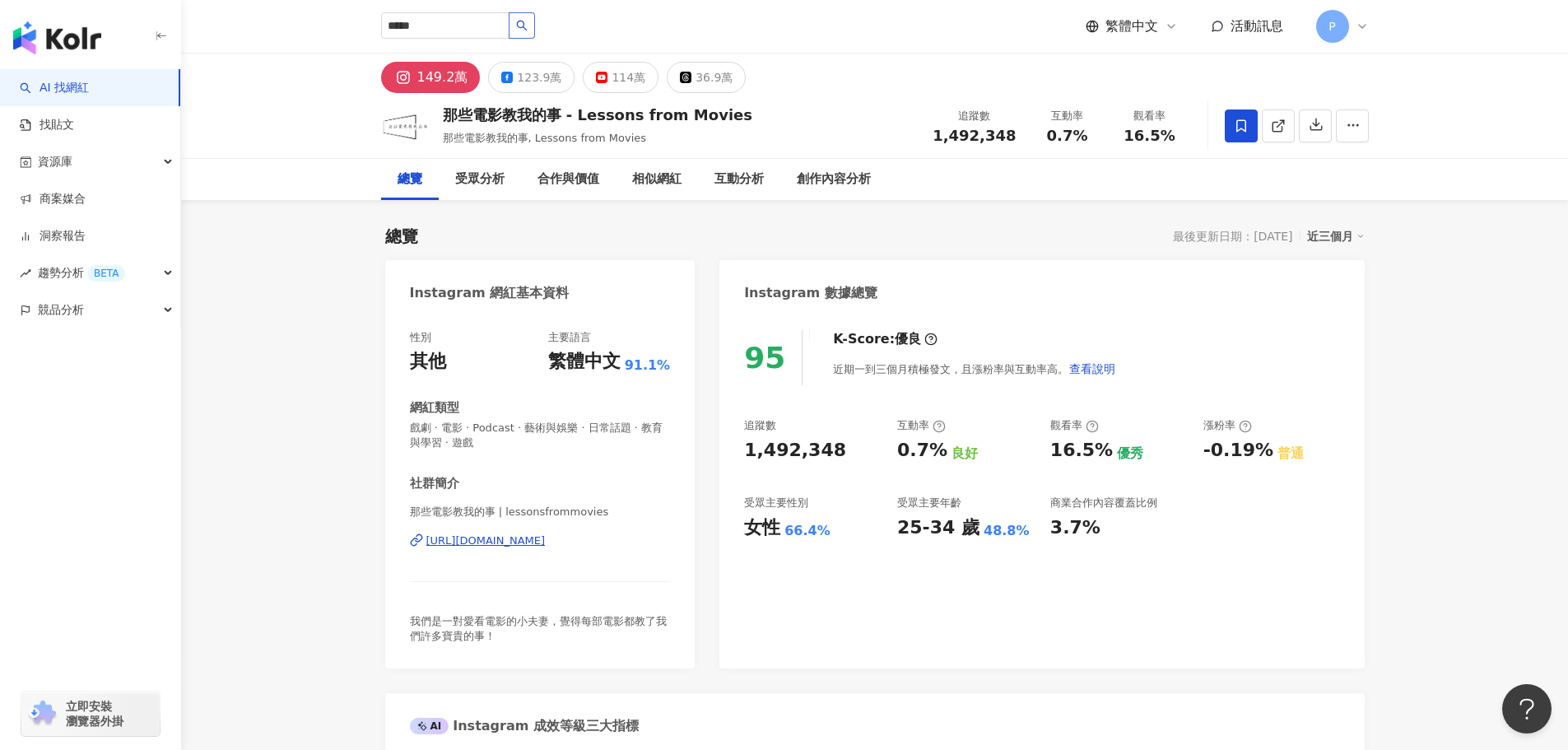
click at [535, 32] on button "button" at bounding box center [522, 25] width 26 height 26
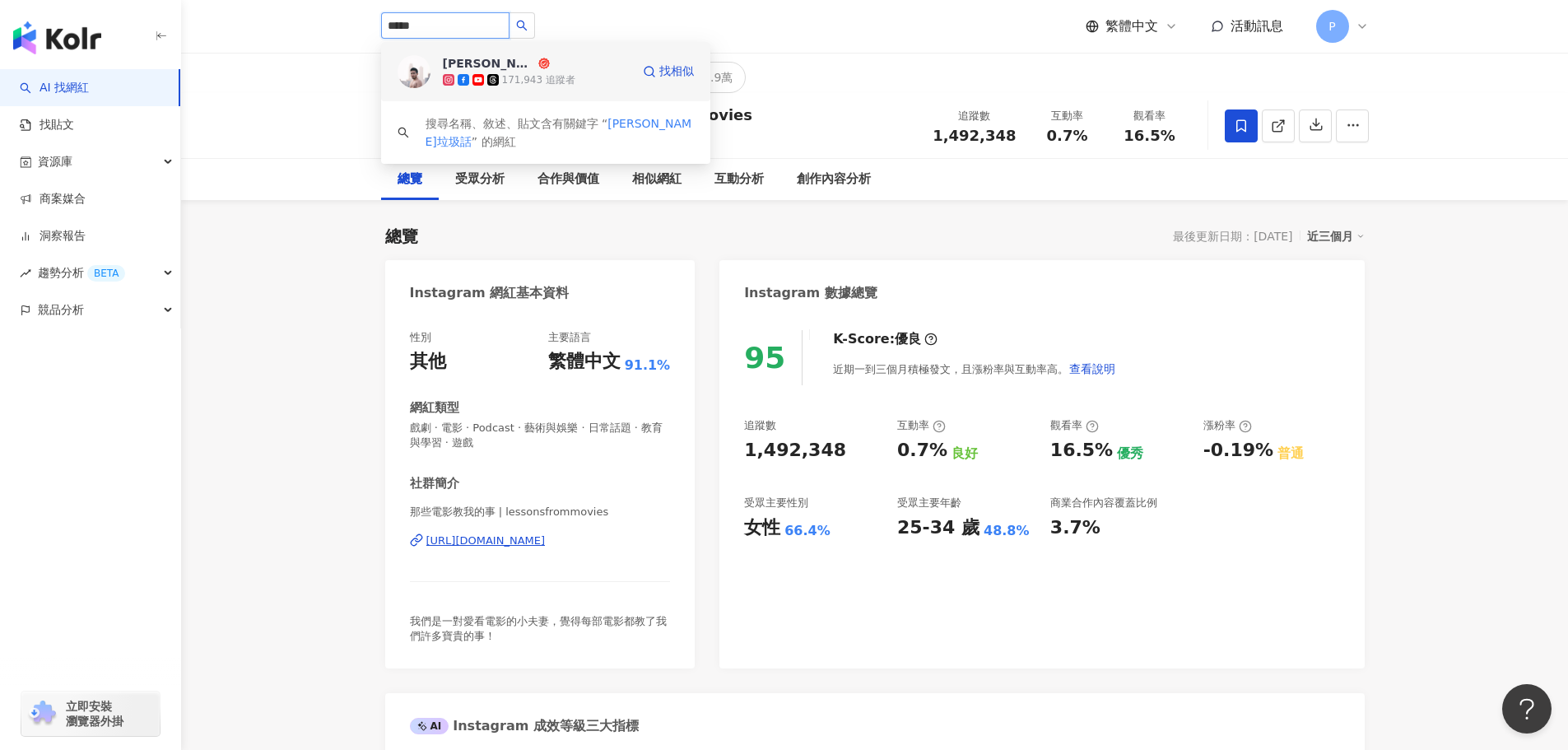
click at [499, 83] on span at bounding box center [495, 80] width 15 height 12
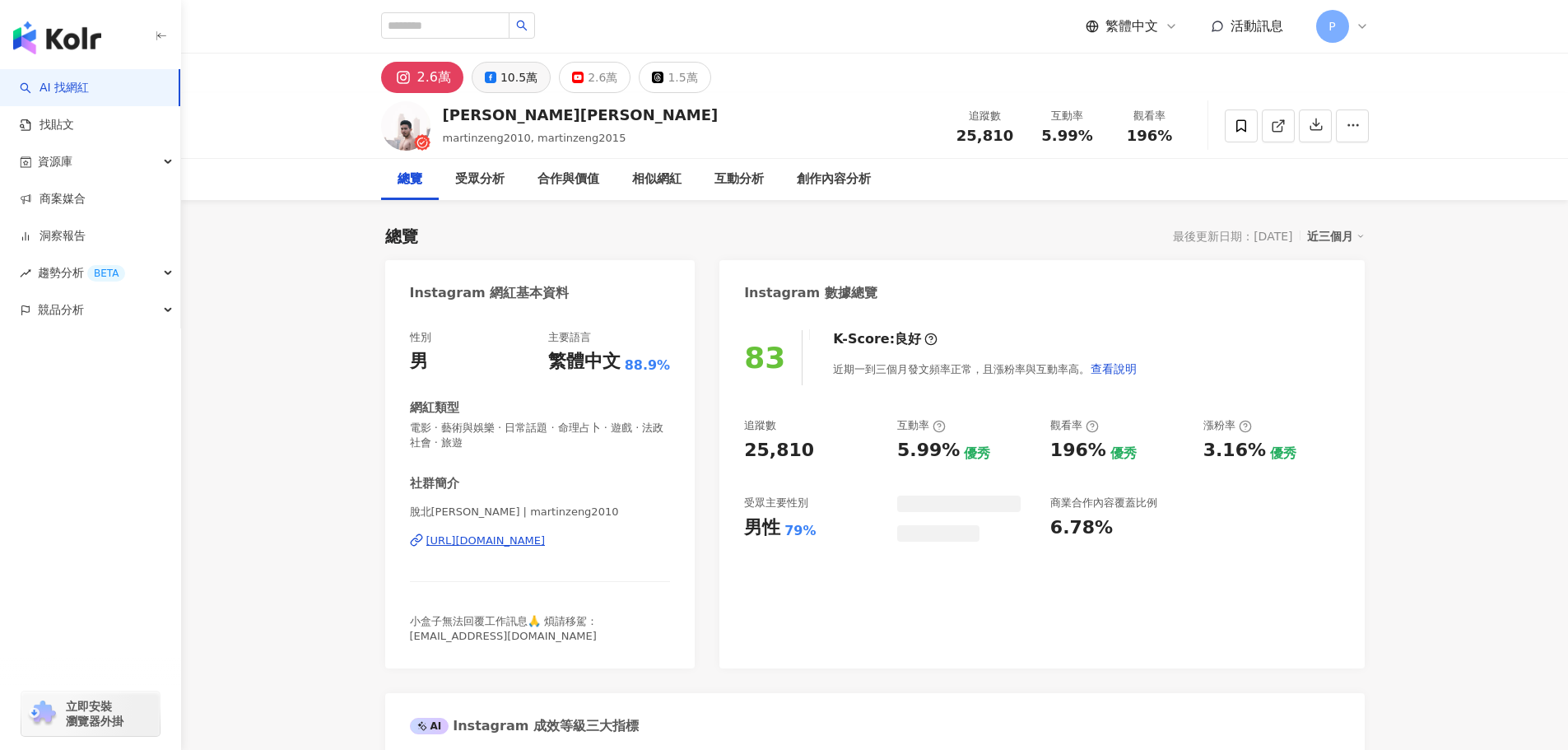
click at [509, 76] on div "10.5萬" at bounding box center [519, 76] width 37 height 23
click at [512, 85] on div "10.5萬" at bounding box center [519, 76] width 37 height 23
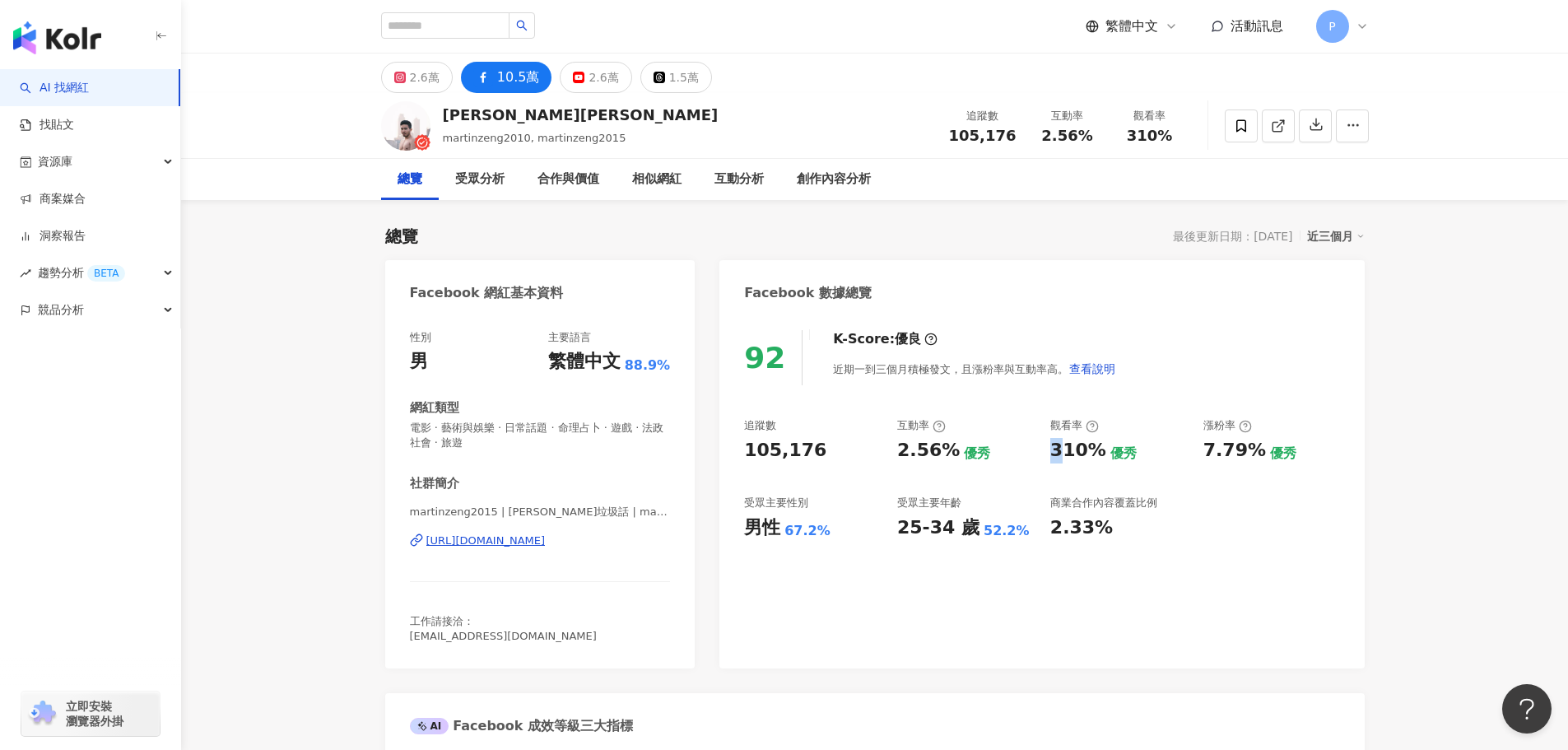
drag, startPoint x: 1065, startPoint y: 446, endPoint x: 1089, endPoint y: 458, distance: 26.8
click at [1083, 450] on div "310%" at bounding box center [1078, 450] width 56 height 25
click at [1089, 458] on div "310%" at bounding box center [1078, 450] width 56 height 25
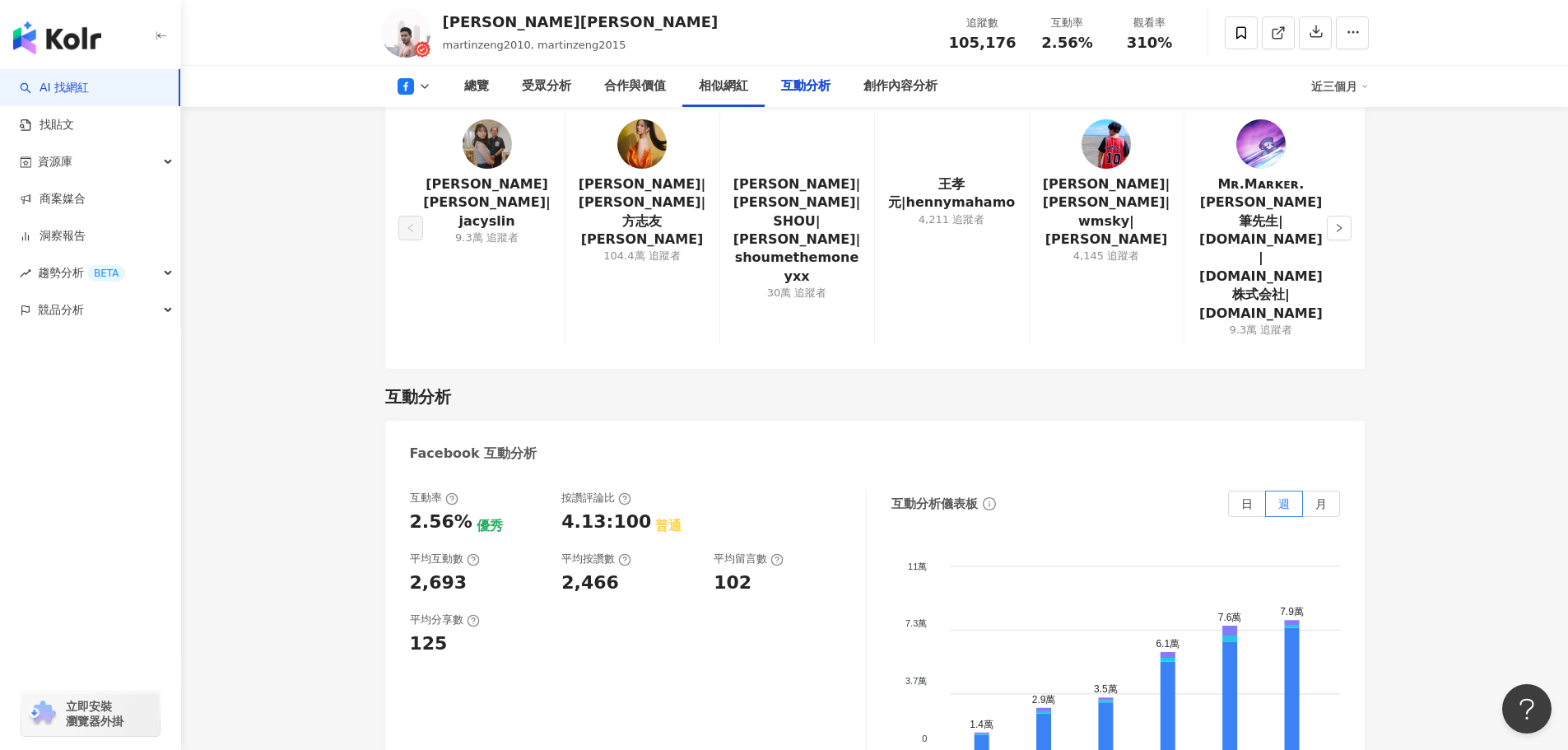
scroll to position [2798, 0]
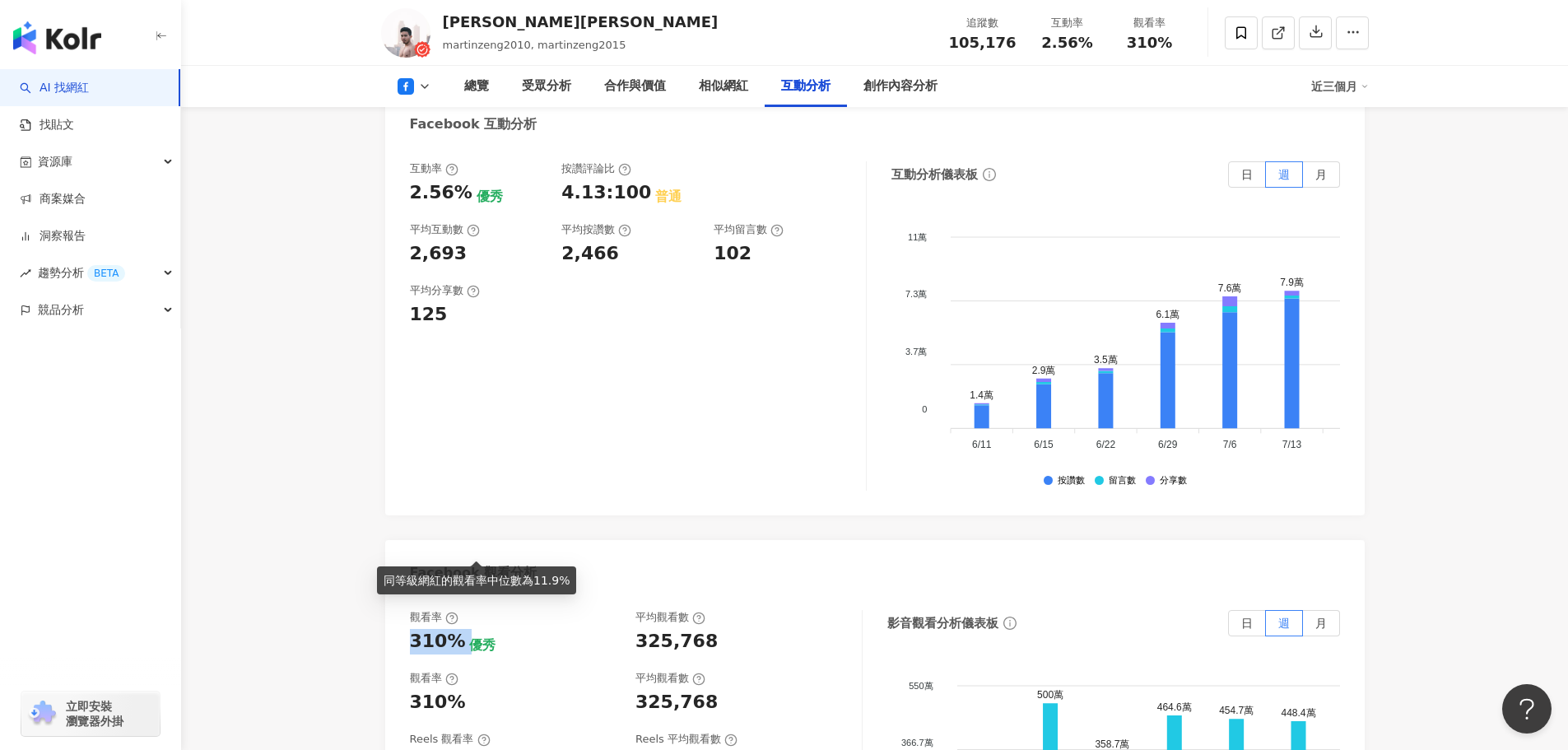
drag, startPoint x: 410, startPoint y: 544, endPoint x: 464, endPoint y: 547, distance: 54.1
click at [464, 629] on div "310% 優秀" at bounding box center [515, 642] width 210 height 25
copy div "310%"
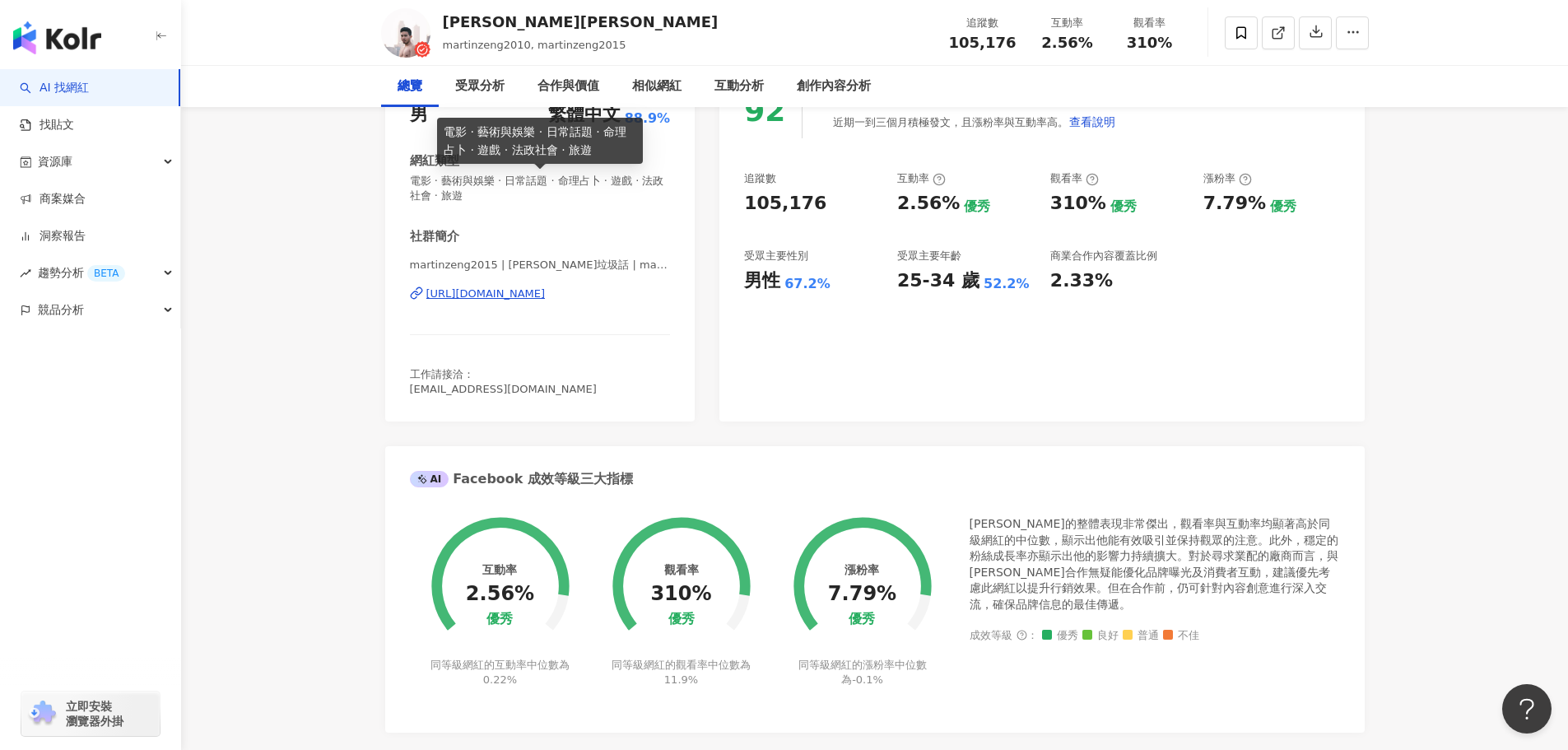
scroll to position [0, 0]
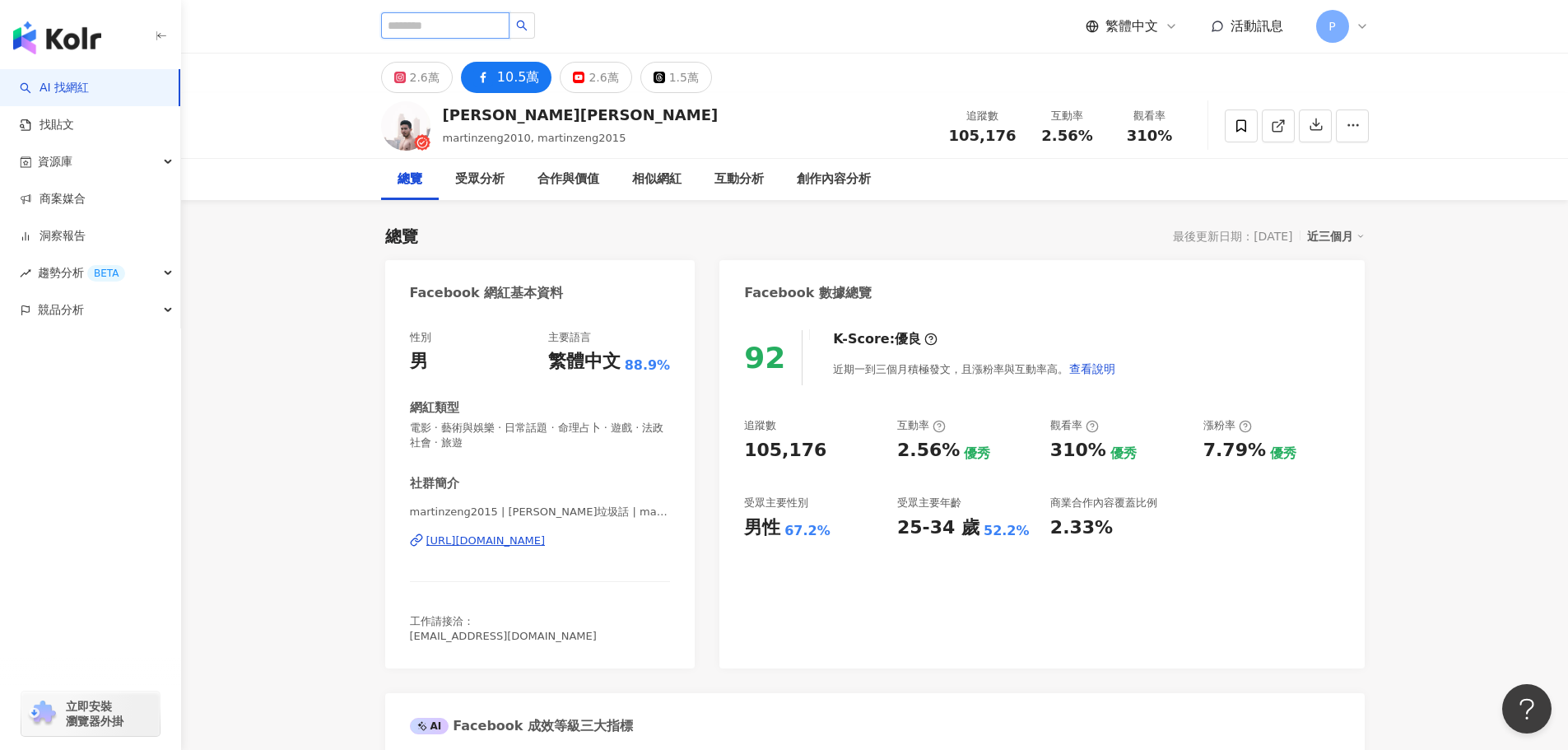
click at [507, 29] on input "search" at bounding box center [445, 25] width 128 height 26
paste input "***"
type input "***"
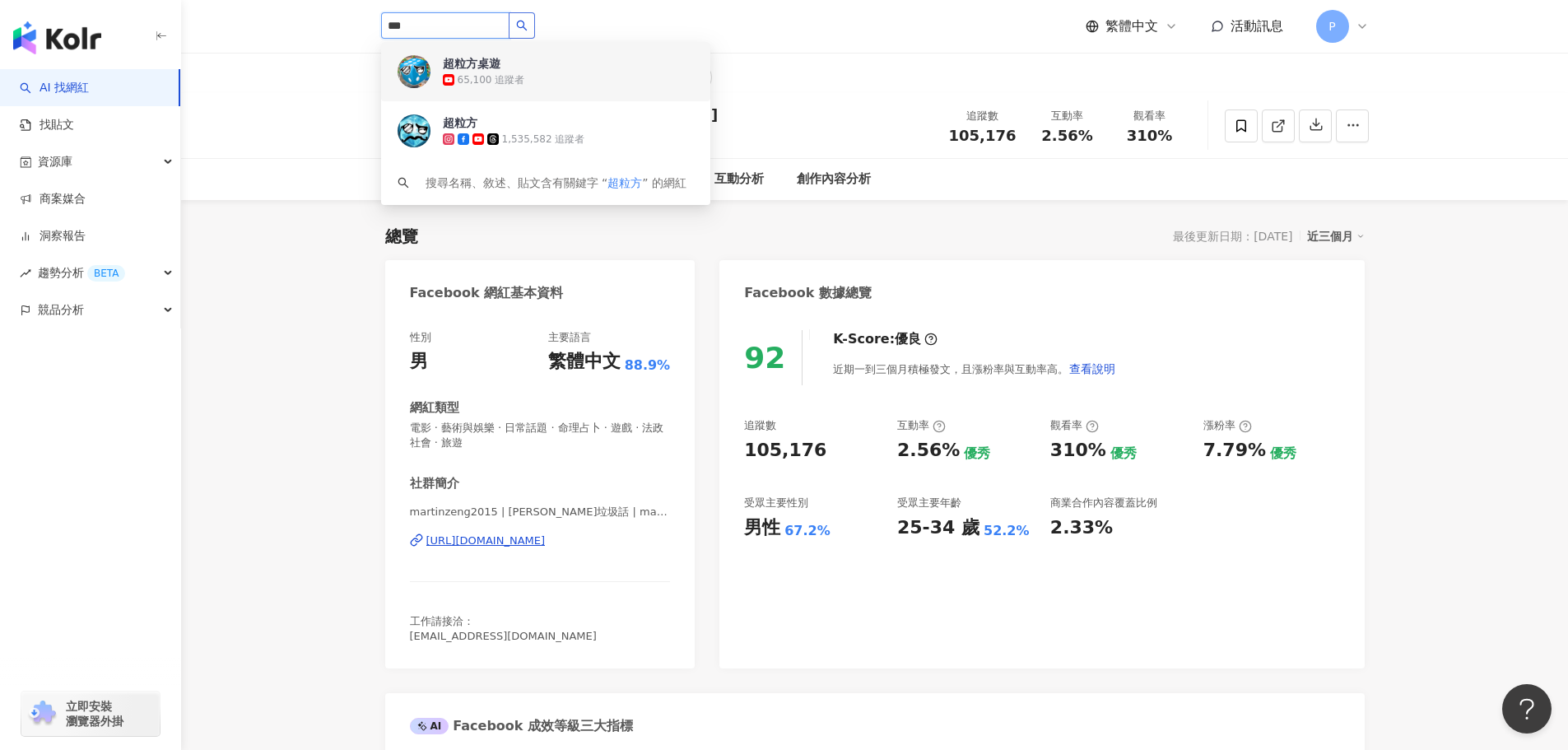
click at [483, 85] on div "65,100 追蹤者" at bounding box center [491, 80] width 67 height 14
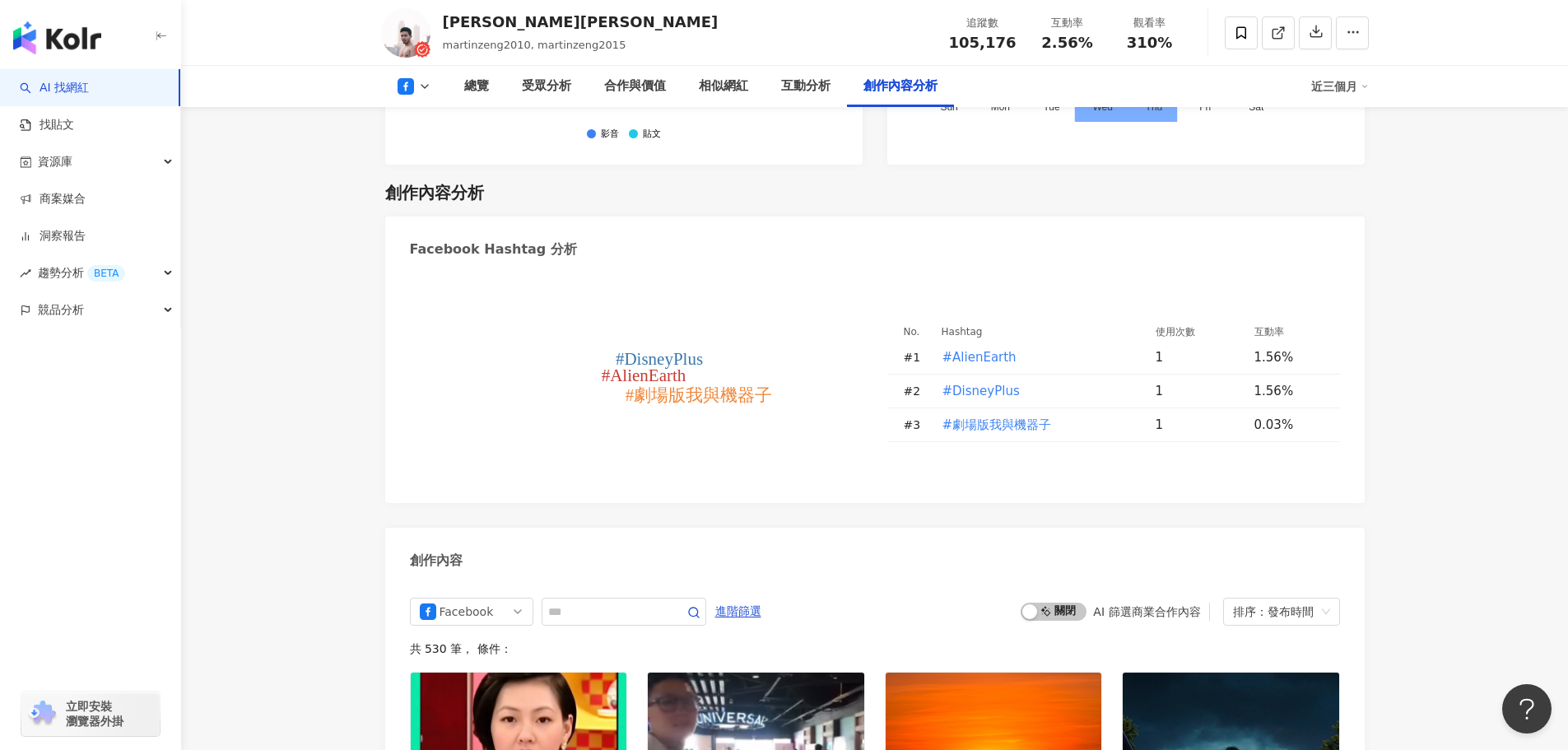
scroll to position [4445, 0]
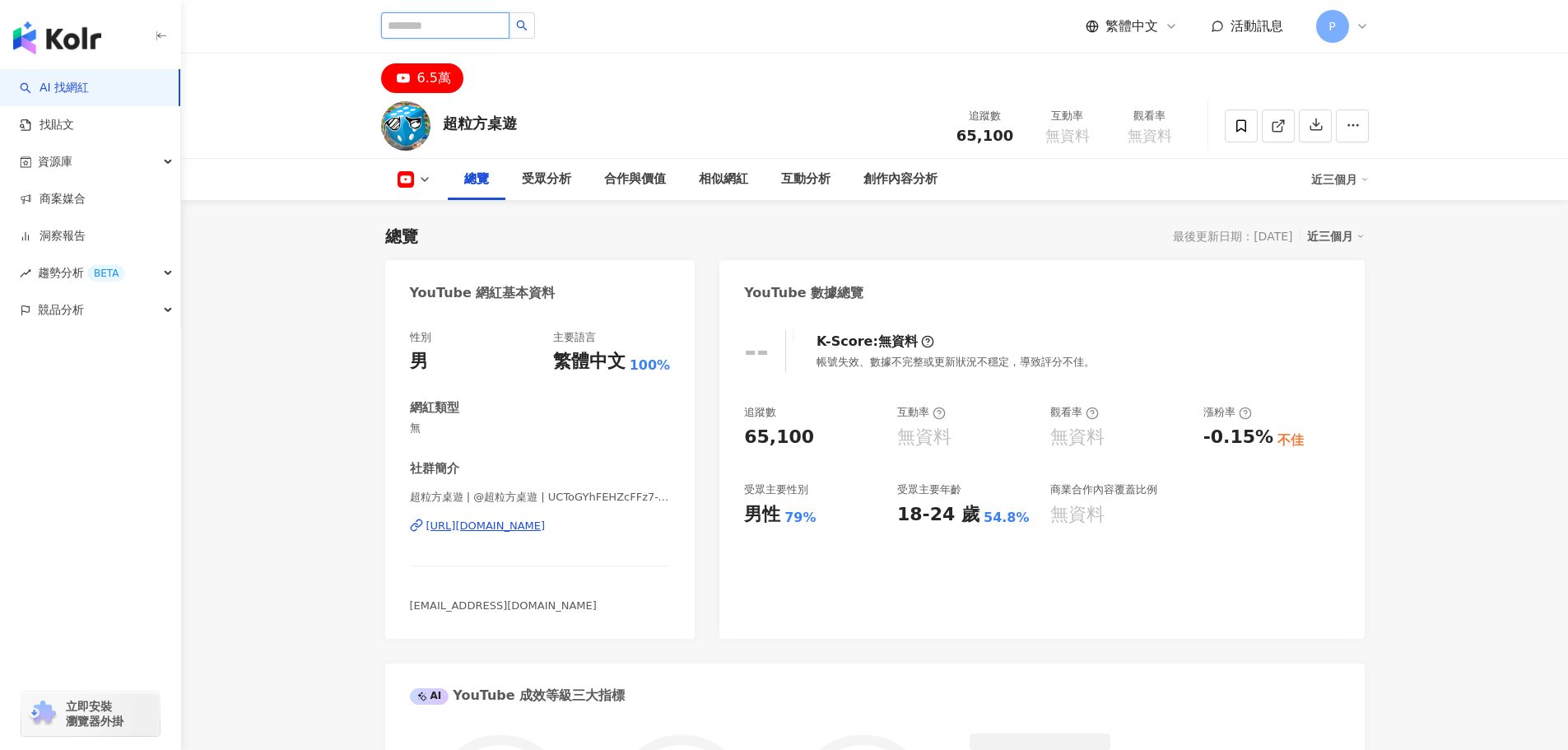
click at [489, 30] on input "search" at bounding box center [445, 25] width 128 height 26
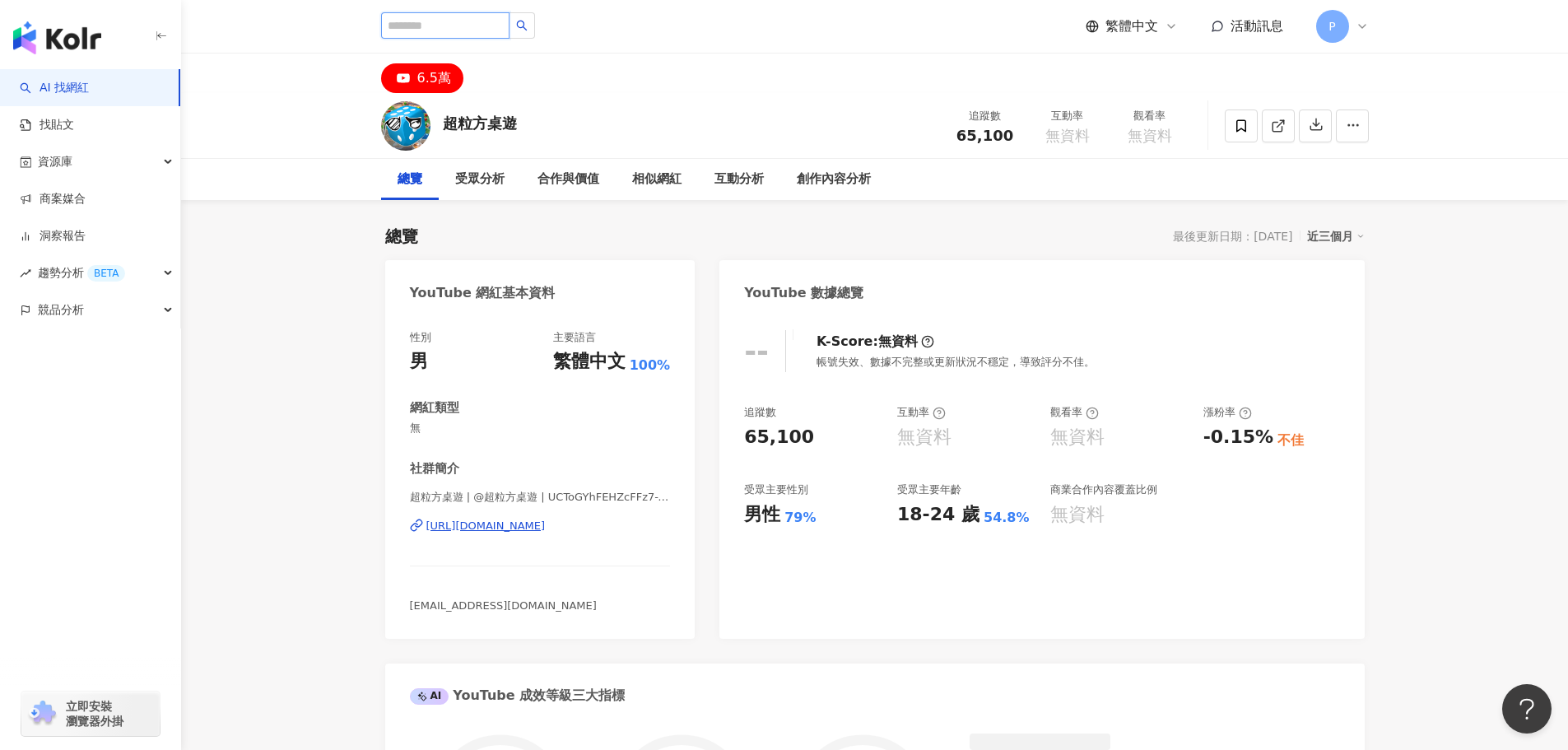
click at [463, 28] on input "search" at bounding box center [445, 25] width 128 height 26
paste input "***"
type input "***"
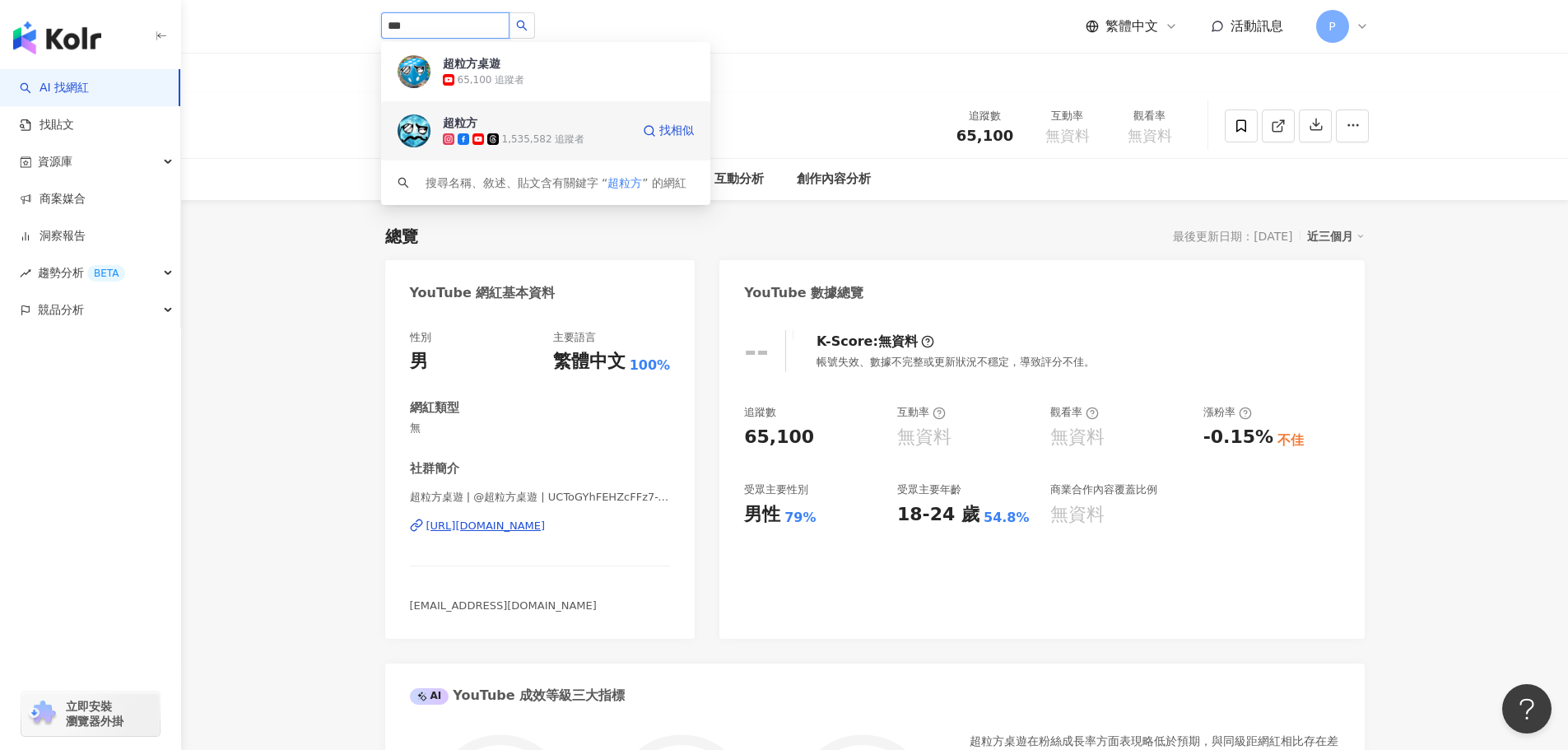
click at [517, 133] on div "1,535,582 追蹤者" at bounding box center [543, 139] width 83 height 14
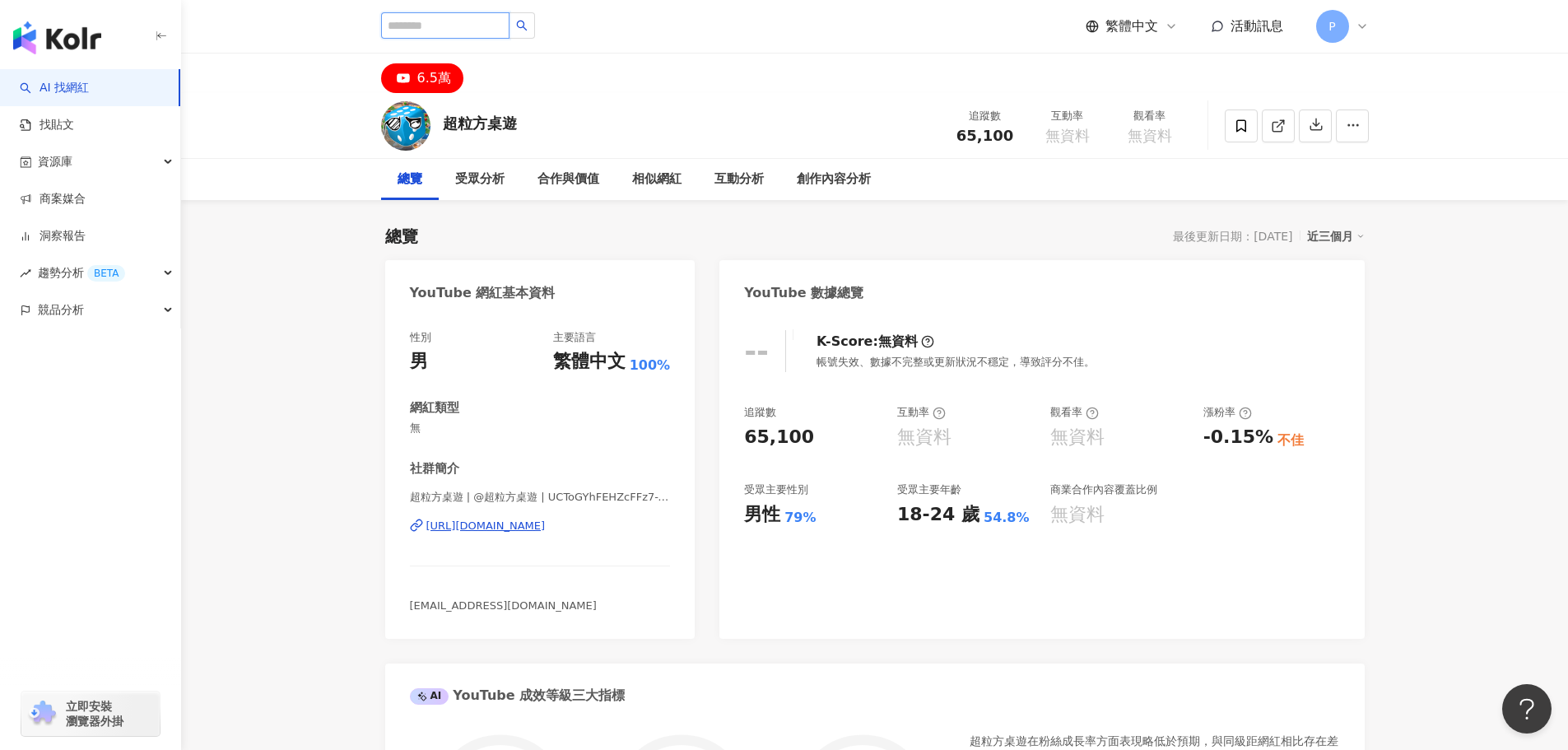
click at [491, 24] on input "search" at bounding box center [445, 25] width 128 height 26
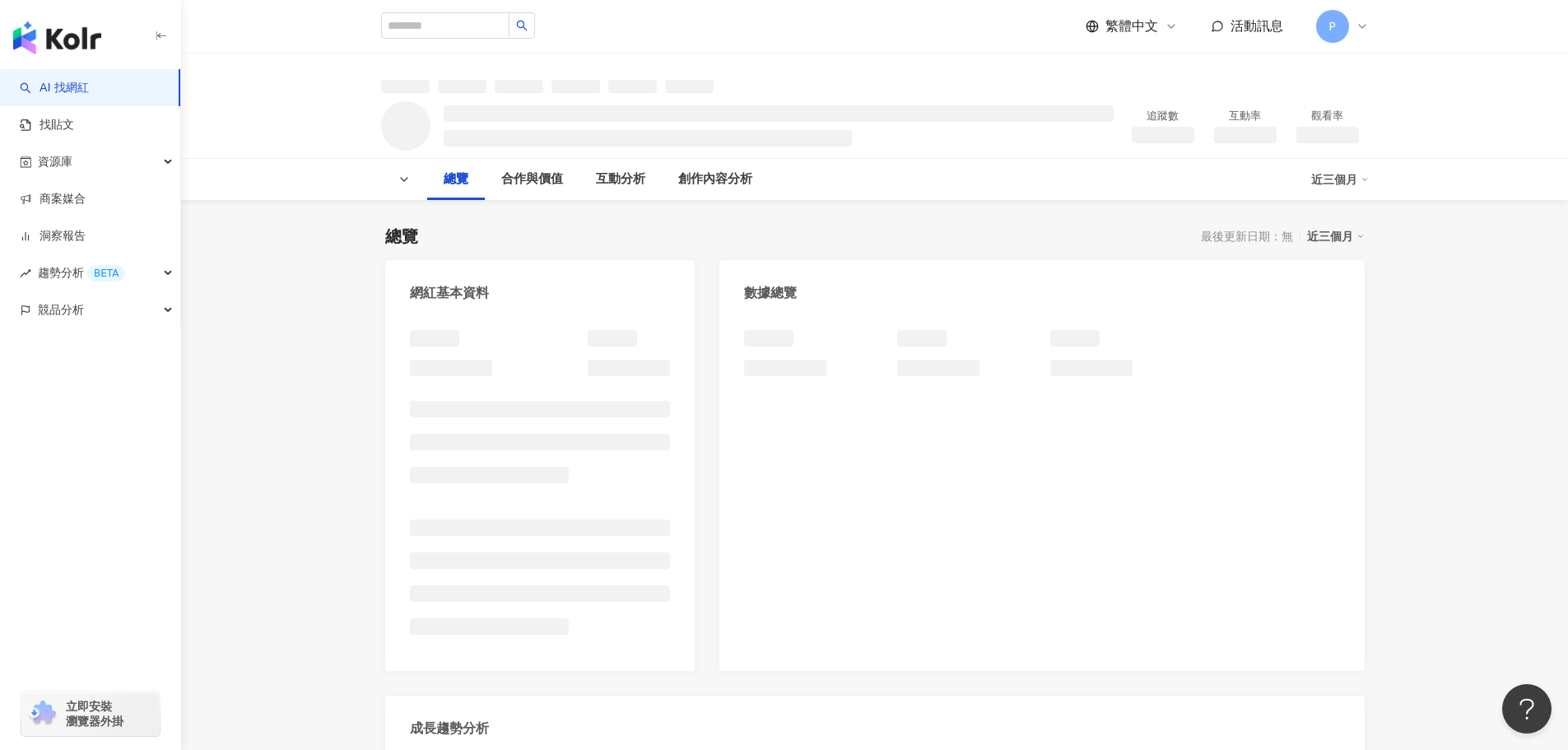
click at [747, 236] on div "總覽 最後更新日期：無 近三個月" at bounding box center [875, 236] width 979 height 23
click at [427, 35] on input "search" at bounding box center [445, 25] width 128 height 26
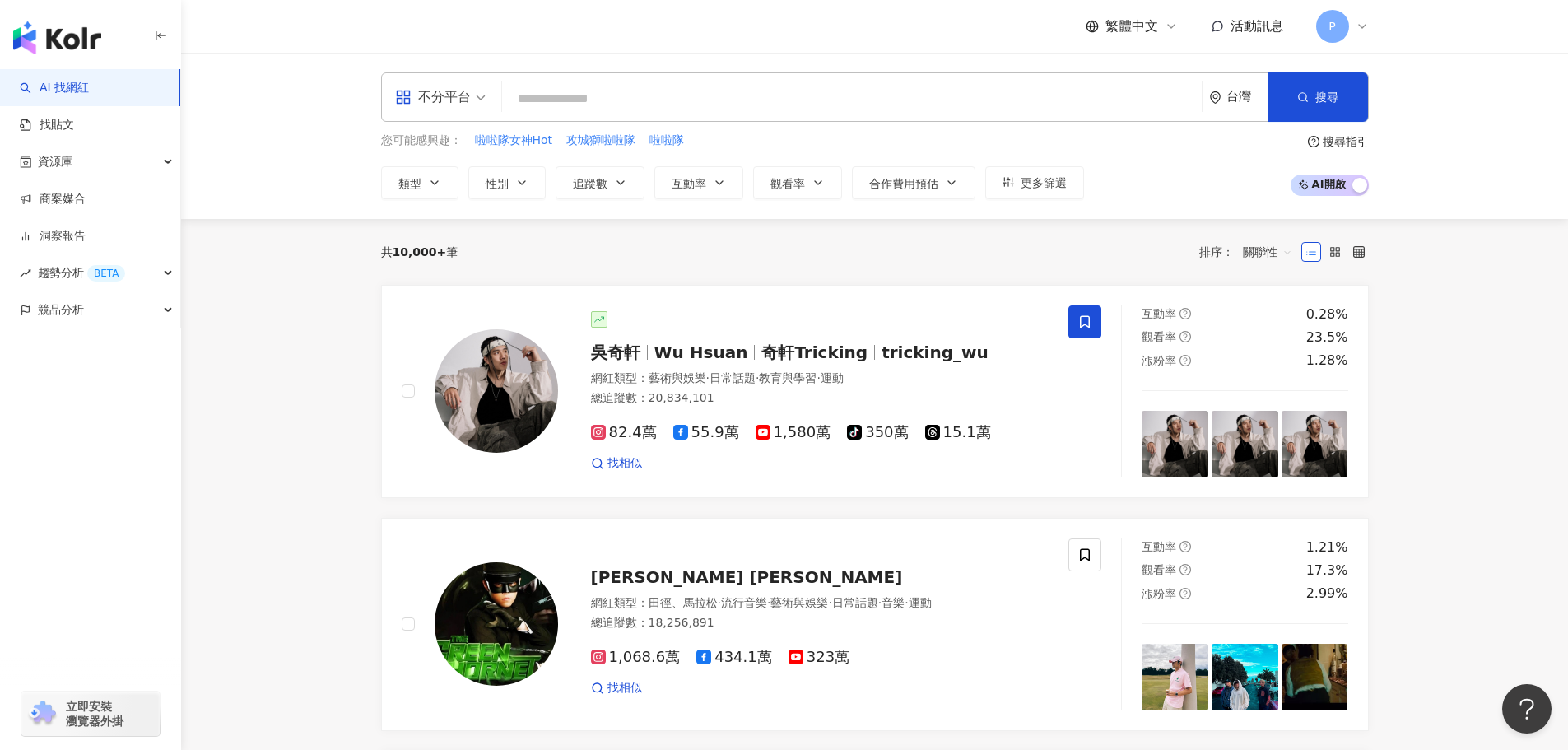
click at [534, 105] on input "search" at bounding box center [852, 98] width 686 height 31
click at [546, 105] on input "search" at bounding box center [852, 98] width 686 height 31
click at [554, 87] on input "search" at bounding box center [852, 98] width 686 height 31
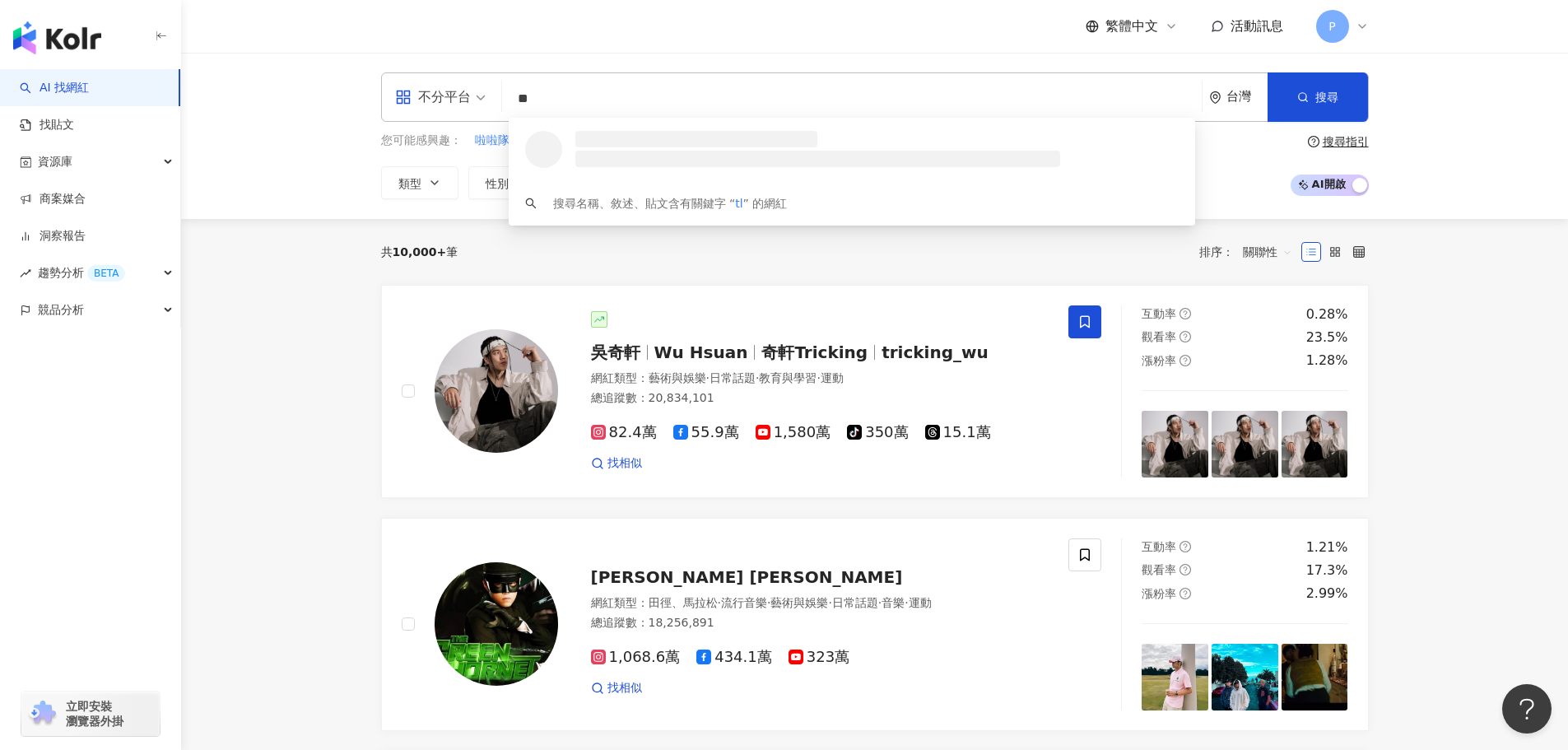
type input "*"
type input "***"
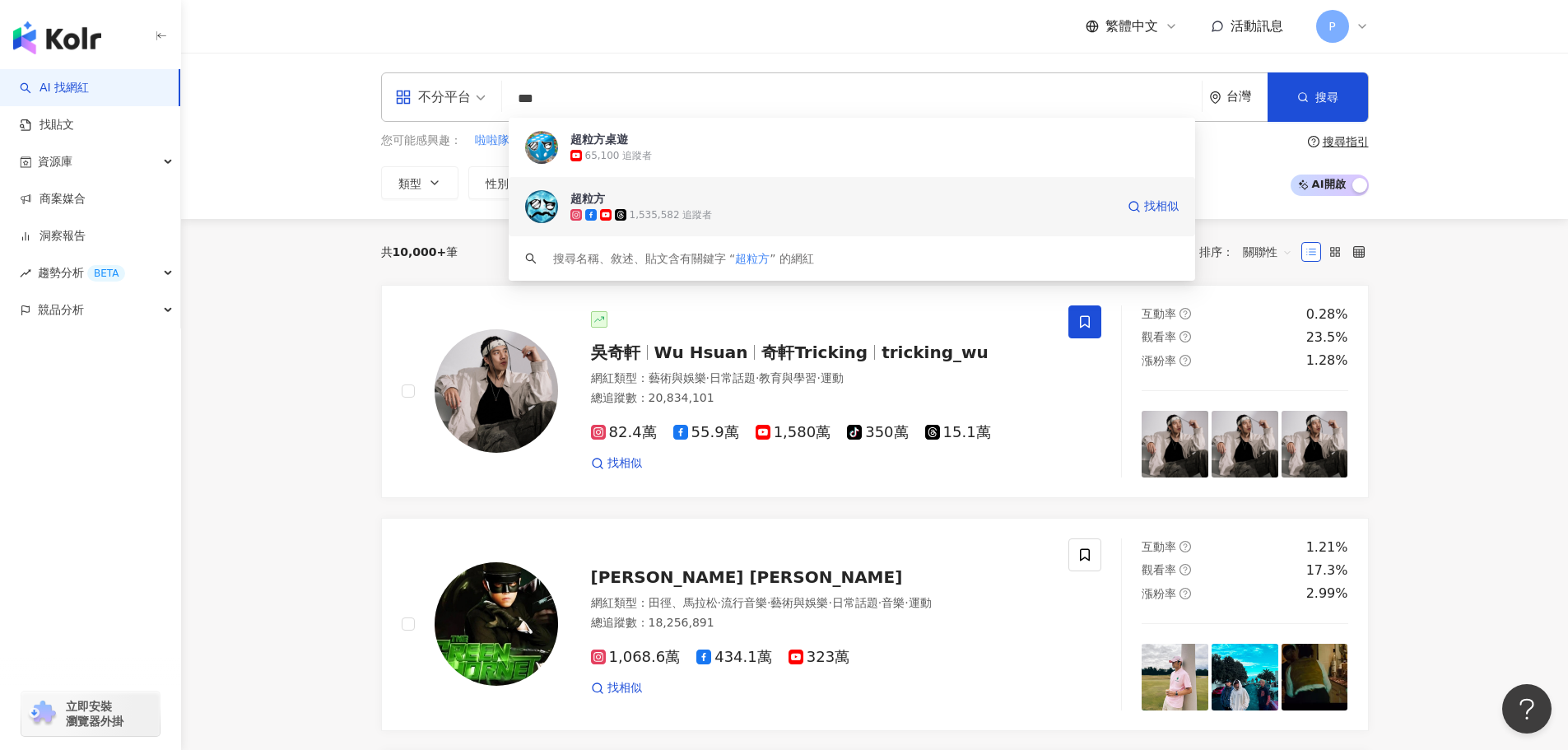
click at [615, 212] on icon at bounding box center [621, 215] width 12 height 12
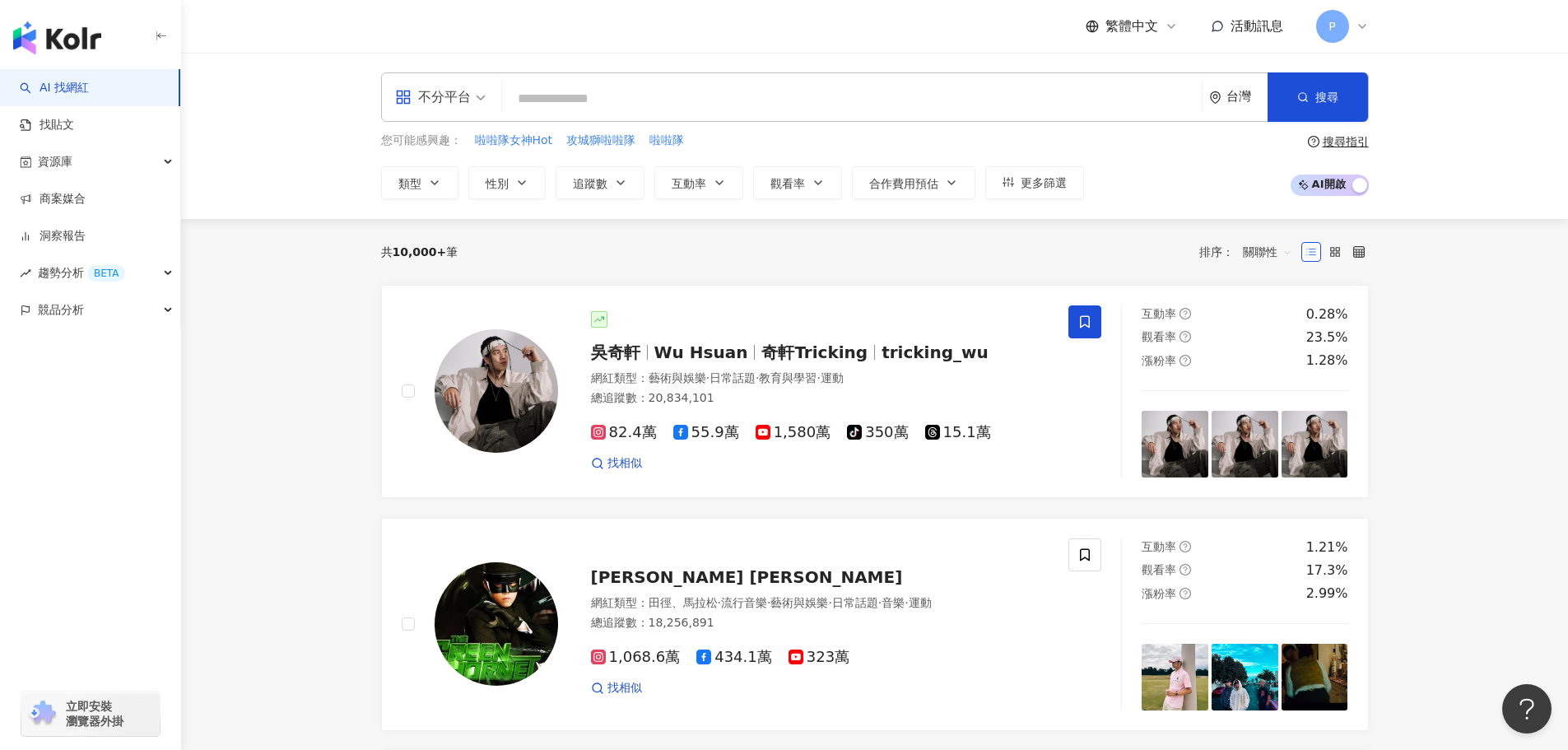
click at [606, 103] on input "search" at bounding box center [852, 98] width 686 height 31
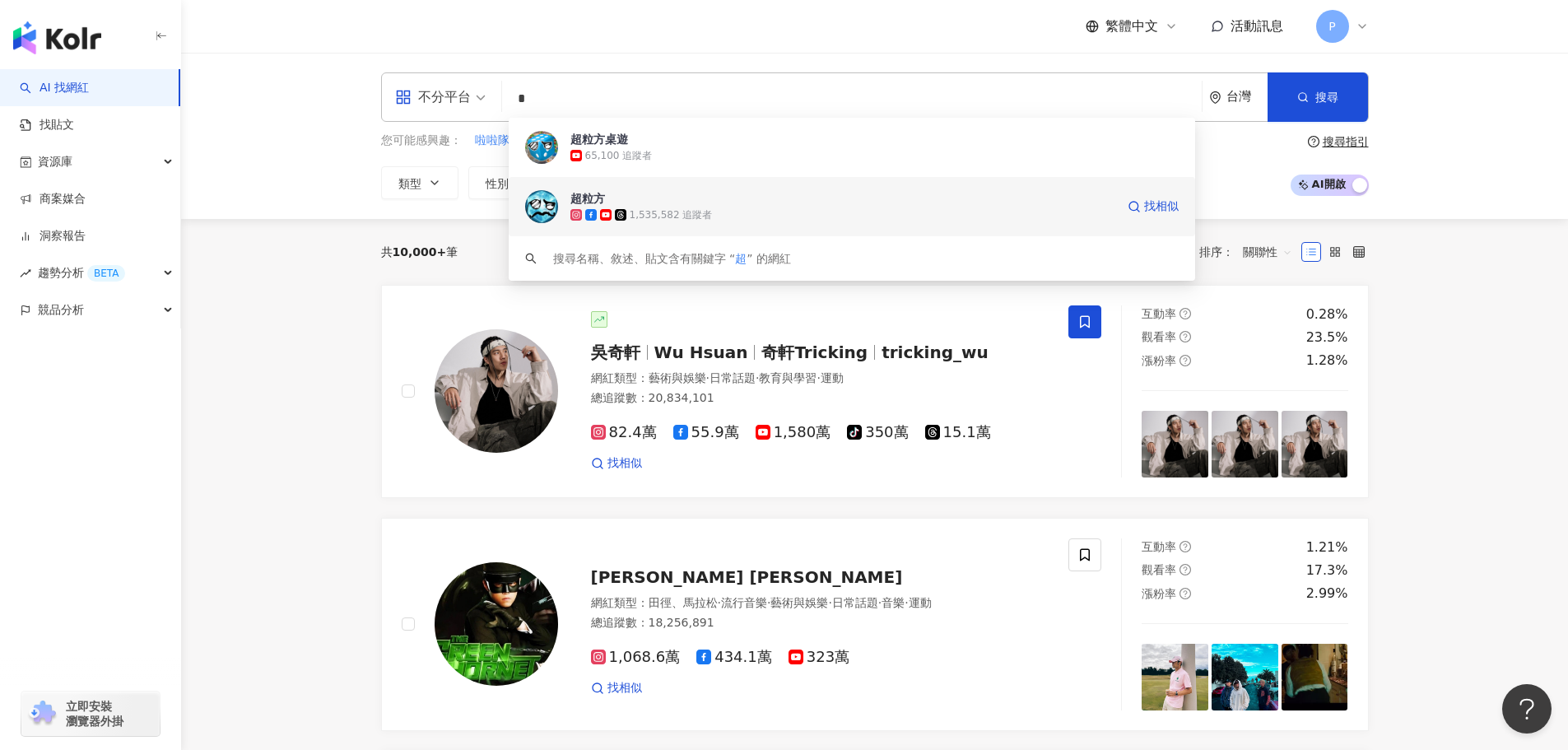
type input "*"
click at [656, 223] on div "共 10,000+ 筆 排序： 關聯性" at bounding box center [875, 252] width 988 height 66
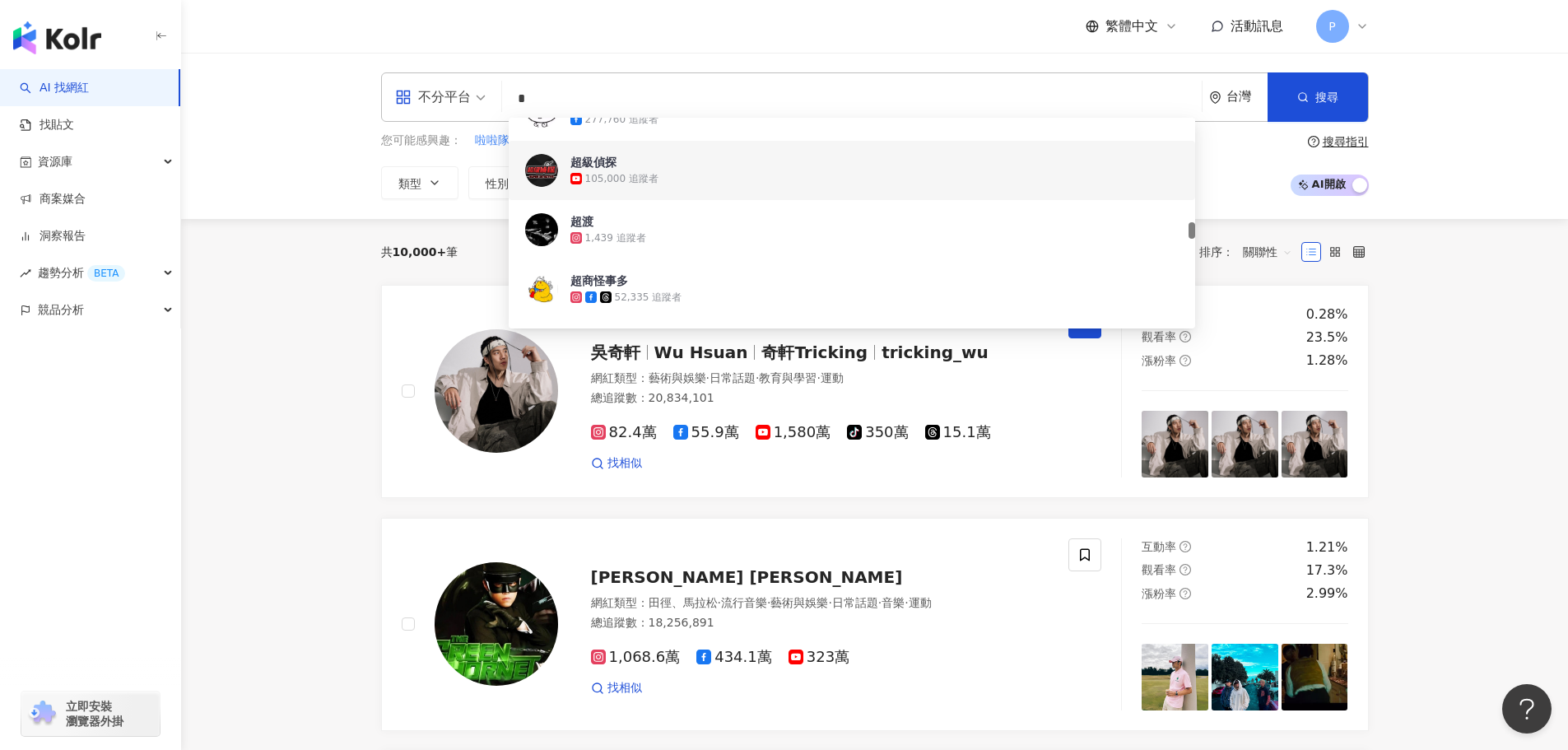
scroll to position [1646, 0]
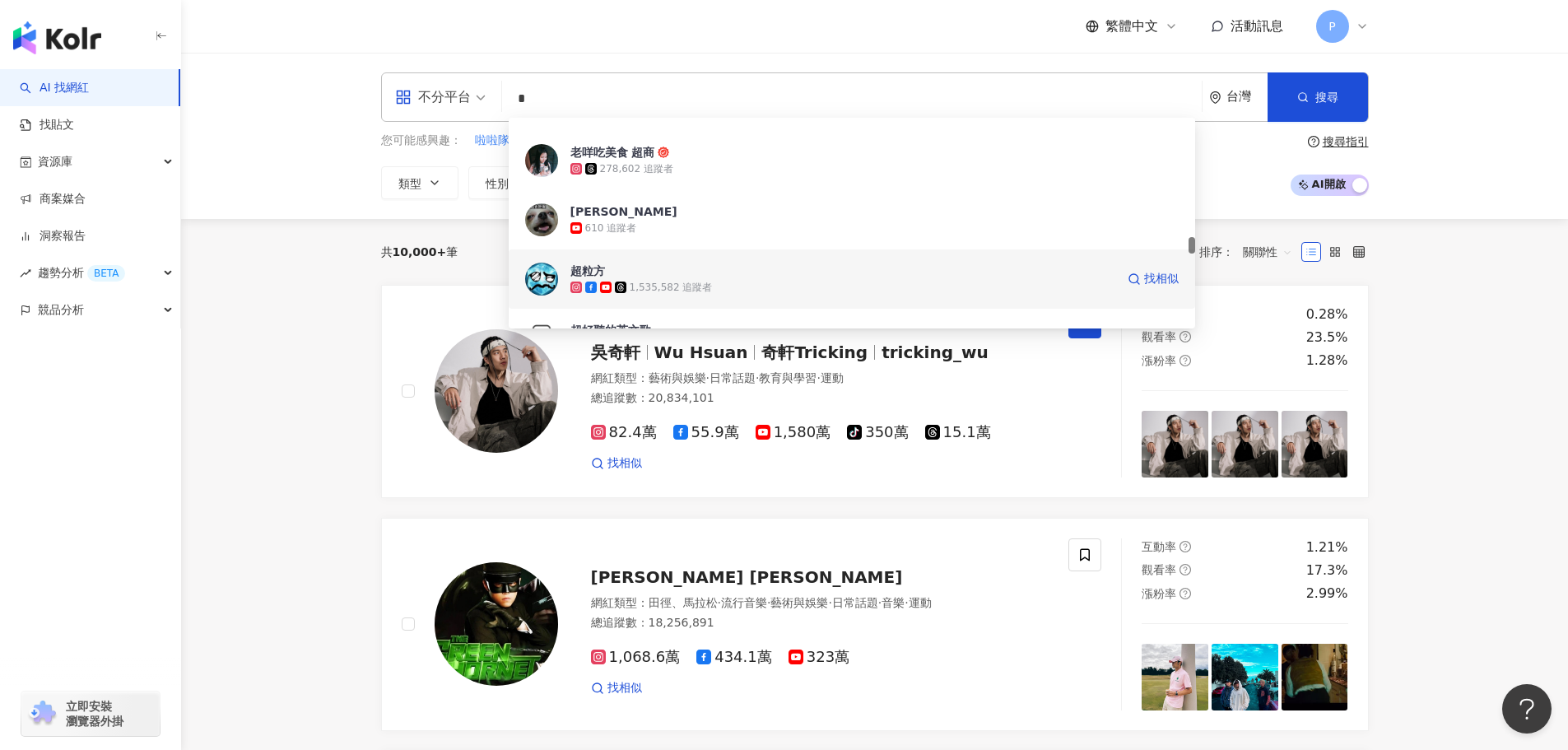
click at [630, 285] on div "1,535,582 追蹤者" at bounding box center [671, 287] width 83 height 14
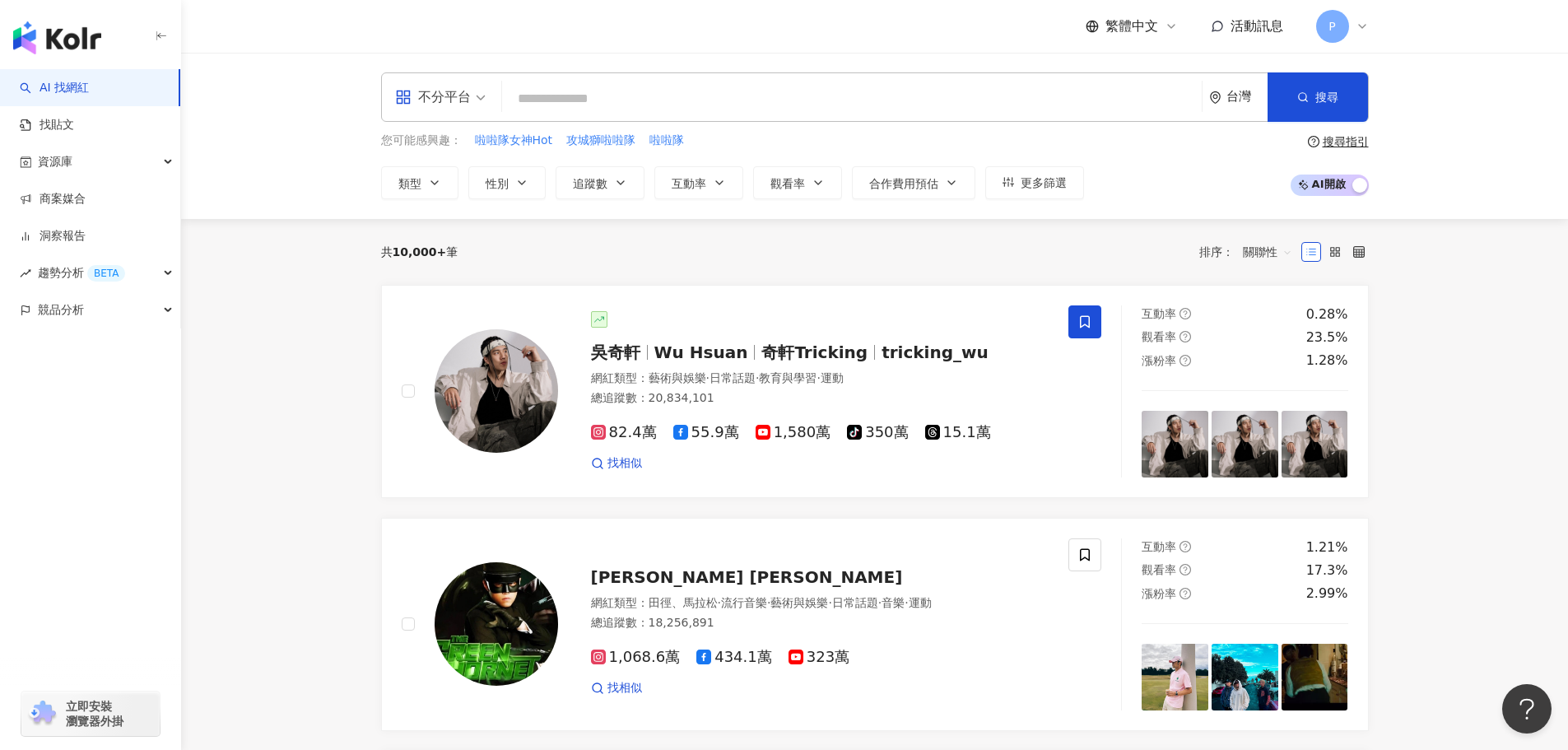
click at [565, 87] on input "search" at bounding box center [852, 98] width 686 height 31
paste input "**********"
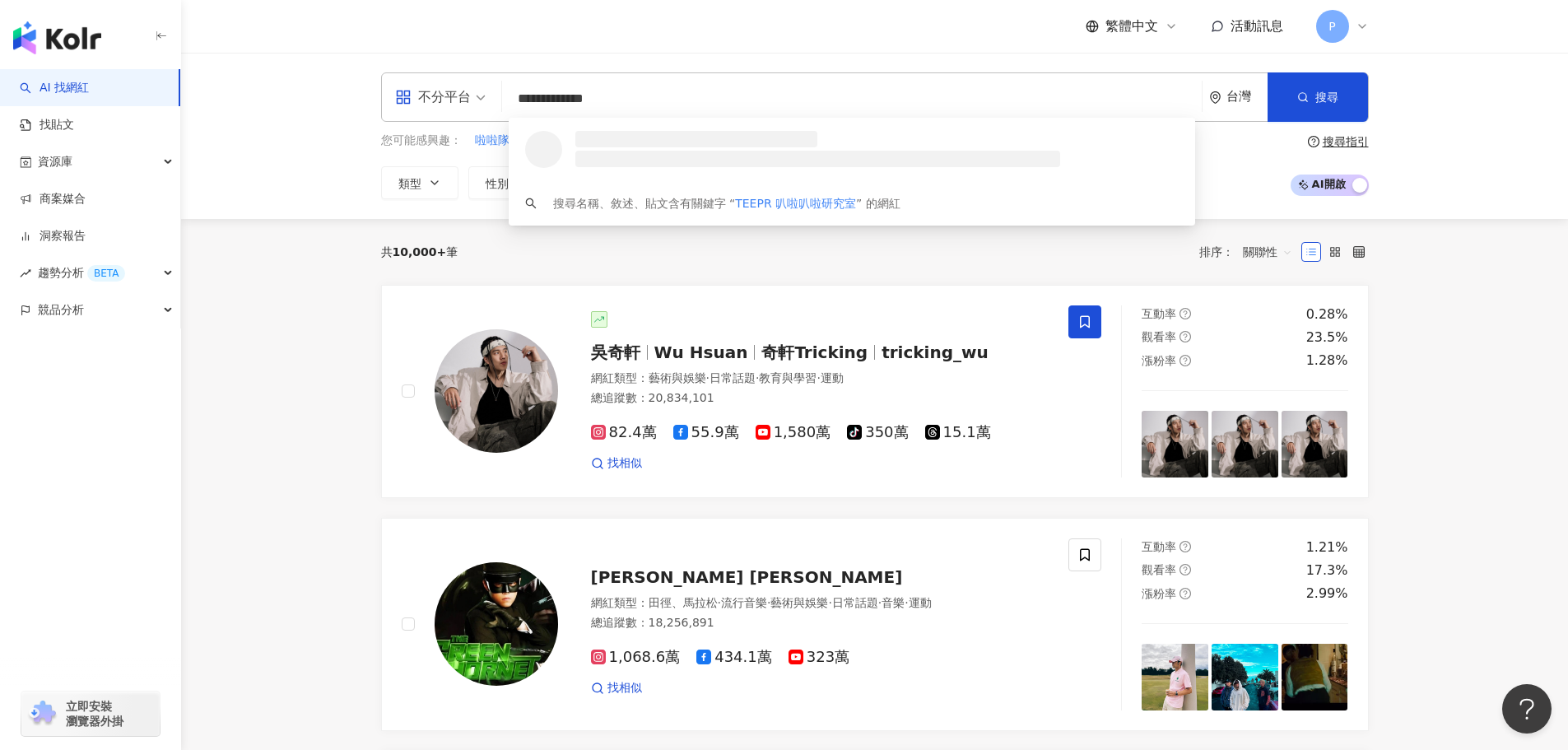
scroll to position [0, 0]
type input "**********"
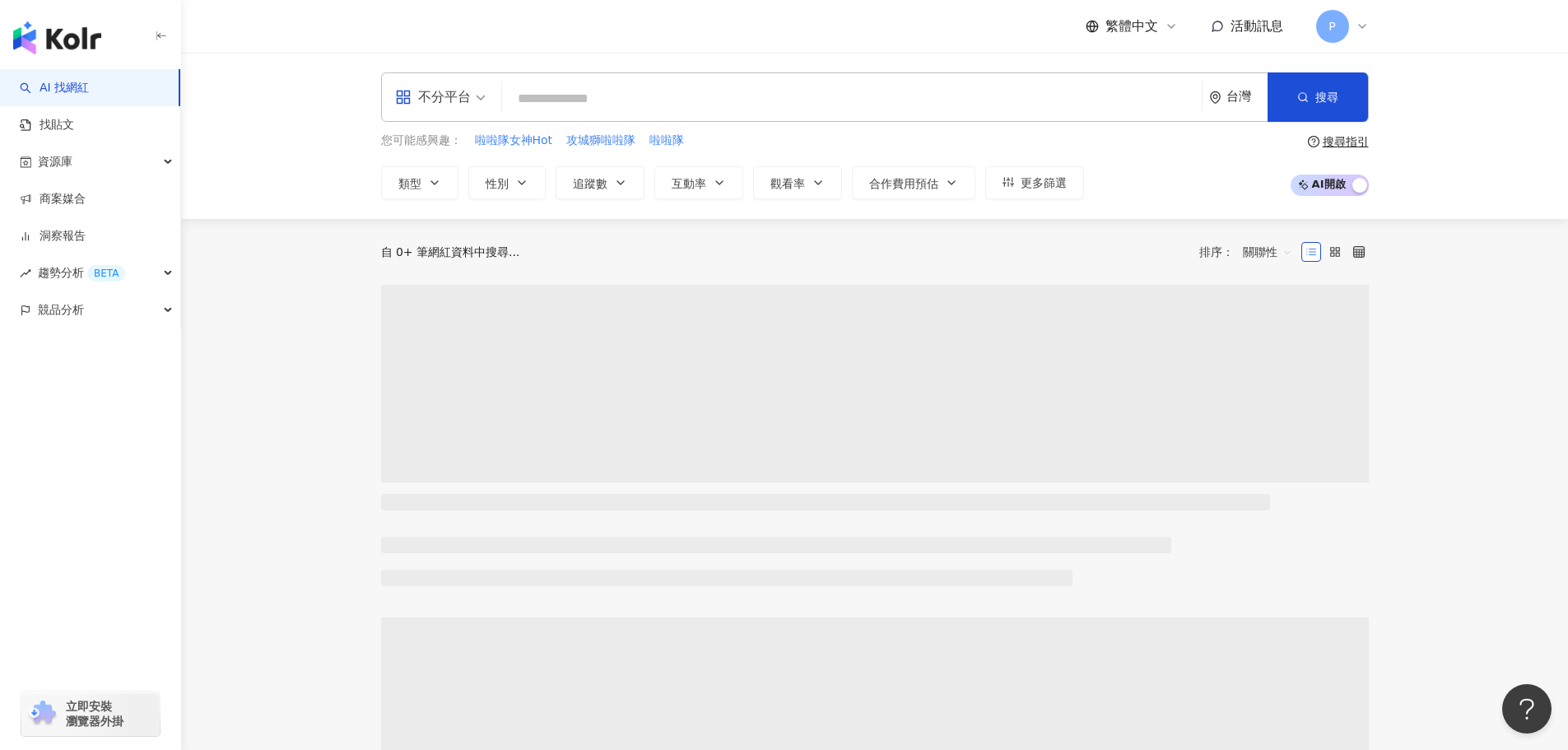
click at [600, 103] on input "search" at bounding box center [852, 98] width 686 height 31
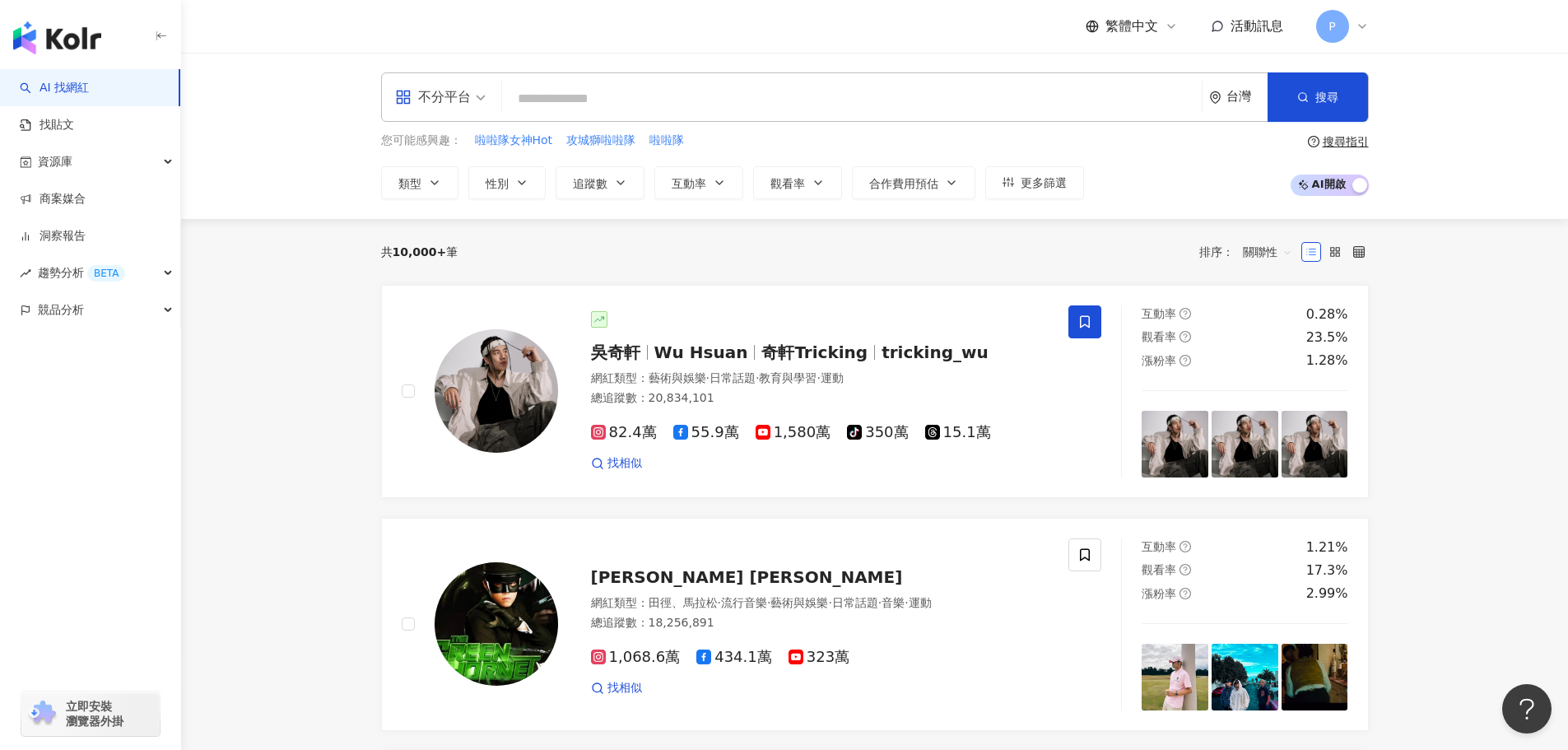
click at [599, 99] on input "search" at bounding box center [852, 98] width 686 height 31
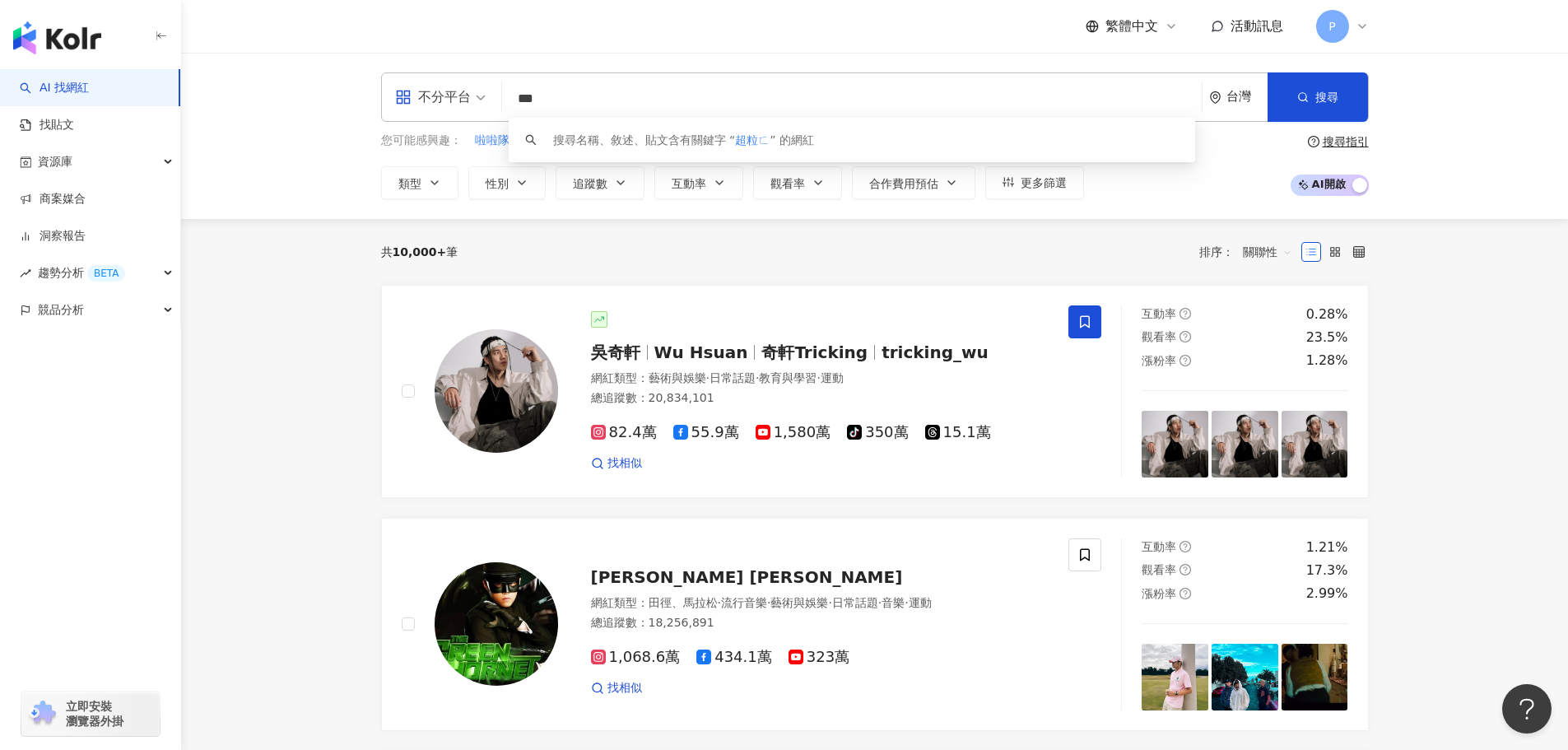
type input "****"
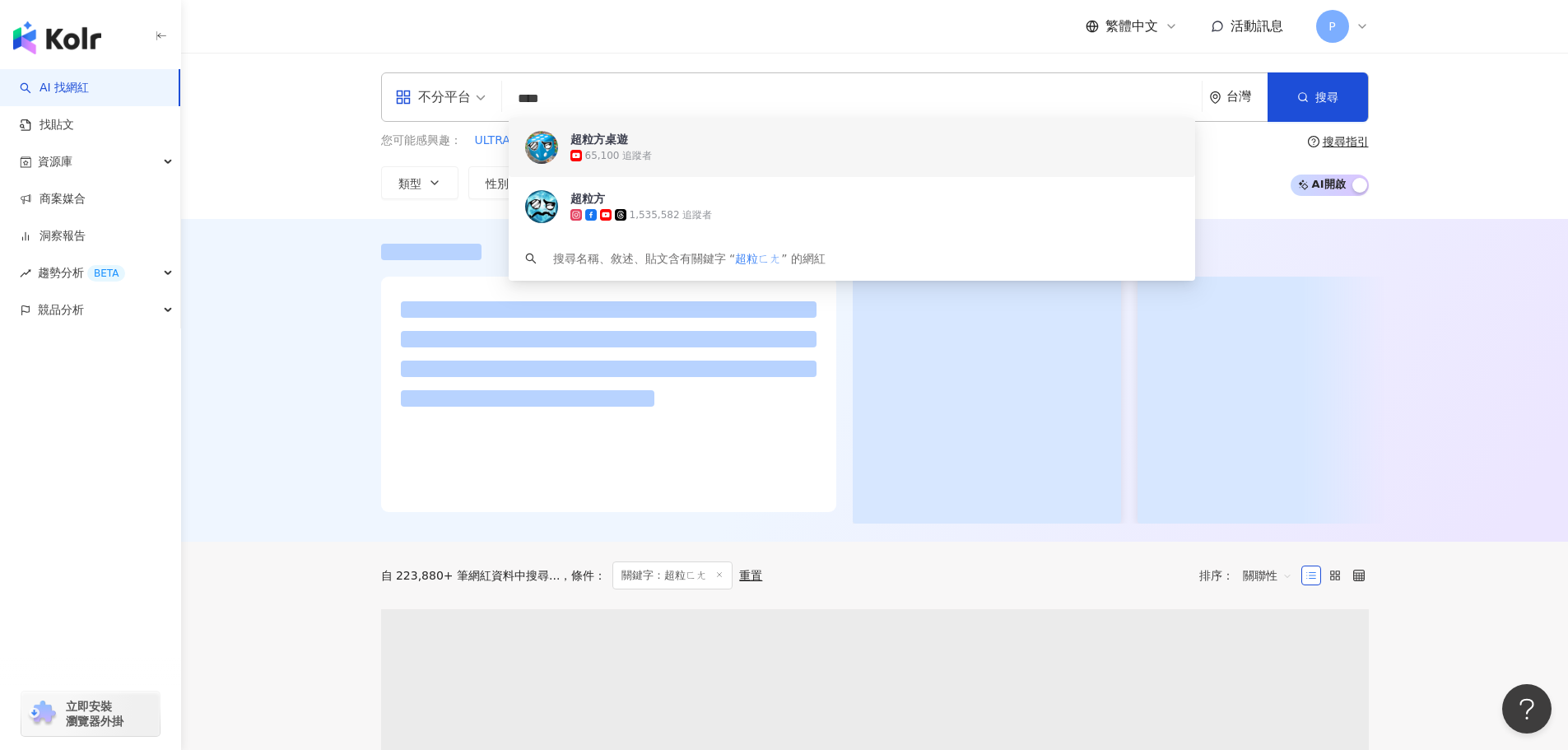
click at [627, 151] on div "65,100 追蹤者" at bounding box center [619, 155] width 67 height 14
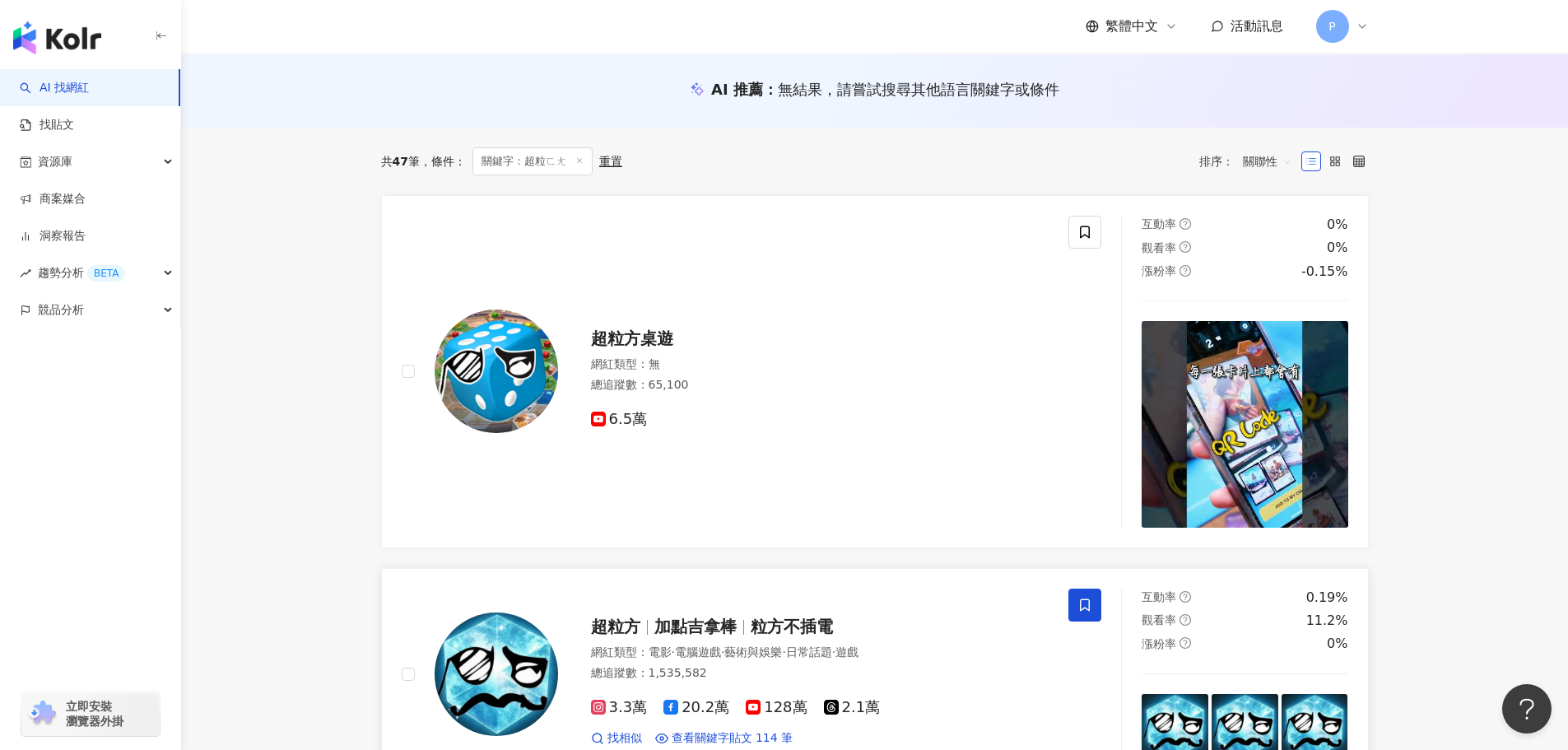
scroll to position [247, 0]
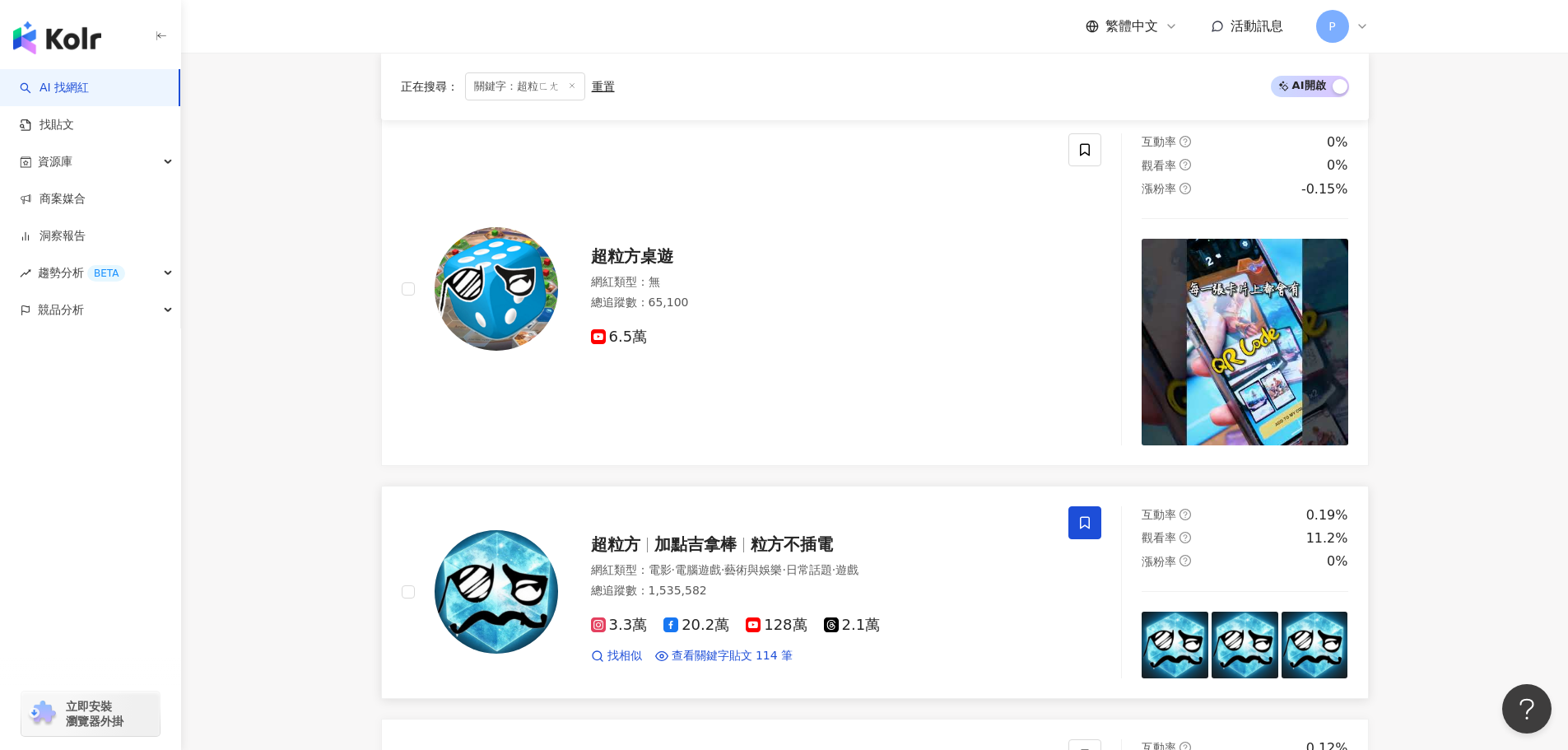
click at [509, 577] on img at bounding box center [496, 591] width 123 height 123
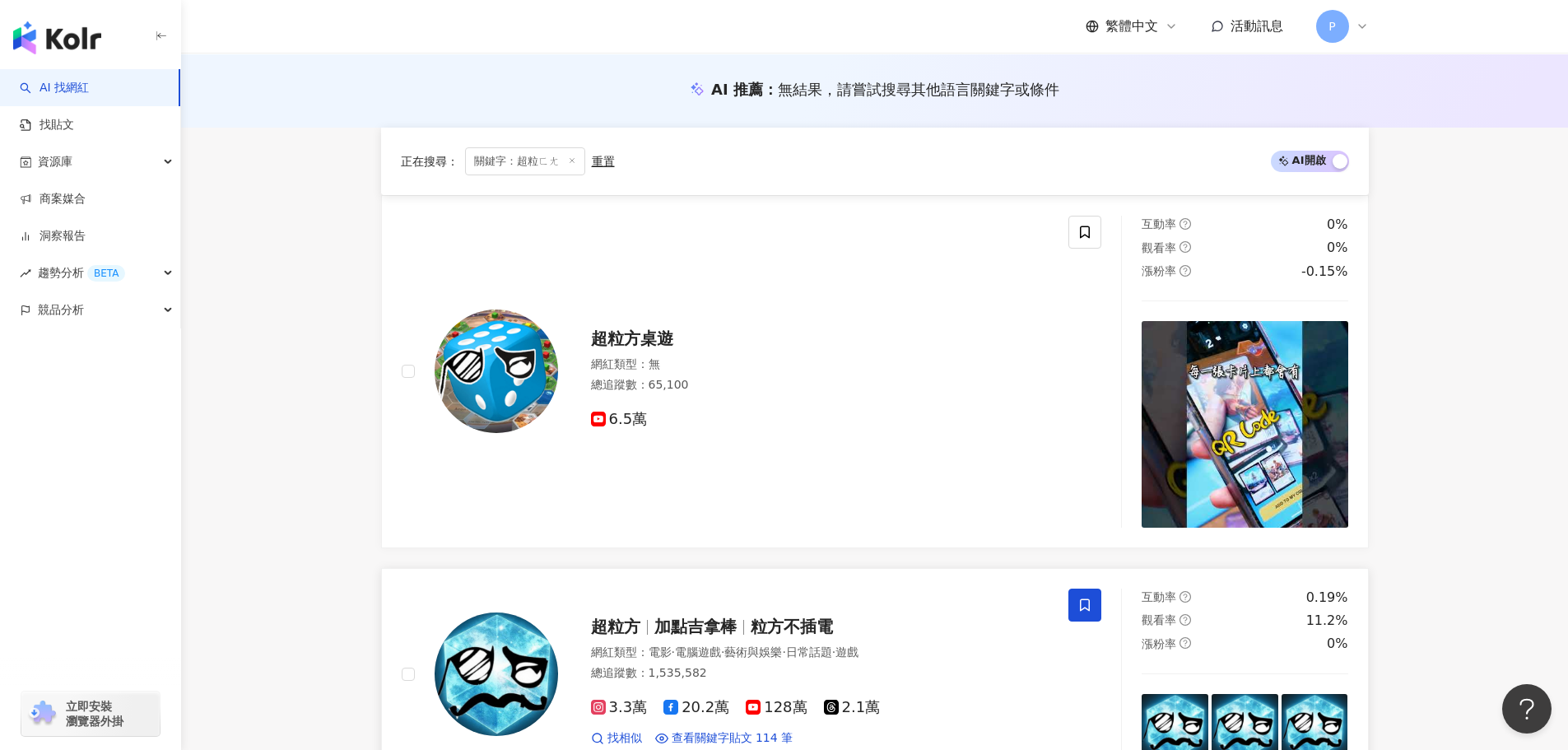
scroll to position [329, 0]
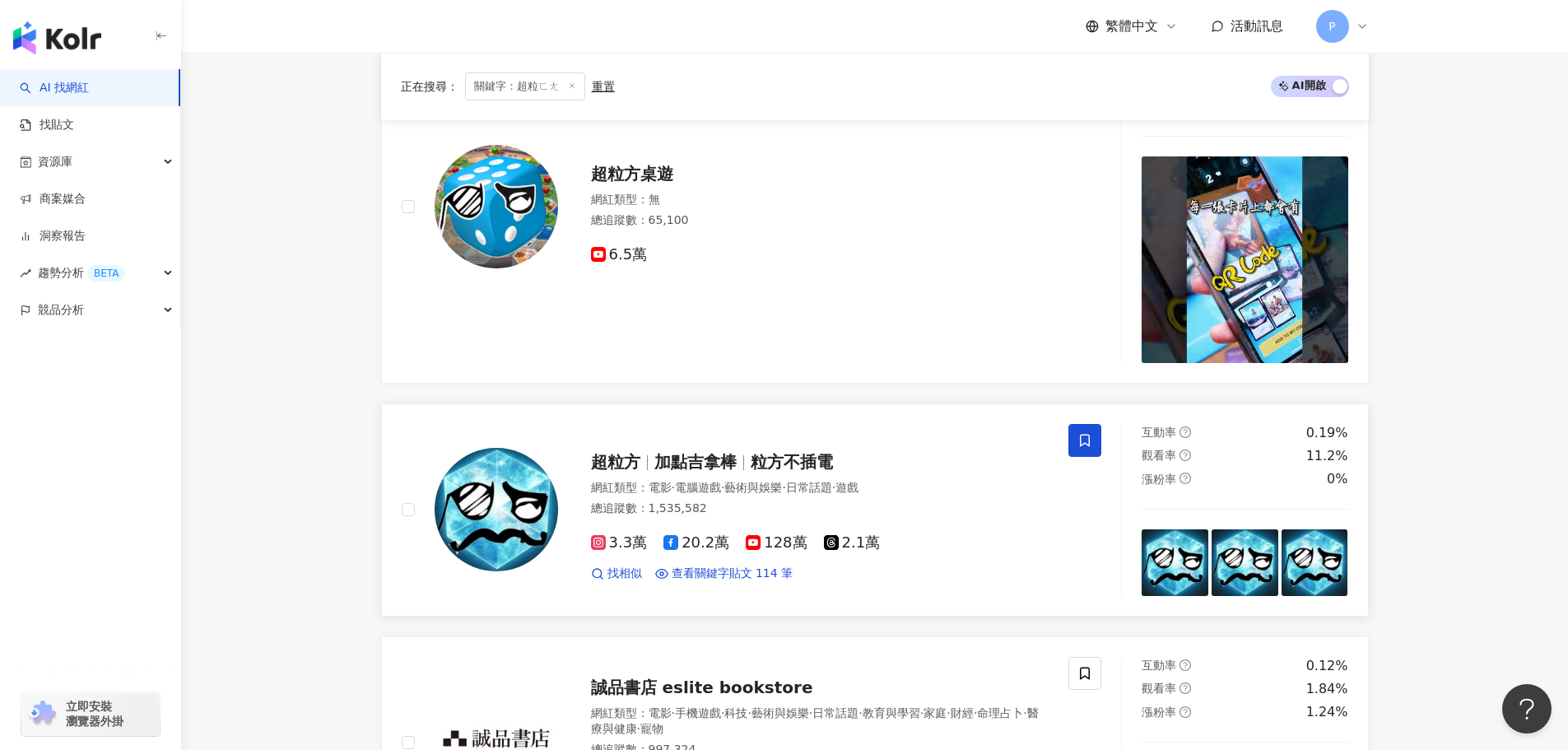
click at [1081, 447] on icon at bounding box center [1085, 441] width 15 height 15
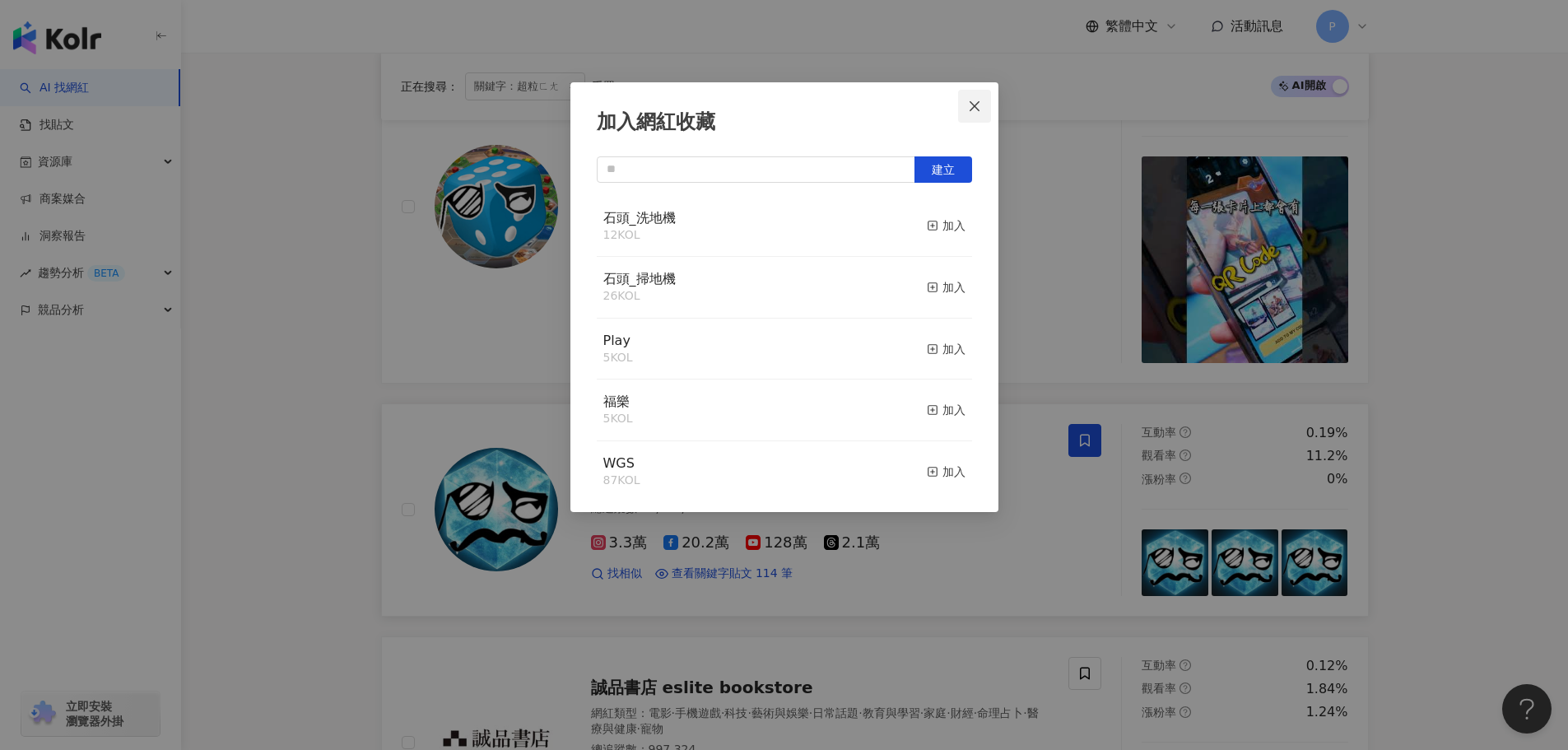
click at [979, 104] on icon "close" at bounding box center [975, 107] width 13 height 13
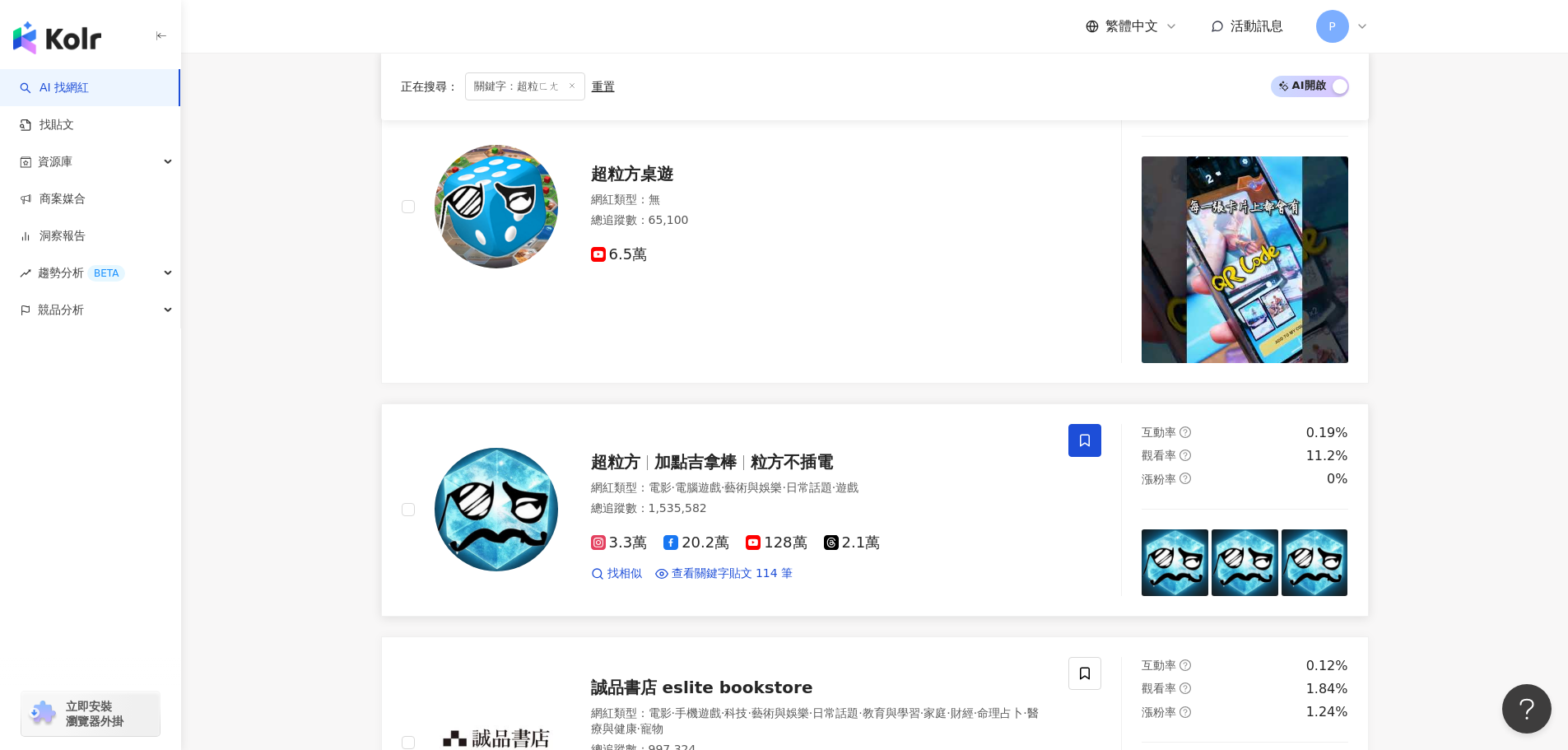
click at [700, 547] on span "20.2萬" at bounding box center [696, 543] width 66 height 18
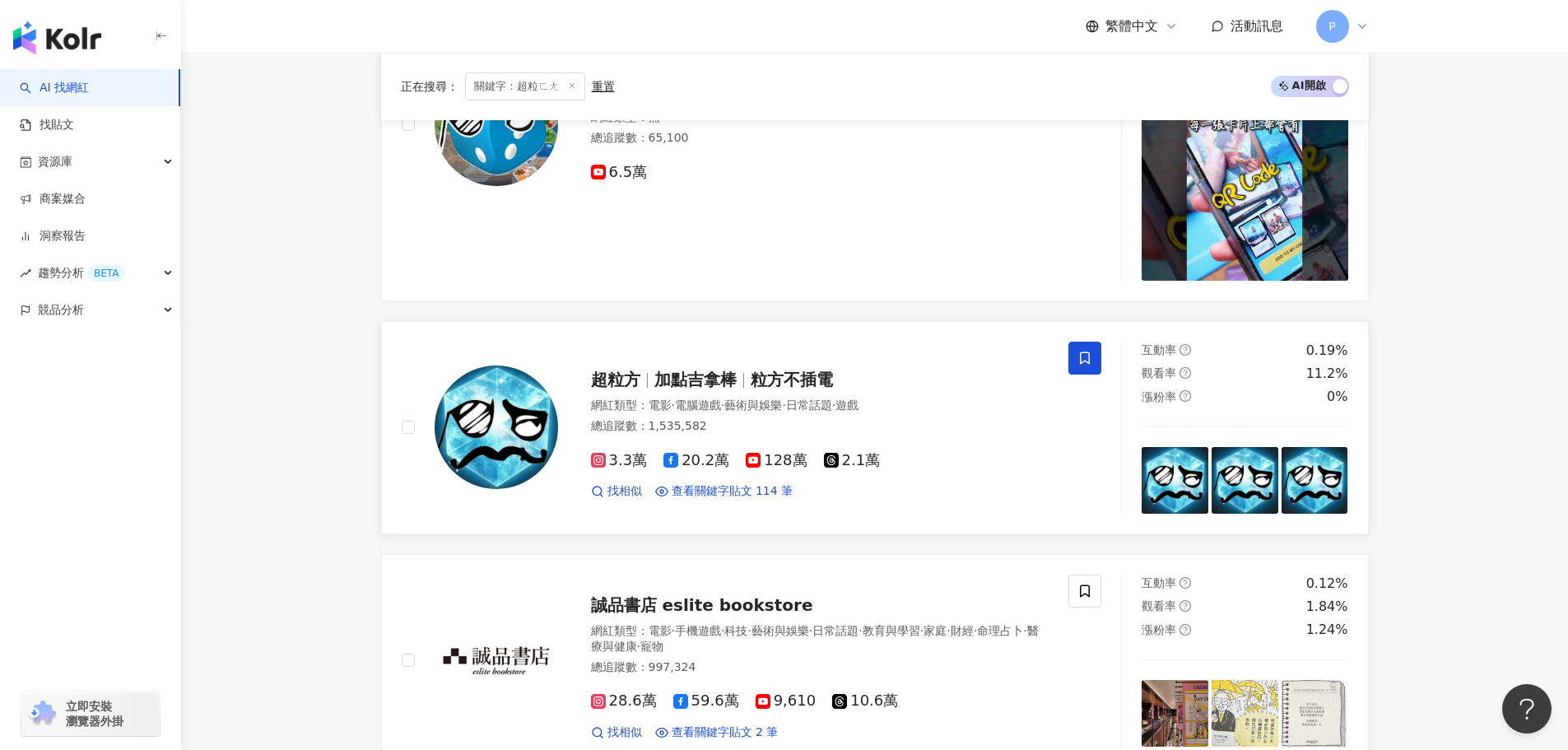
scroll to position [494, 0]
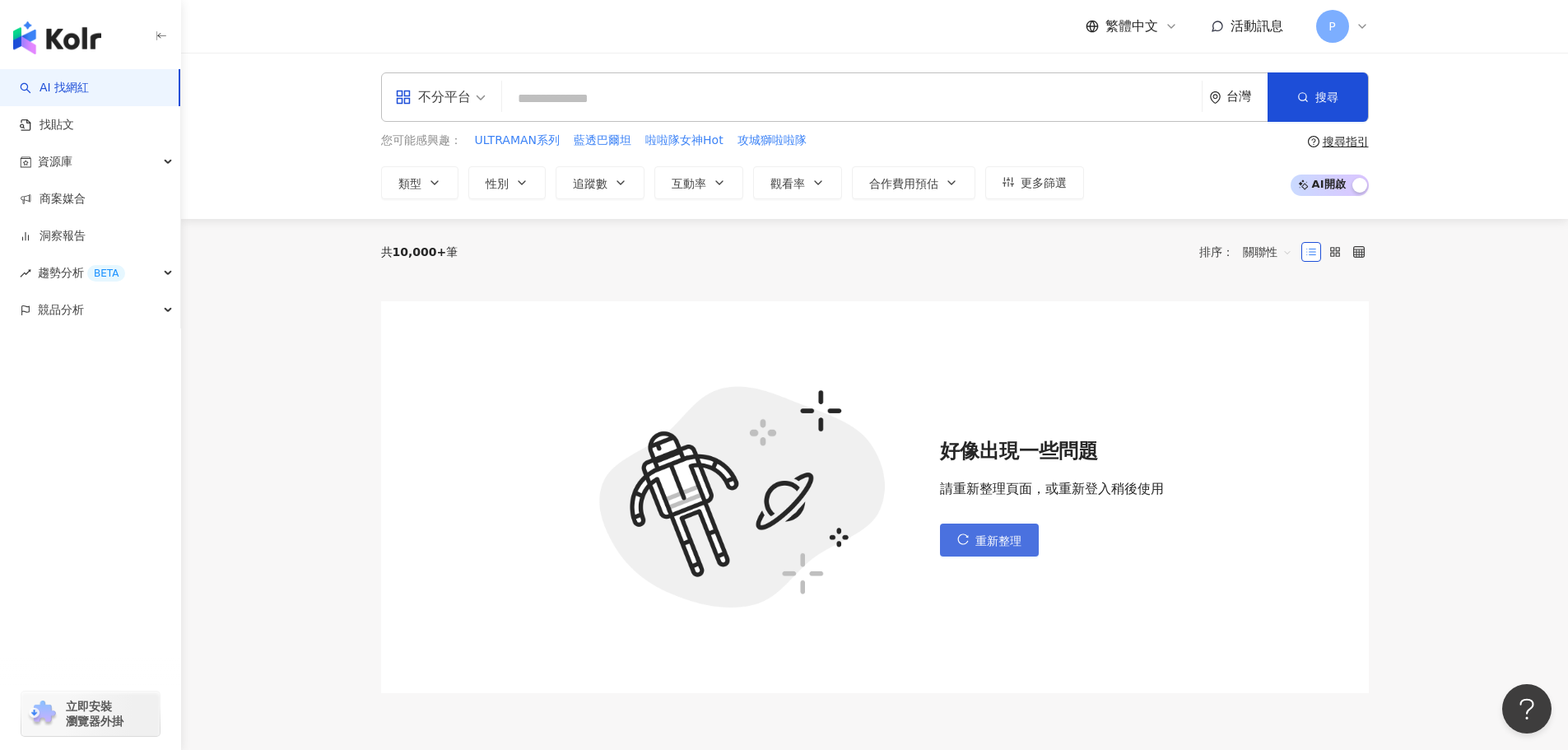
click at [999, 535] on span "重新整理" at bounding box center [998, 541] width 46 height 13
click at [981, 534] on span "重新整理" at bounding box center [998, 541] width 46 height 13
click at [988, 534] on span "重新整理" at bounding box center [998, 541] width 46 height 13
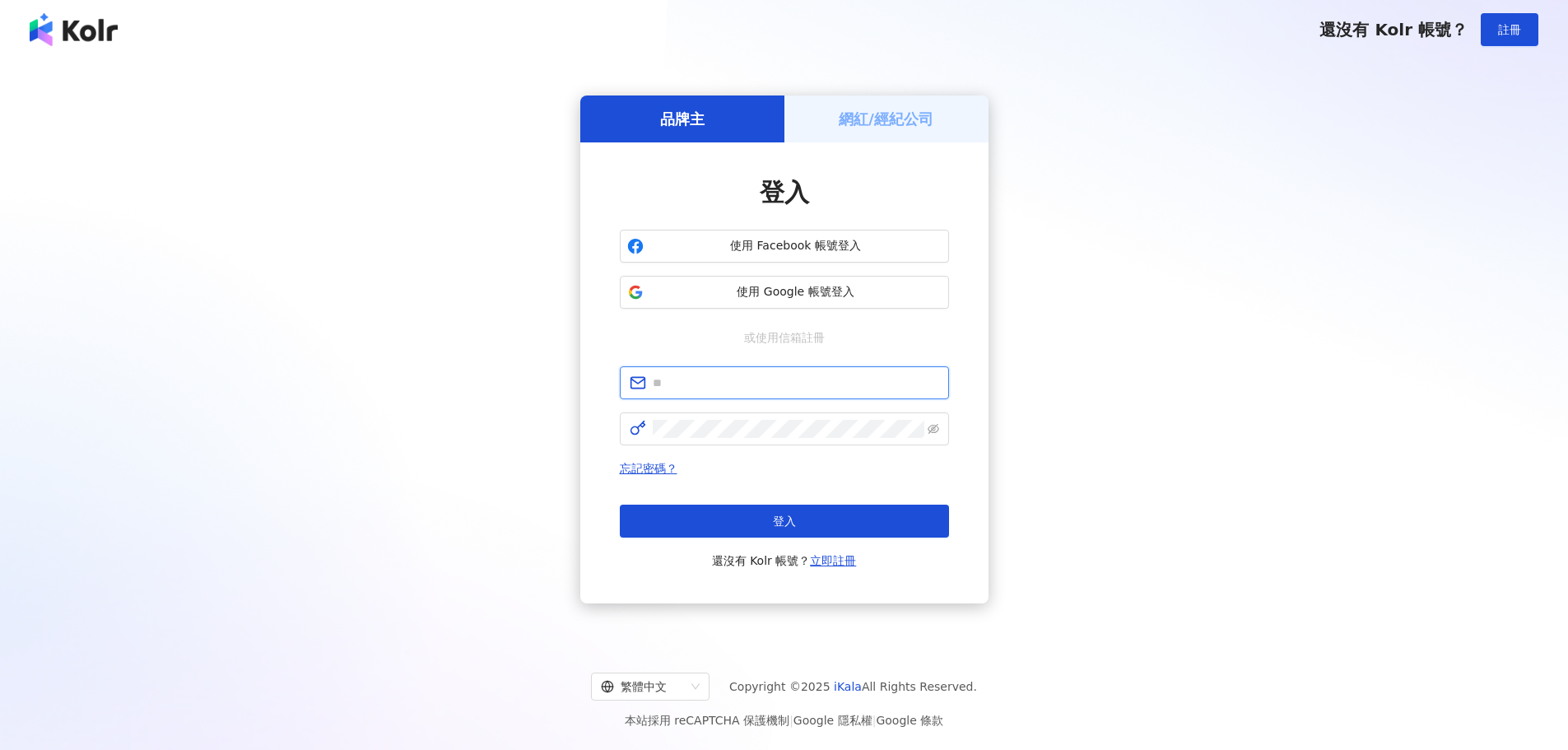
click at [752, 387] on input "text" at bounding box center [795, 383] width 286 height 18
type input "**********"
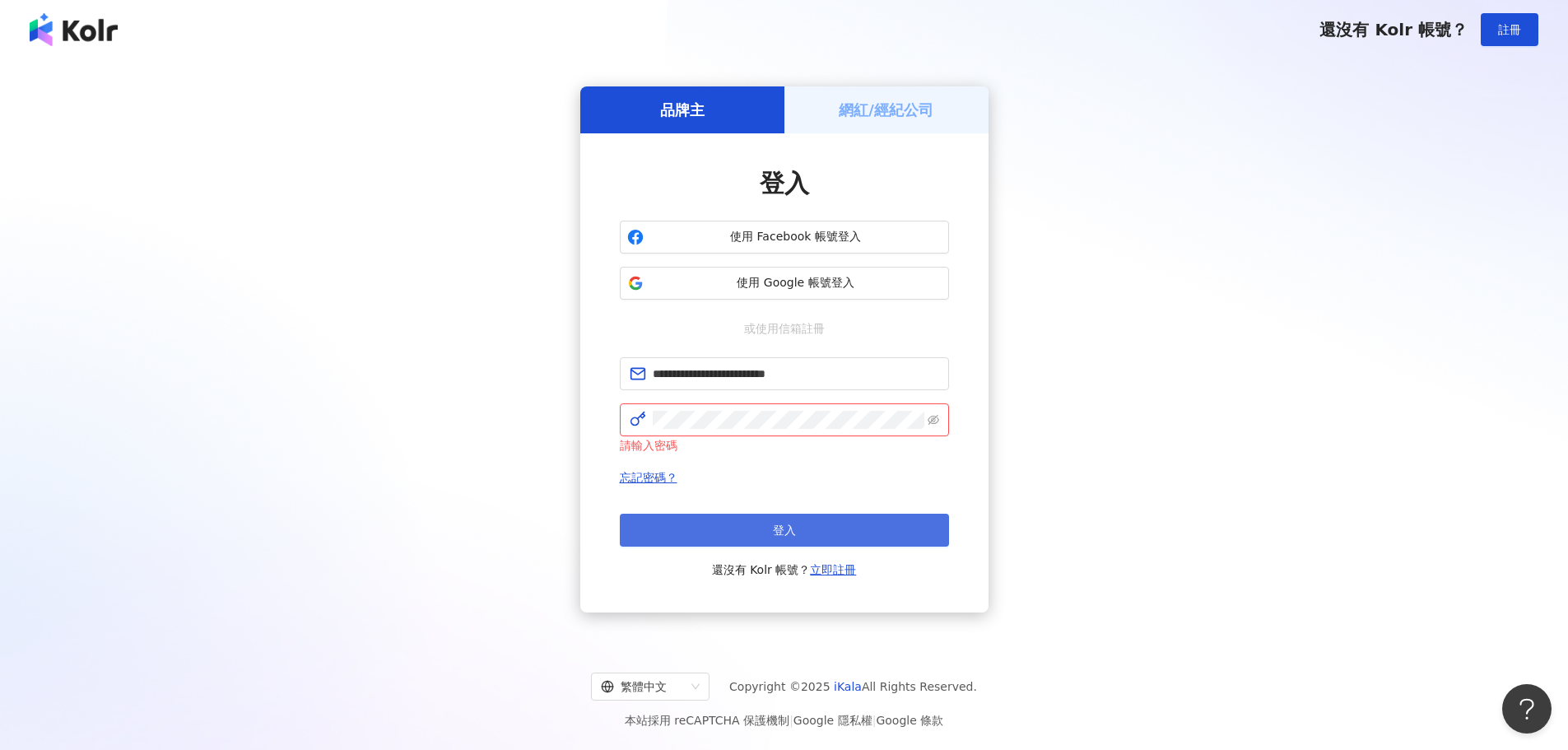
click at [762, 526] on button "登入" at bounding box center [784, 530] width 329 height 33
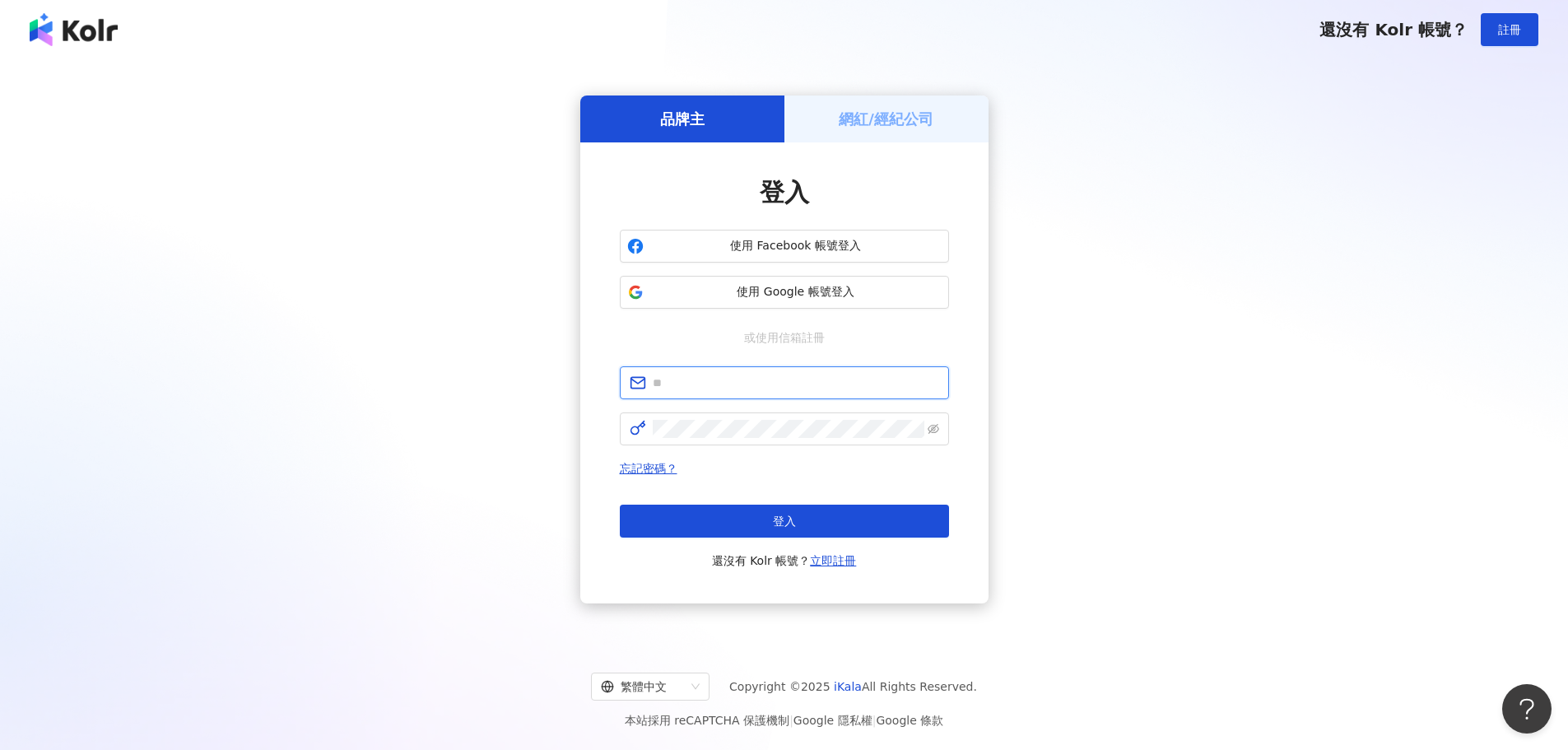
click at [681, 376] on input "text" at bounding box center [795, 383] width 286 height 18
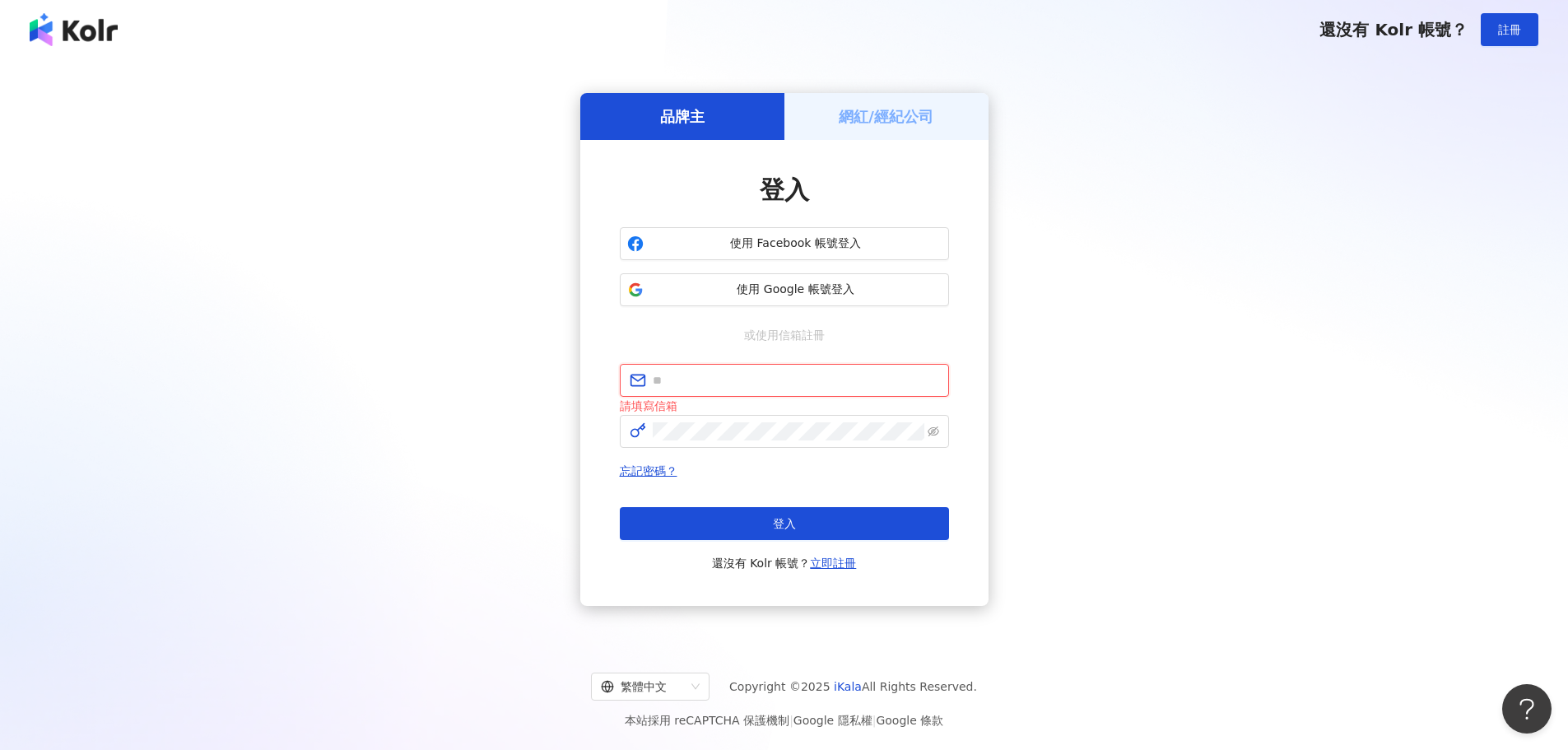
click at [737, 376] on input "text" at bounding box center [795, 380] width 286 height 18
type input "**********"
click at [713, 442] on span at bounding box center [784, 431] width 329 height 33
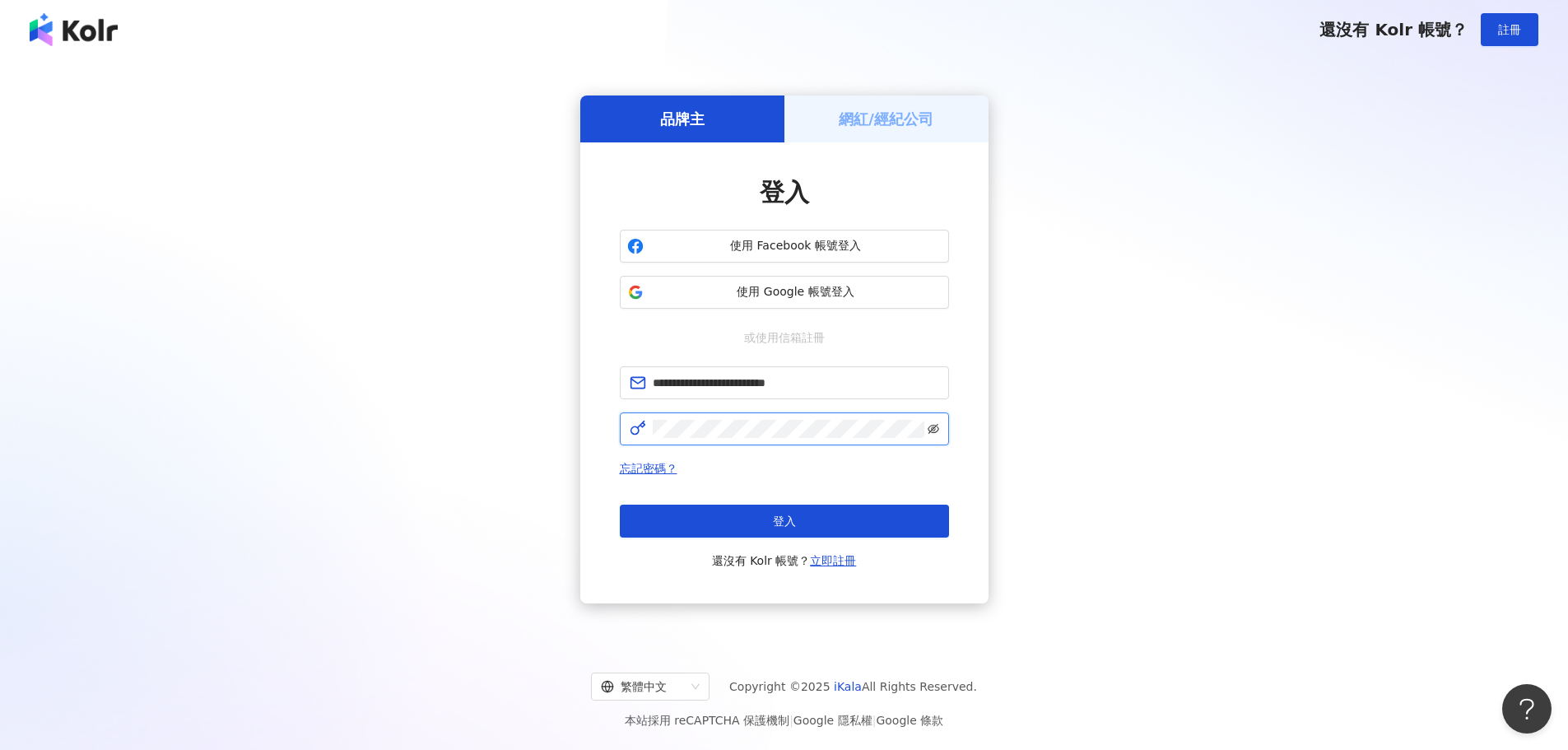
click at [937, 432] on icon "eye-invisible" at bounding box center [934, 429] width 12 height 12
click at [824, 522] on button "登入" at bounding box center [784, 521] width 329 height 33
click at [694, 393] on span at bounding box center [784, 382] width 329 height 33
click at [691, 389] on input "text" at bounding box center [795, 383] width 286 height 18
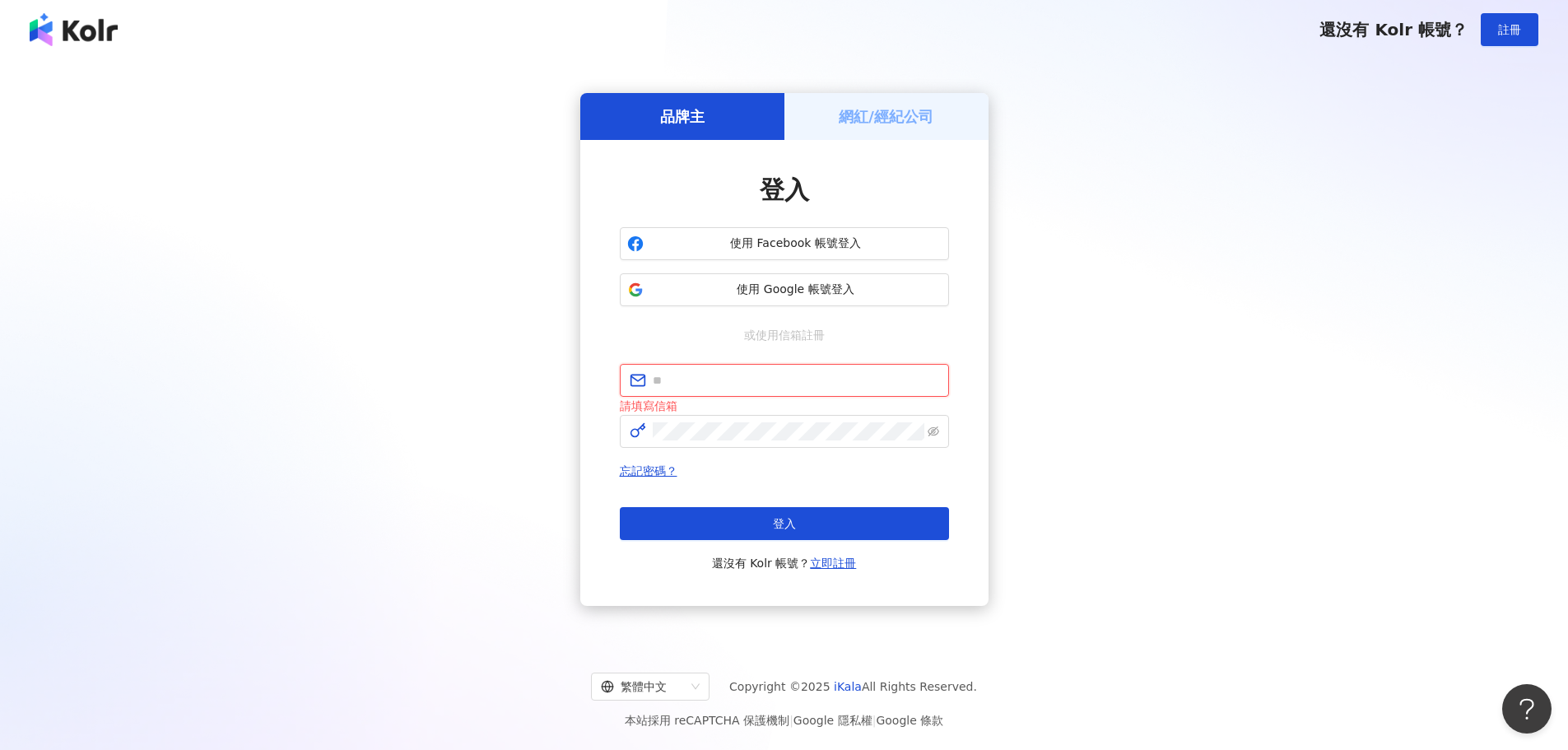
click at [731, 385] on input "text" at bounding box center [795, 380] width 286 height 18
type input "**********"
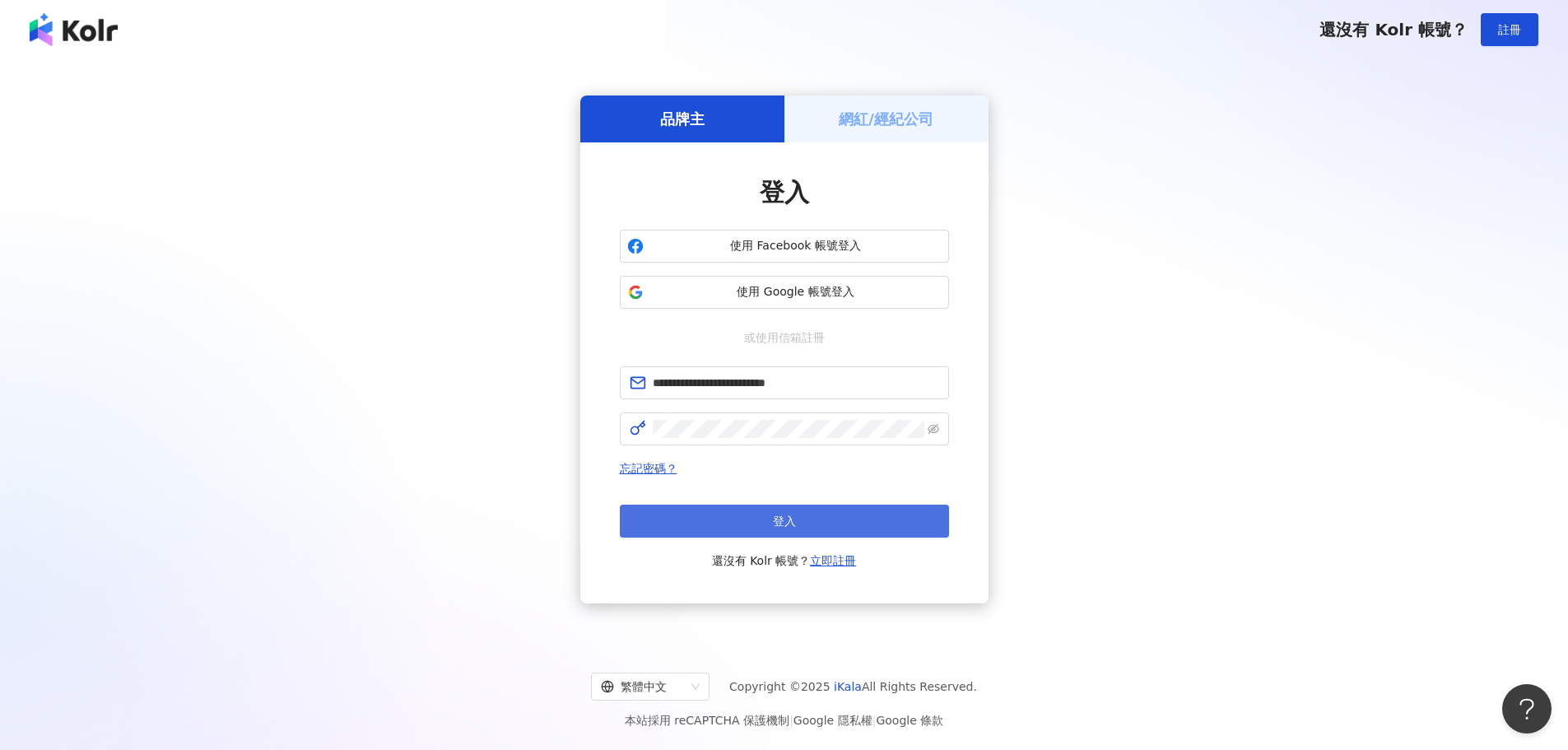
click at [830, 511] on button "登入" at bounding box center [784, 521] width 329 height 33
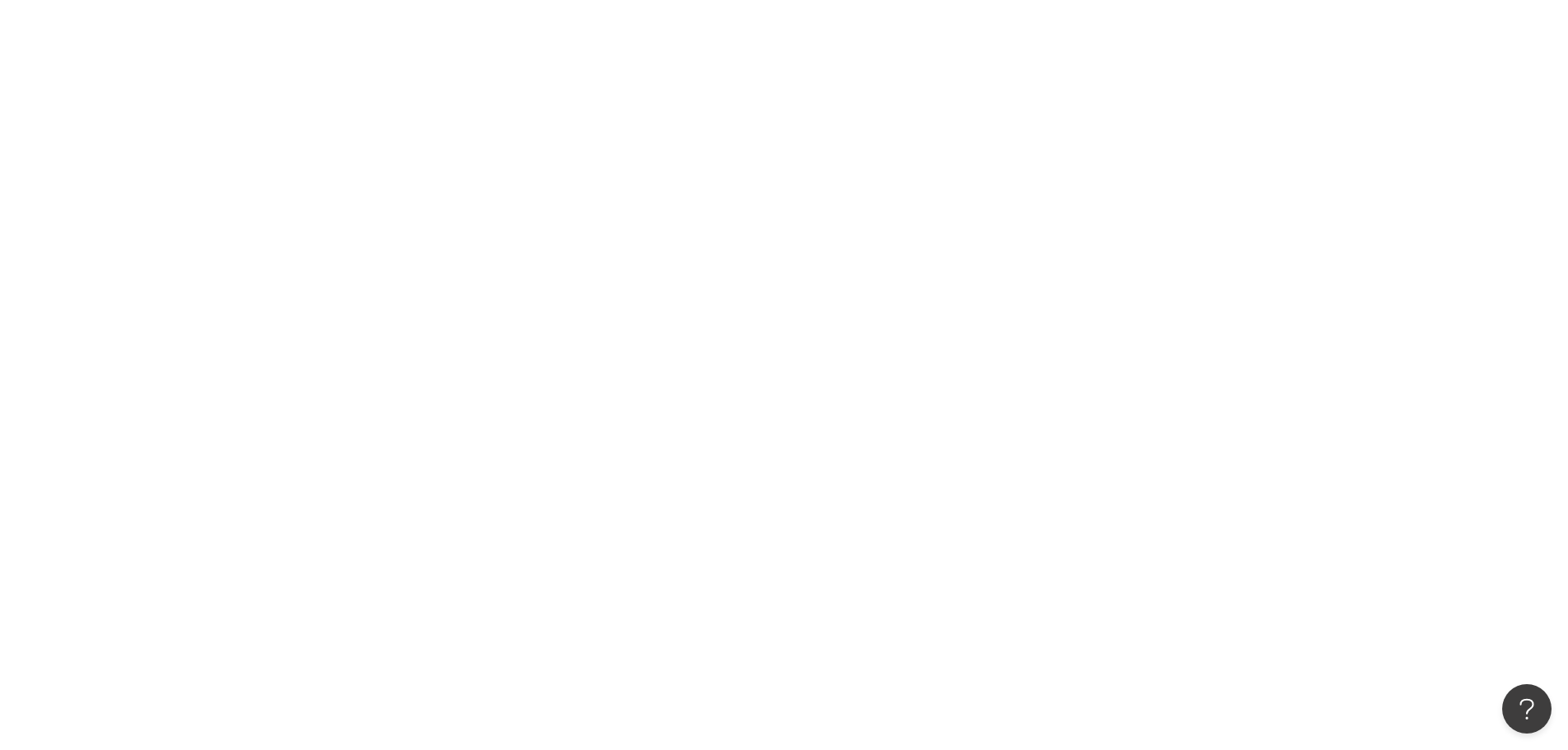
click at [457, 498] on div at bounding box center [784, 375] width 1568 height 750
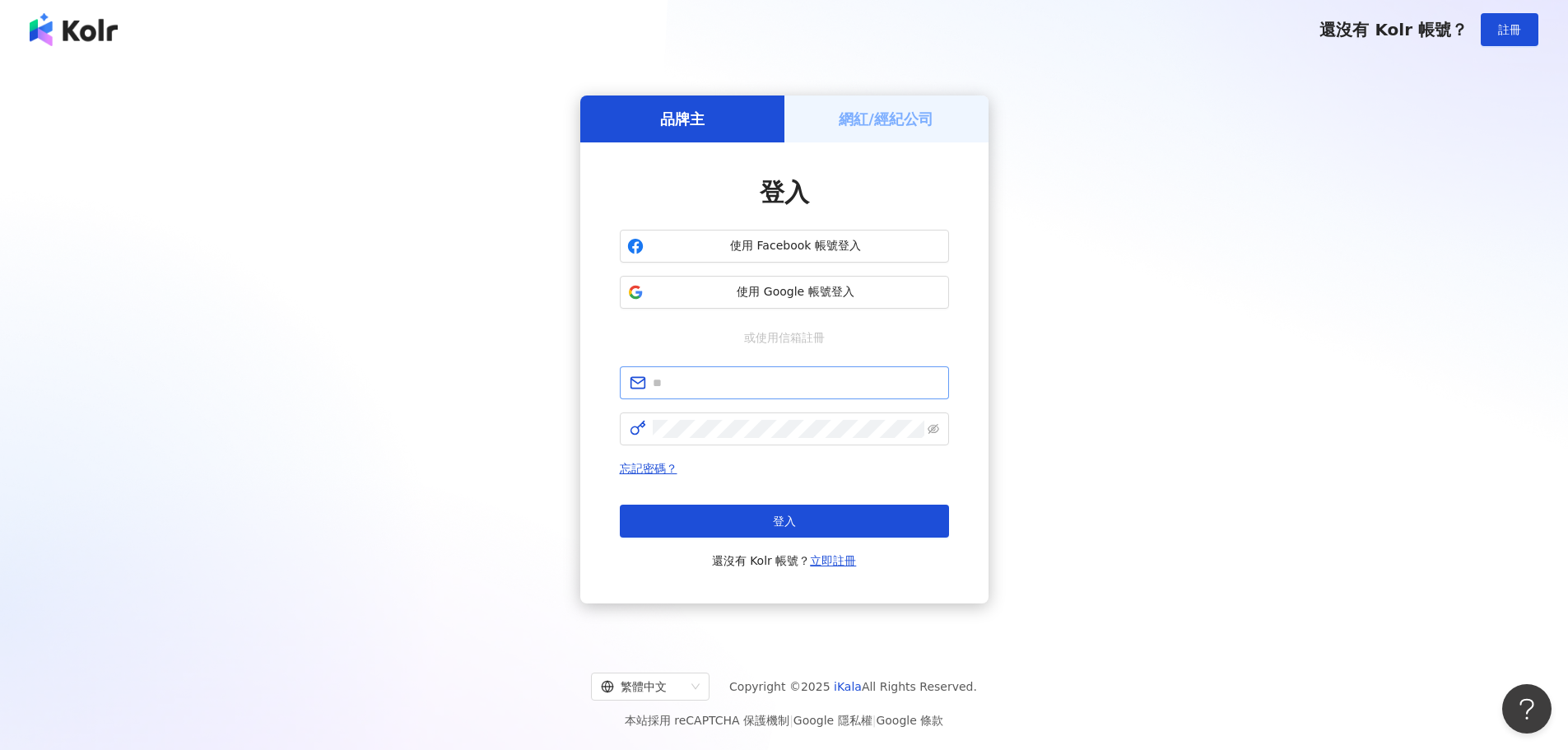
drag, startPoint x: 832, startPoint y: 398, endPoint x: 824, endPoint y: 383, distance: 17.0
click at [831, 397] on span at bounding box center [784, 382] width 329 height 33
click at [824, 383] on input "text" at bounding box center [795, 383] width 286 height 18
type input "**********"
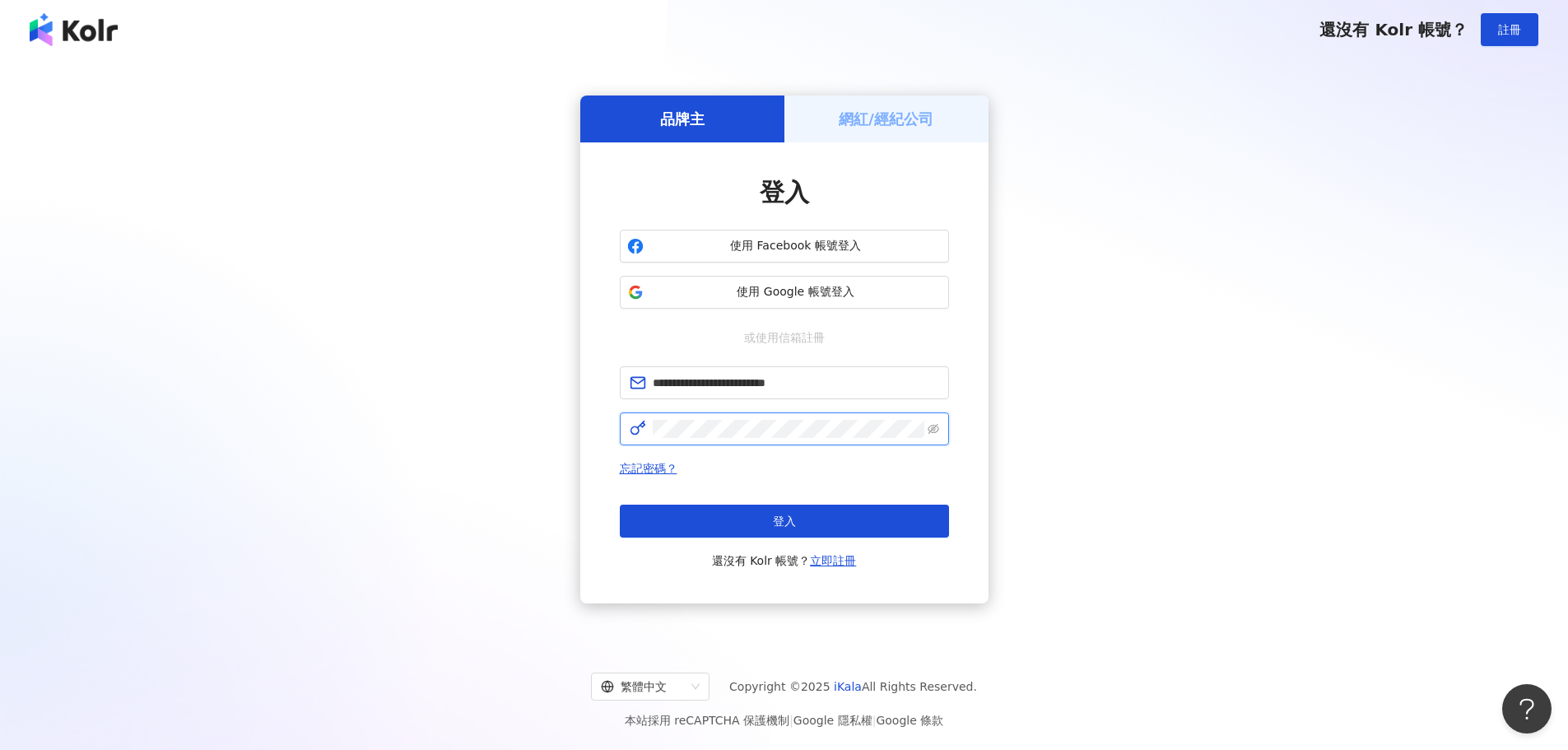
click at [609, 438] on div "**********" at bounding box center [784, 373] width 408 height 461
click at [574, 429] on div "**********" at bounding box center [784, 349] width 1529 height 554
click at [610, 435] on div "**********" at bounding box center [784, 373] width 408 height 461
click at [575, 425] on div "**********" at bounding box center [784, 349] width 1529 height 554
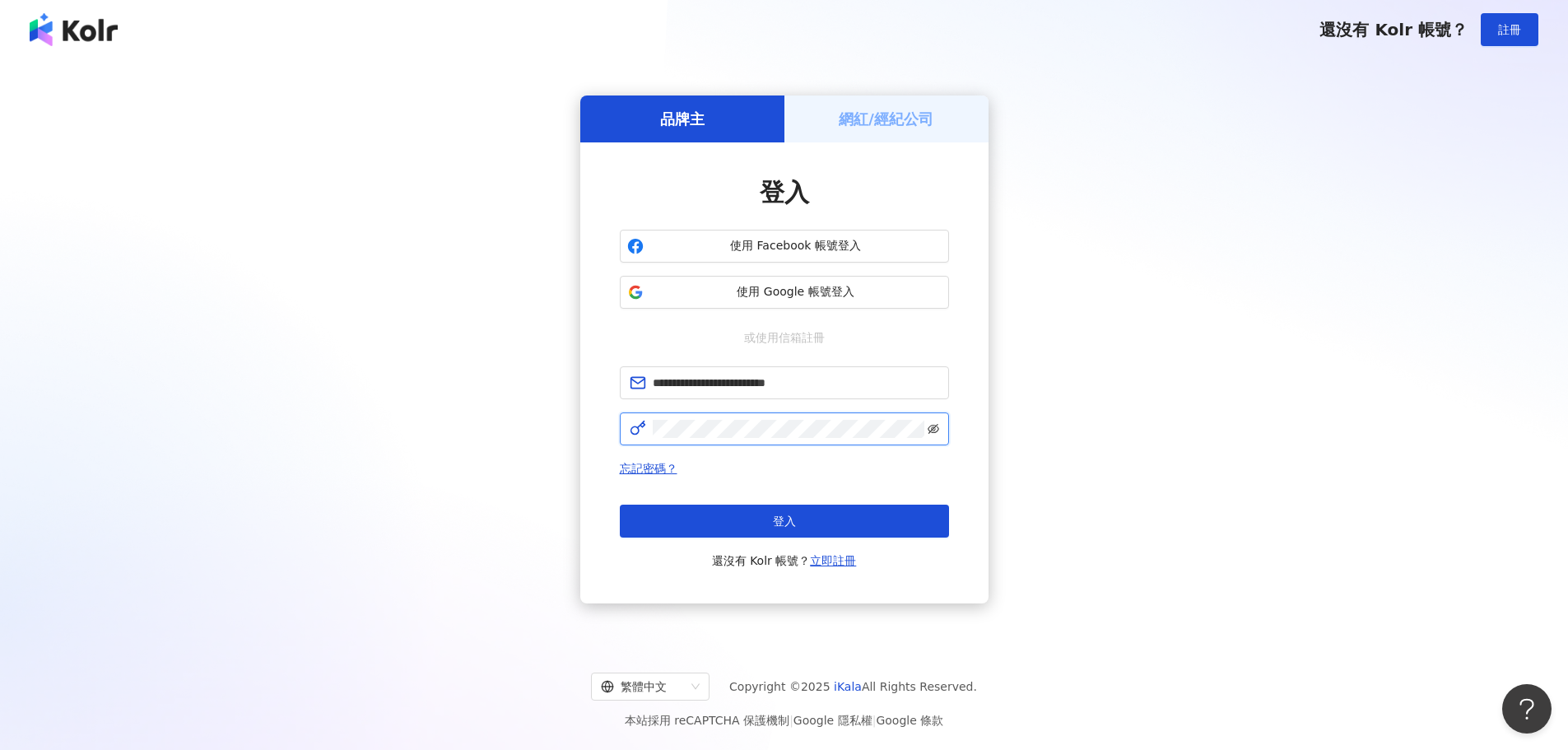
click at [931, 426] on icon "eye-invisible" at bounding box center [934, 429] width 12 height 10
click at [1046, 431] on div "**********" at bounding box center [784, 349] width 1529 height 554
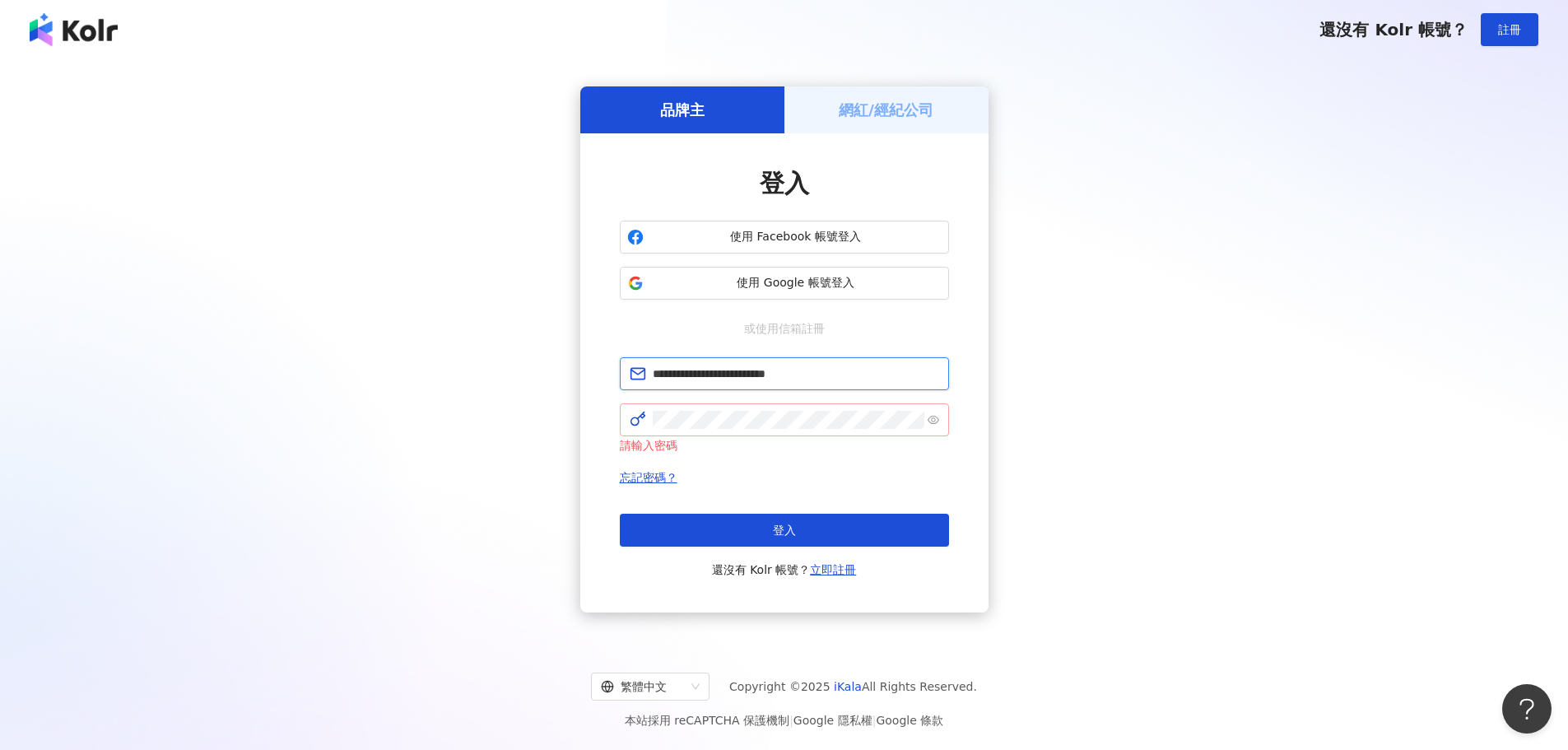
drag, startPoint x: 704, startPoint y: 385, endPoint x: 751, endPoint y: 392, distance: 47.5
click at [751, 392] on form "**********" at bounding box center [784, 406] width 329 height 97
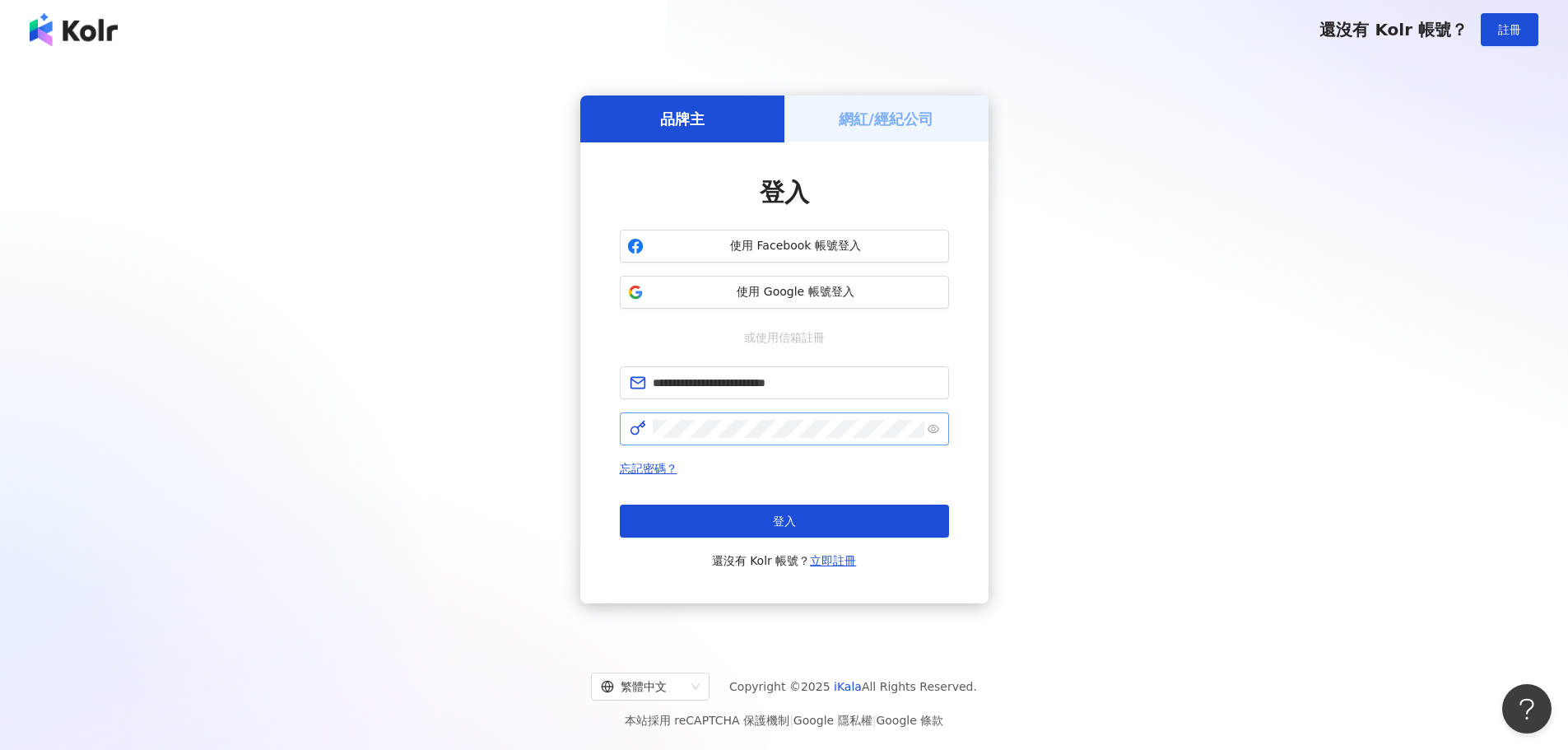
click at [743, 430] on span at bounding box center [784, 428] width 329 height 33
click button "登入" at bounding box center [784, 521] width 329 height 33
click at [800, 391] on input "text" at bounding box center [795, 383] width 286 height 18
type input "**********"
click at [927, 430] on span at bounding box center [784, 428] width 329 height 33
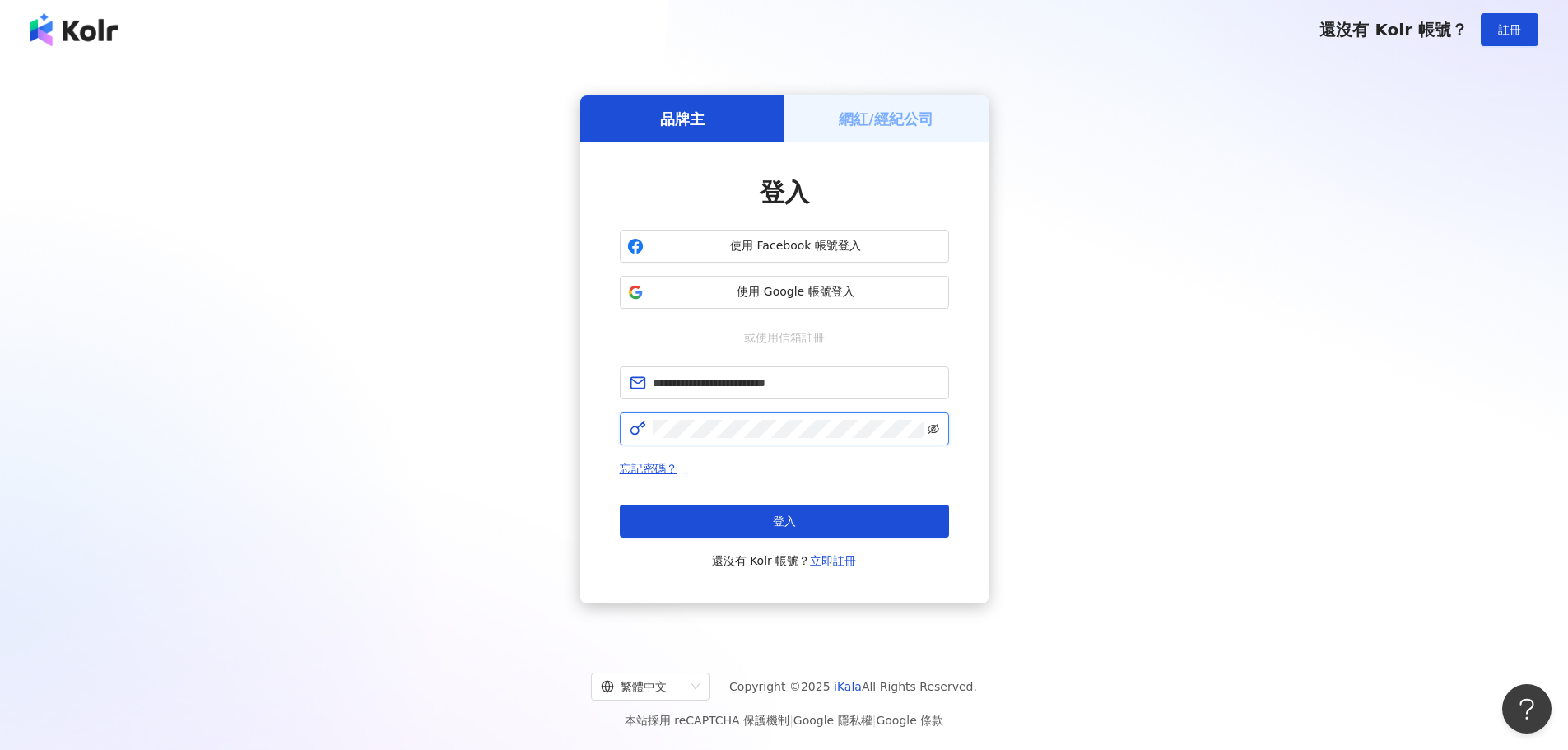
click at [928, 430] on icon "eye-invisible" at bounding box center [934, 429] width 12 height 12
click at [630, 433] on span at bounding box center [784, 428] width 329 height 33
click button "登入" at bounding box center [784, 521] width 329 height 33
